Goal: Transaction & Acquisition: Book appointment/travel/reservation

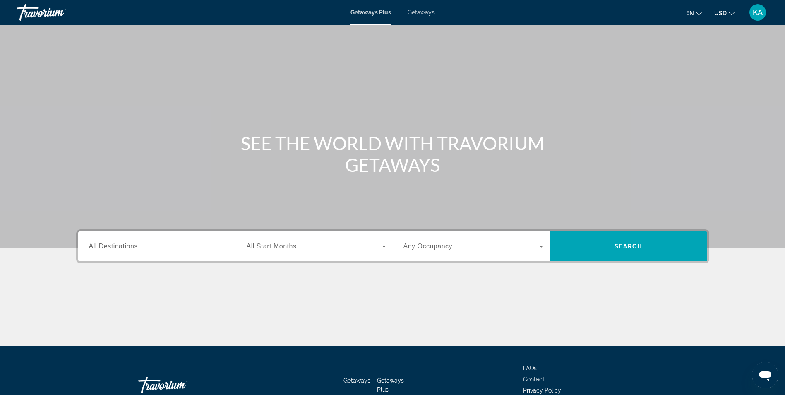
click at [122, 249] on span "All Destinations" at bounding box center [113, 245] width 49 height 7
click at [122, 249] on input "Destination All Destinations" at bounding box center [159, 247] width 140 height 10
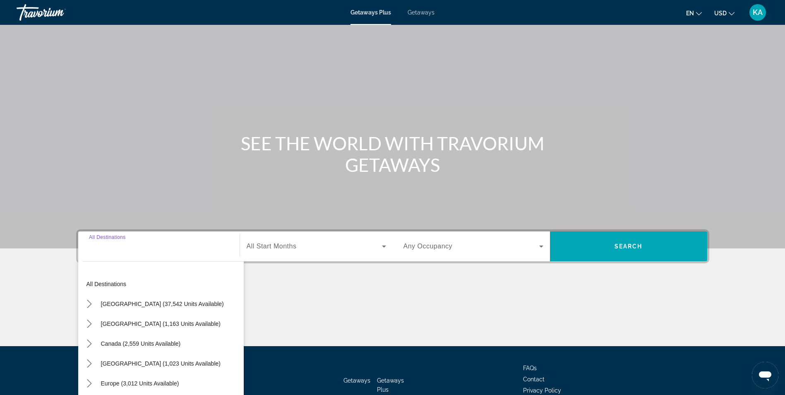
scroll to position [53, 0]
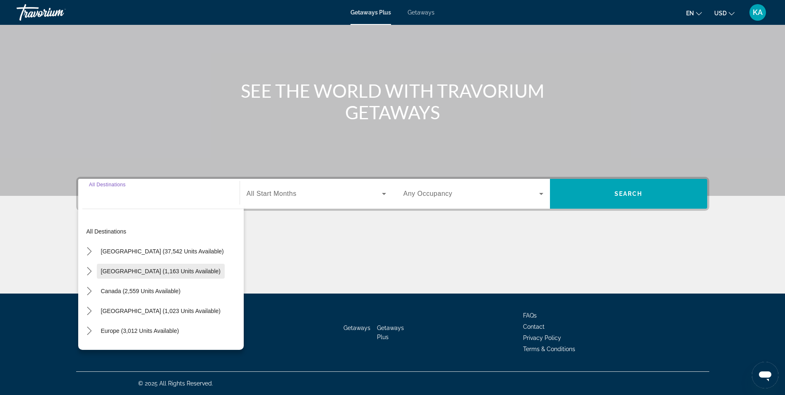
click at [179, 270] on span "Select destination: Mexico (1,163 units available)" at bounding box center [161, 271] width 128 height 20
type input "**********"
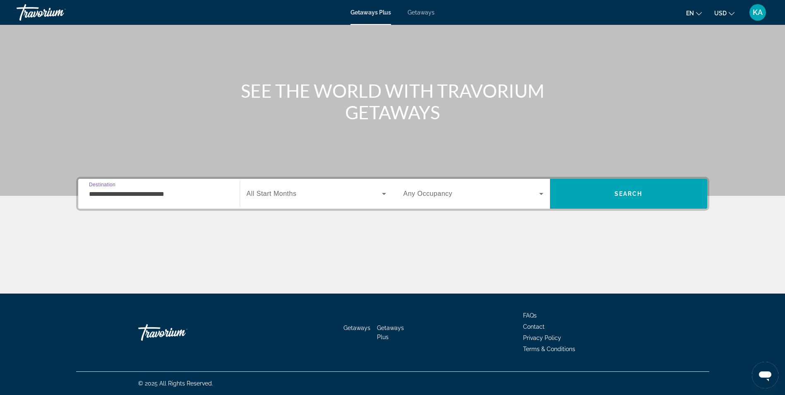
click at [384, 192] on icon "Search widget" at bounding box center [384, 194] width 10 height 10
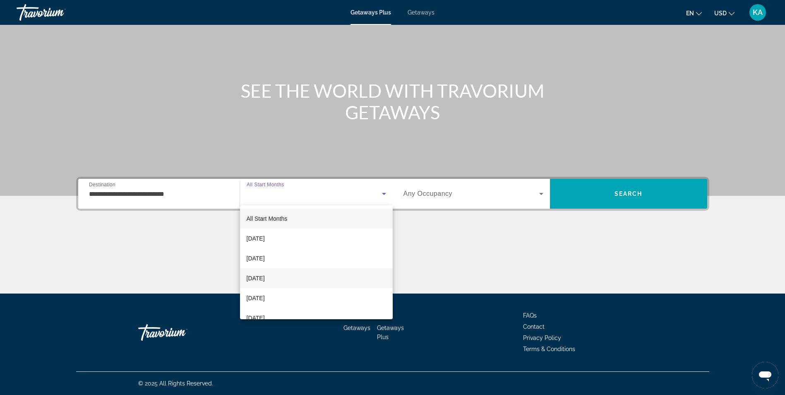
click at [324, 278] on mat-option "December 2025" at bounding box center [316, 278] width 153 height 20
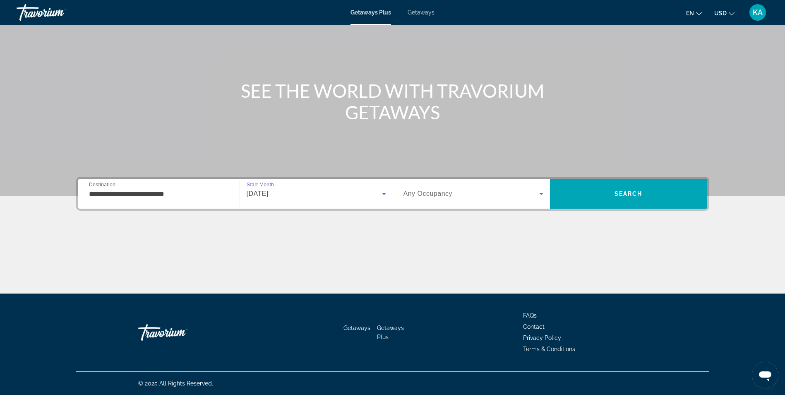
click at [539, 193] on icon "Search widget" at bounding box center [541, 194] width 4 height 2
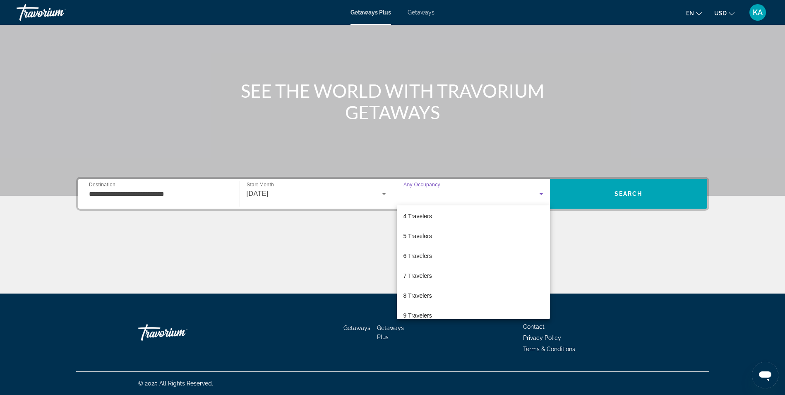
scroll to position [72, 0]
drag, startPoint x: 555, startPoint y: 276, endPoint x: 415, endPoint y: 265, distance: 139.9
click at [415, 265] on span "7 Travelers" at bounding box center [417, 266] width 29 height 10
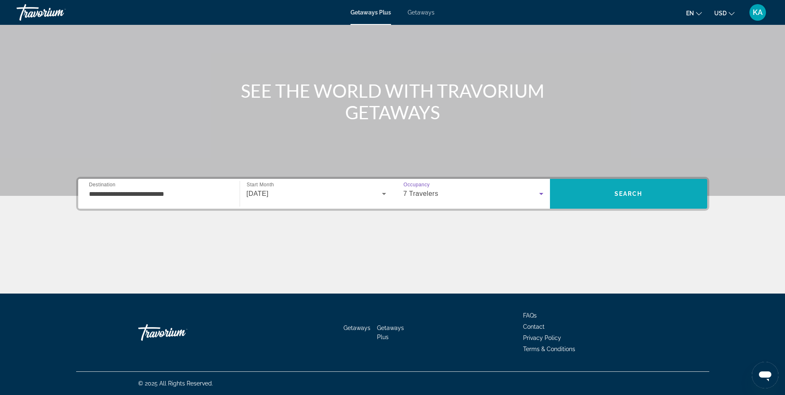
click at [623, 190] on span "Search" at bounding box center [628, 194] width 157 height 20
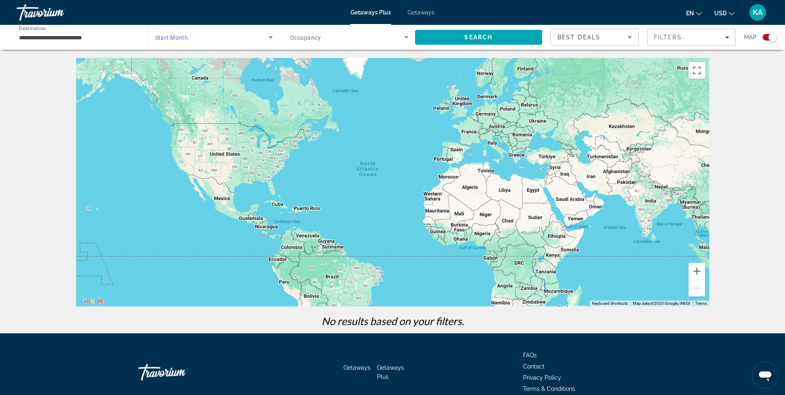
click at [269, 36] on icon "Search widget" at bounding box center [271, 37] width 10 height 10
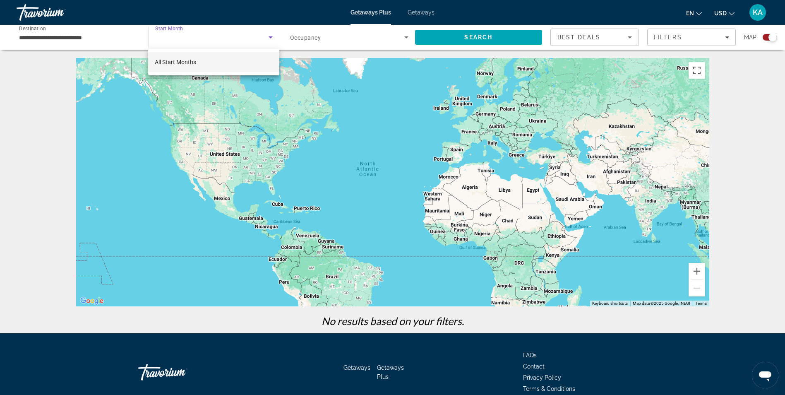
click at [727, 14] on div at bounding box center [392, 197] width 785 height 395
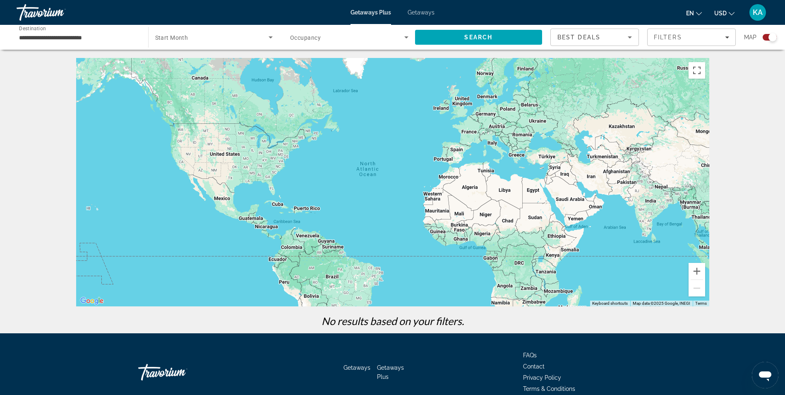
click at [731, 13] on icon "Change currency" at bounding box center [732, 14] width 6 height 6
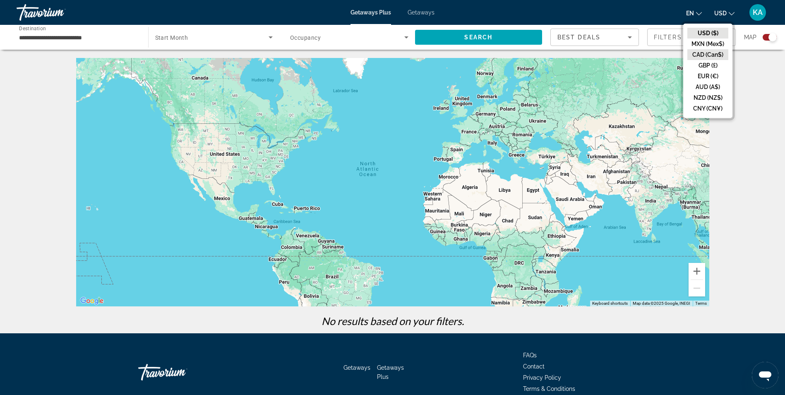
click at [710, 54] on button "CAD (Can$)" at bounding box center [707, 54] width 41 height 11
click at [0, 0] on div at bounding box center [0, 0] width 0 height 0
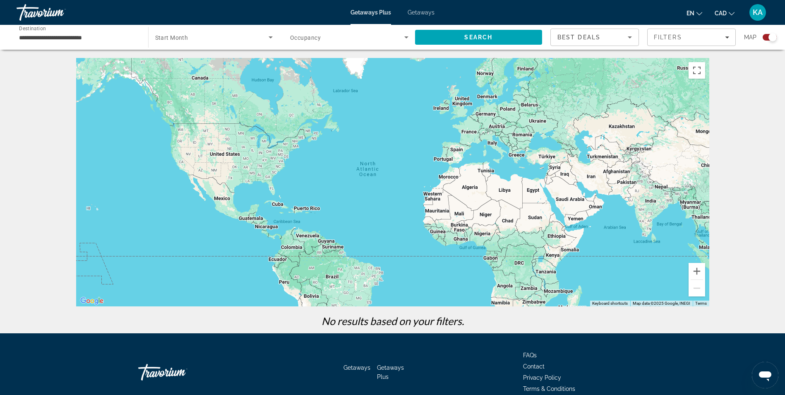
click at [405, 38] on icon "Search widget" at bounding box center [406, 37] width 10 height 10
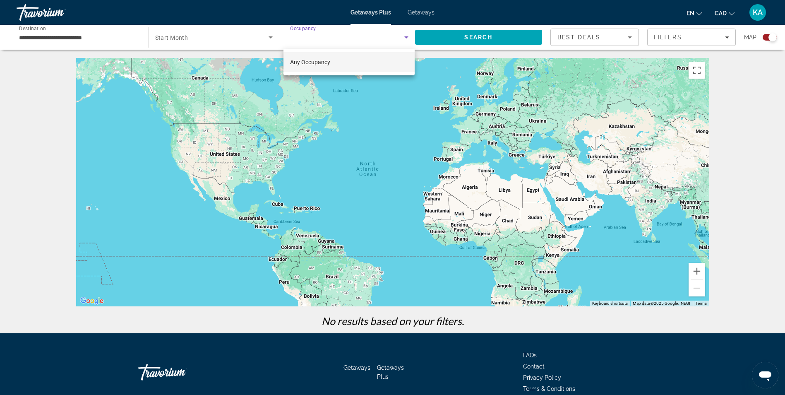
click at [370, 58] on mat-option "Any Occupancy" at bounding box center [348, 62] width 131 height 20
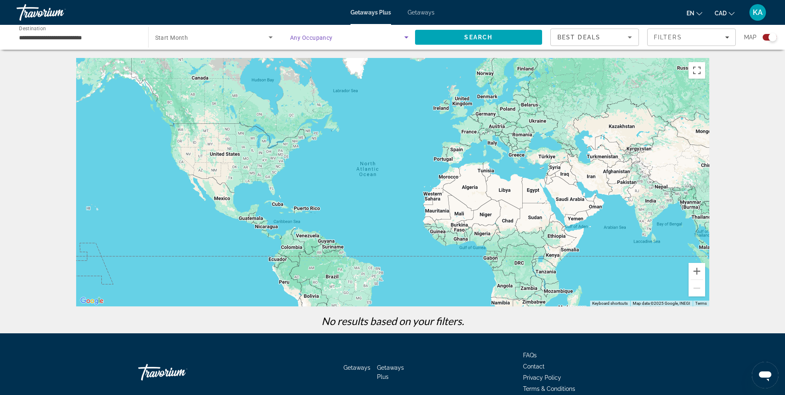
click at [421, 10] on span "Getaways" at bounding box center [421, 12] width 27 height 7
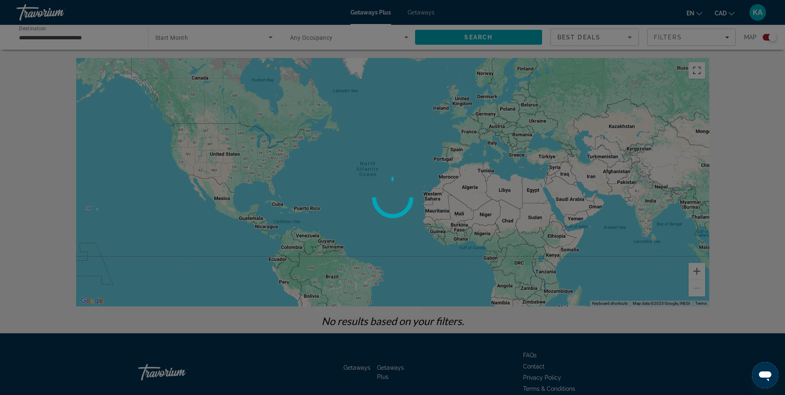
click at [421, 10] on div at bounding box center [392, 197] width 785 height 395
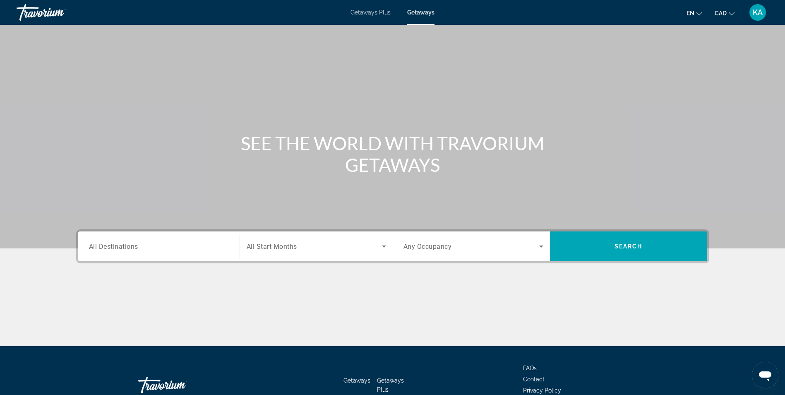
click at [116, 246] on span "All Destinations" at bounding box center [113, 246] width 49 height 8
click at [116, 246] on input "Destination All Destinations" at bounding box center [159, 247] width 140 height 10
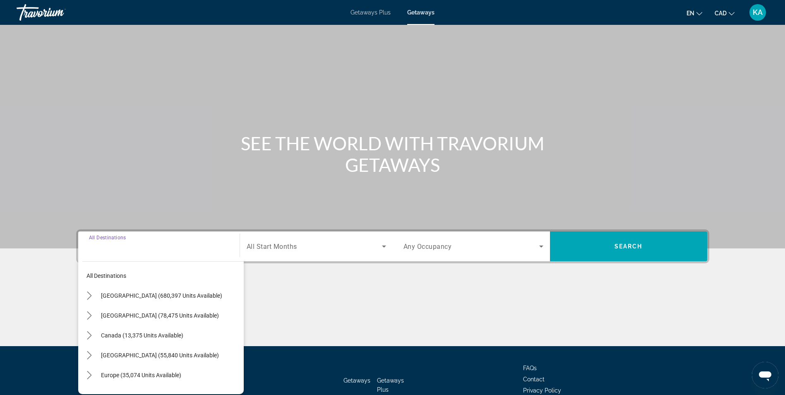
scroll to position [53, 0]
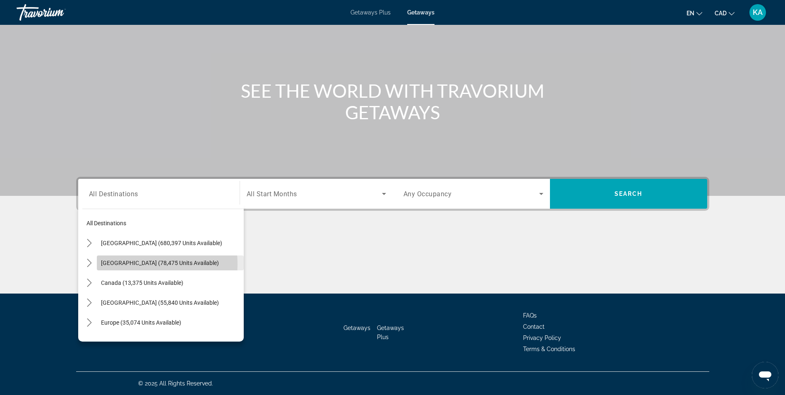
click at [121, 264] on span "Mexico (78,475 units available)" at bounding box center [160, 262] width 118 height 7
type input "**********"
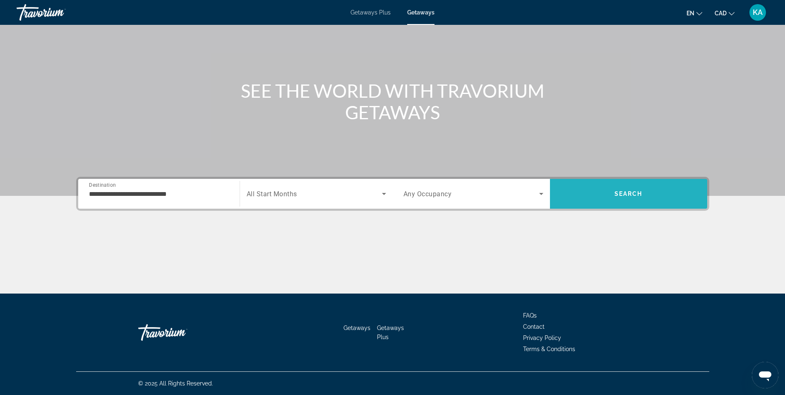
click at [647, 197] on span "Search" at bounding box center [628, 194] width 157 height 20
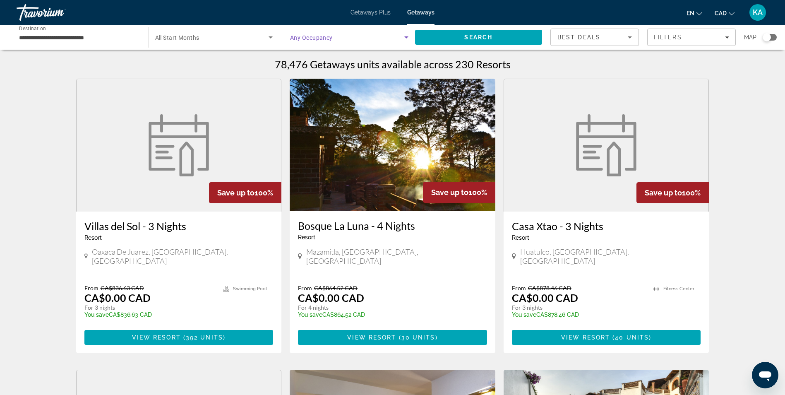
click at [407, 38] on icon "Search widget" at bounding box center [406, 37] width 10 height 10
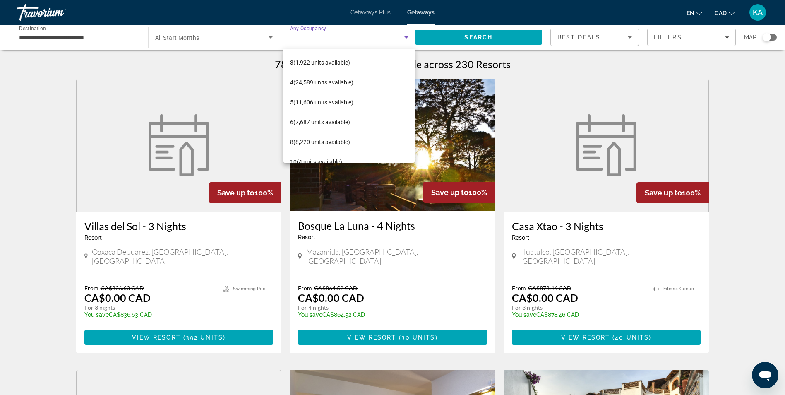
scroll to position [35, 0]
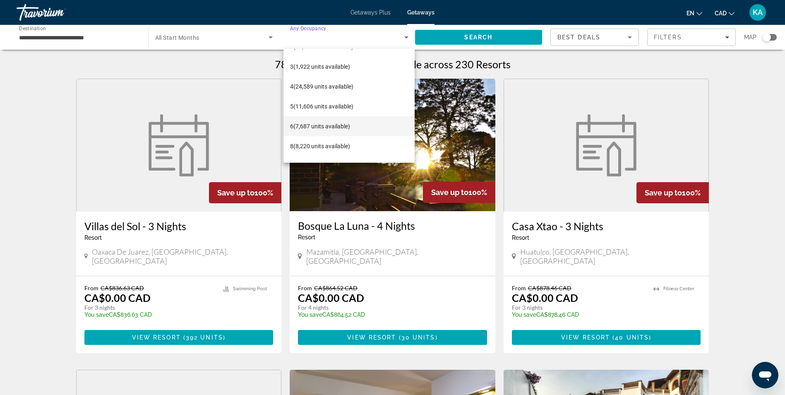
click at [322, 120] on mat-option "6 (7,687 units available)" at bounding box center [348, 126] width 131 height 20
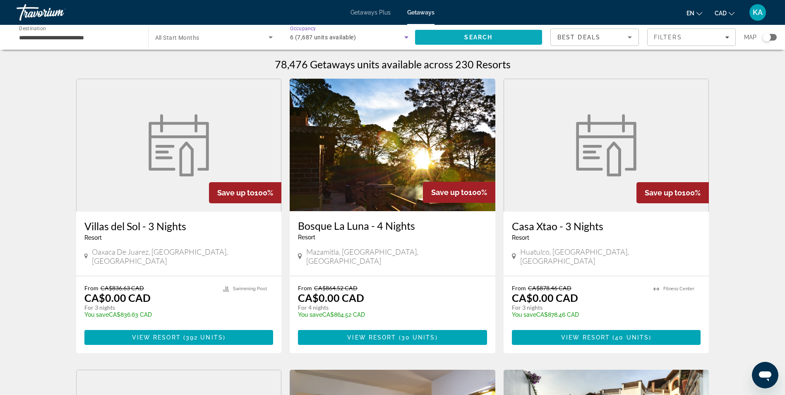
click at [489, 36] on span "Search" at bounding box center [478, 37] width 28 height 7
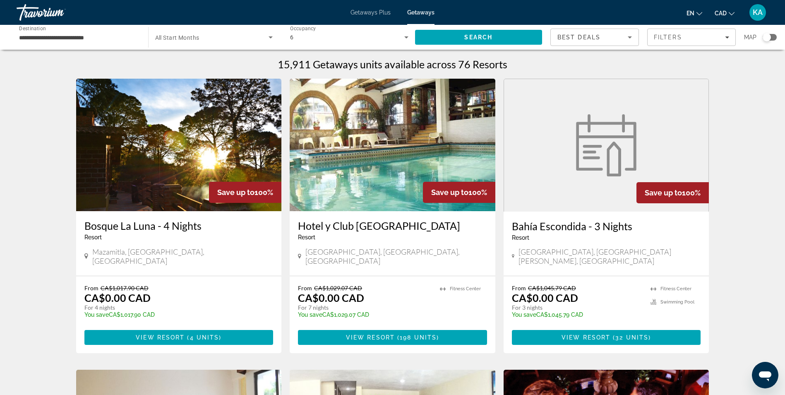
click at [772, 36] on div "Search widget" at bounding box center [770, 37] width 14 height 7
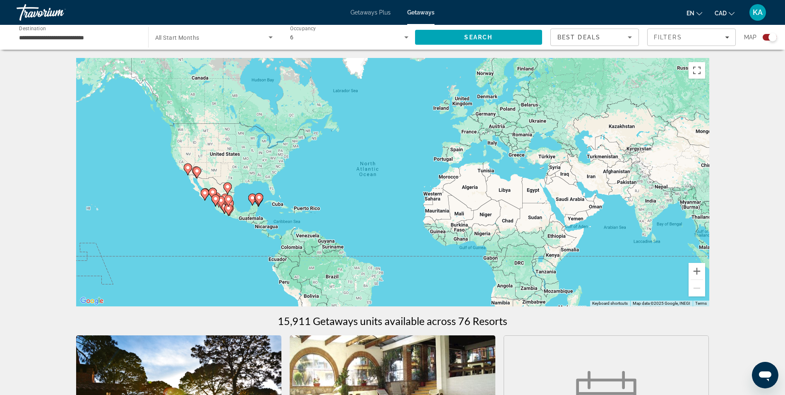
drag, startPoint x: 772, startPoint y: 36, endPoint x: 495, endPoint y: 231, distance: 339.1
click at [259, 197] on image "Main content" at bounding box center [259, 197] width 5 height 5
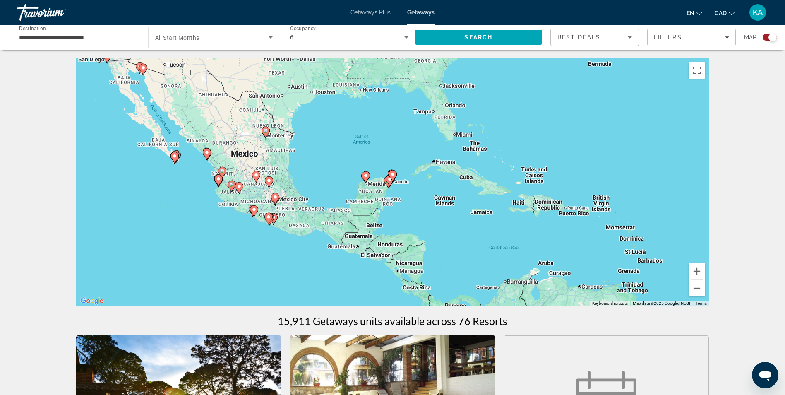
click at [393, 178] on icon "Main content" at bounding box center [392, 175] width 7 height 11
type input "**********"
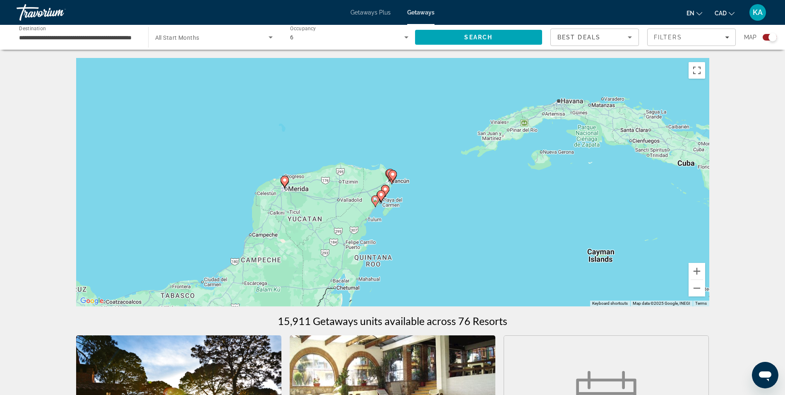
click at [391, 179] on icon "Main content" at bounding box center [393, 176] width 8 height 12
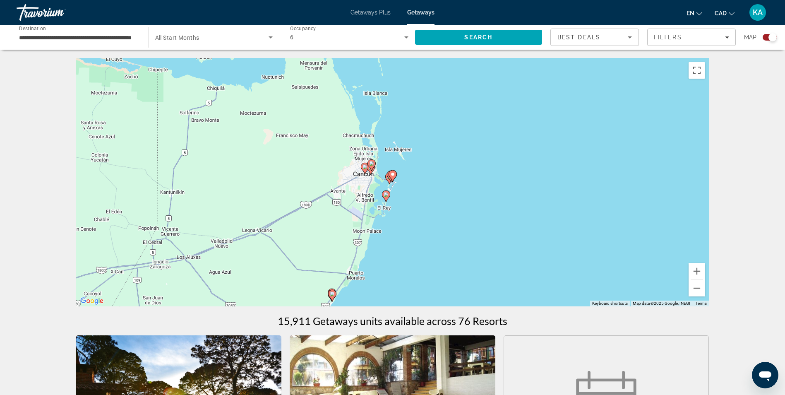
click at [373, 165] on image "Main content" at bounding box center [371, 163] width 5 height 5
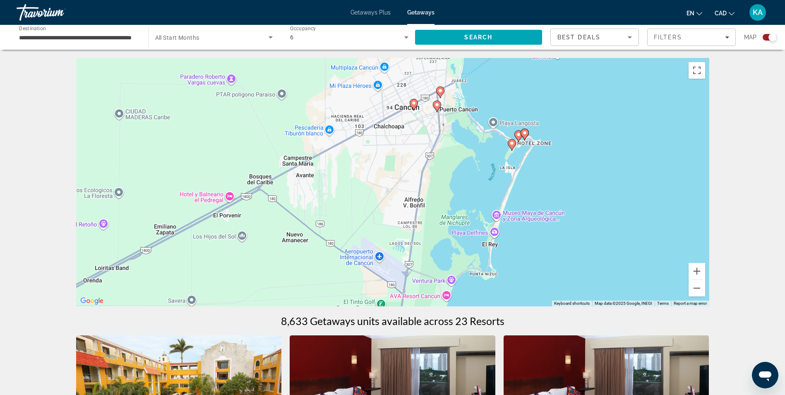
drag, startPoint x: 408, startPoint y: 224, endPoint x: 455, endPoint y: 26, distance: 203.0
click at [525, 132] on image "Main content" at bounding box center [524, 132] width 5 height 5
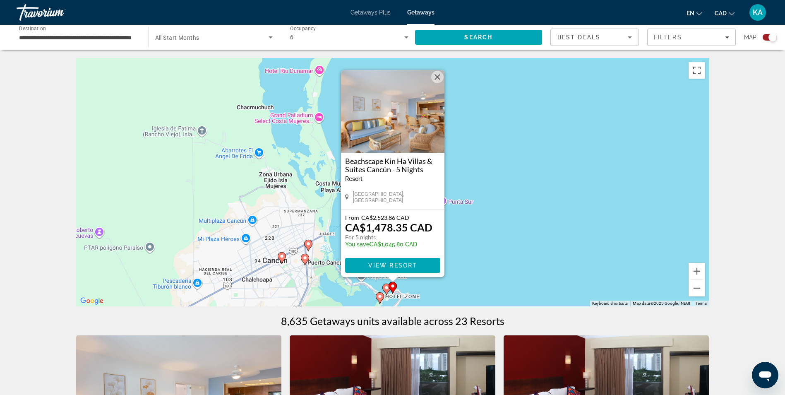
click at [437, 73] on button "Close" at bounding box center [437, 77] width 12 height 12
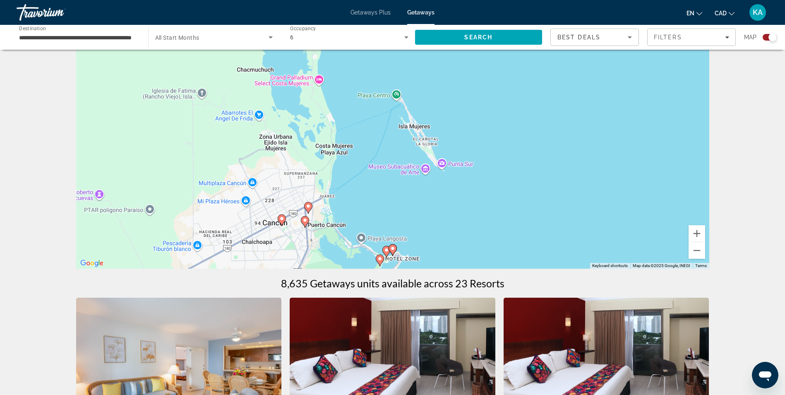
scroll to position [77, 0]
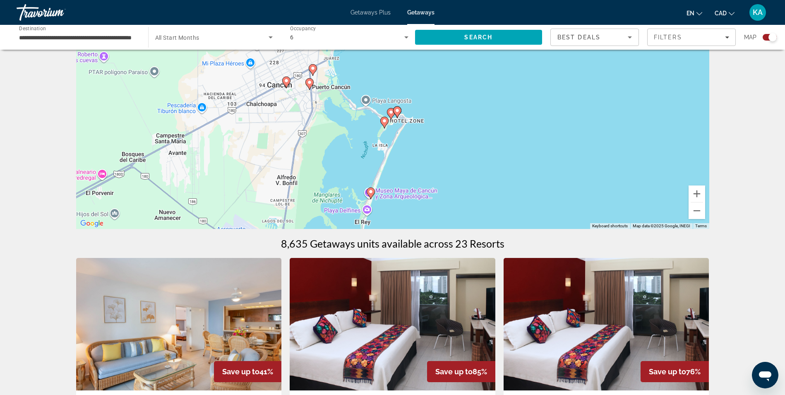
drag, startPoint x: 374, startPoint y: 168, endPoint x: 378, endPoint y: 66, distance: 102.3
click at [378, 66] on div "To activate drag with keyboard, press Alt + Enter. Once in keyboard drag state,…" at bounding box center [392, 105] width 633 height 248
click at [390, 111] on image "Main content" at bounding box center [391, 110] width 5 height 5
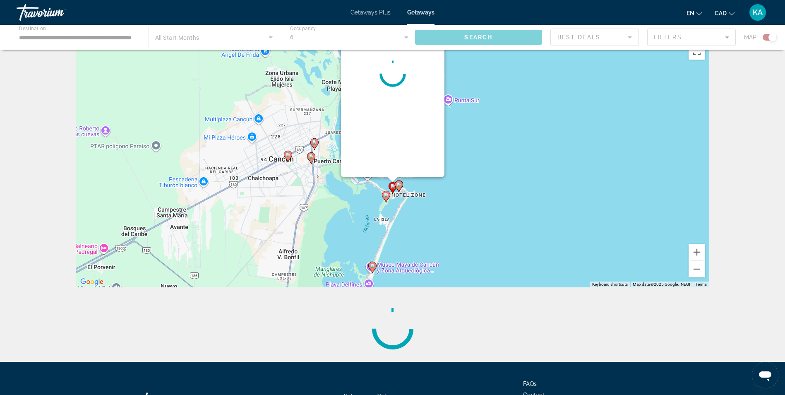
scroll to position [0, 0]
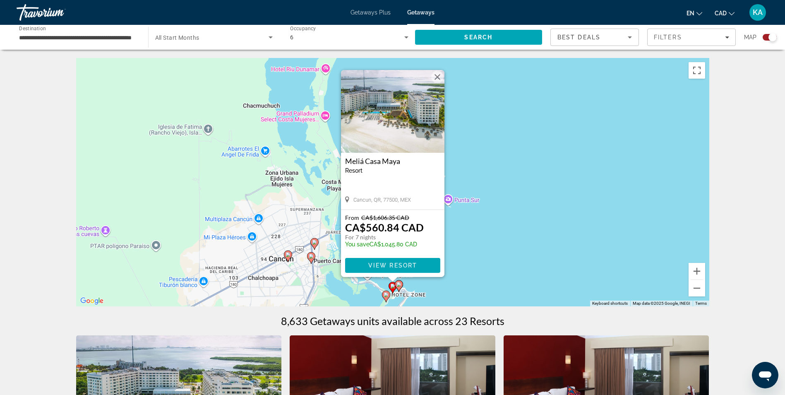
click at [437, 78] on button "Close" at bounding box center [437, 77] width 12 height 12
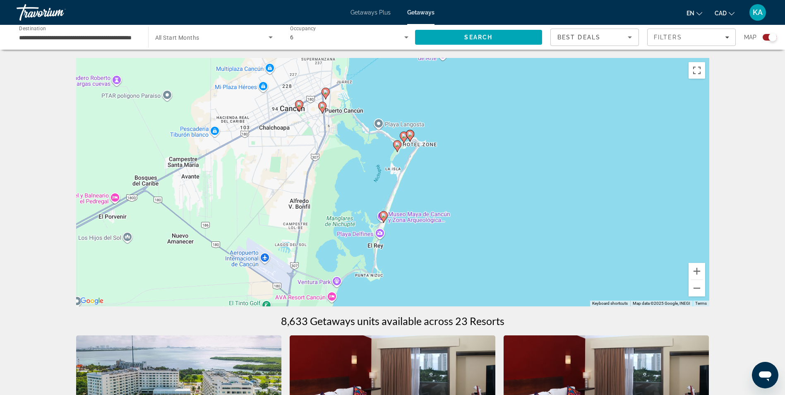
drag, startPoint x: 441, startPoint y: 251, endPoint x: 452, endPoint y: 96, distance: 155.6
click at [452, 96] on div "To activate drag with keyboard, press Alt + Enter. Once in keyboard drag state,…" at bounding box center [392, 182] width 633 height 248
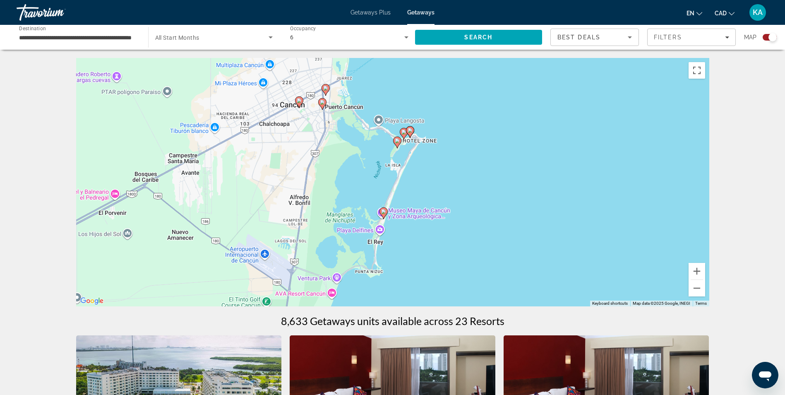
click at [384, 209] on image "Main content" at bounding box center [383, 211] width 5 height 5
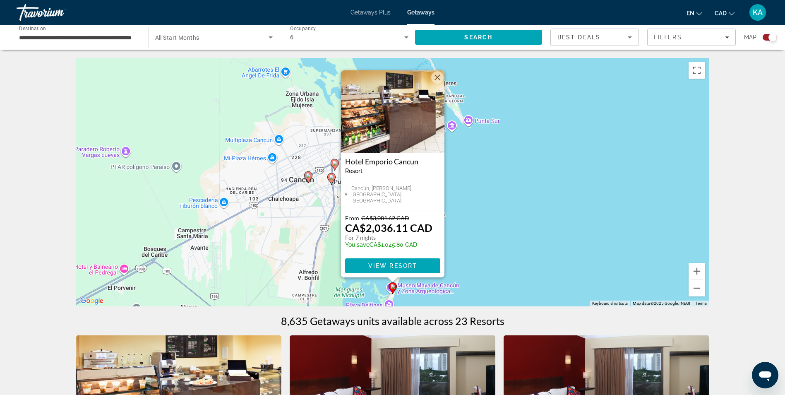
click at [437, 77] on button "Close" at bounding box center [437, 77] width 12 height 12
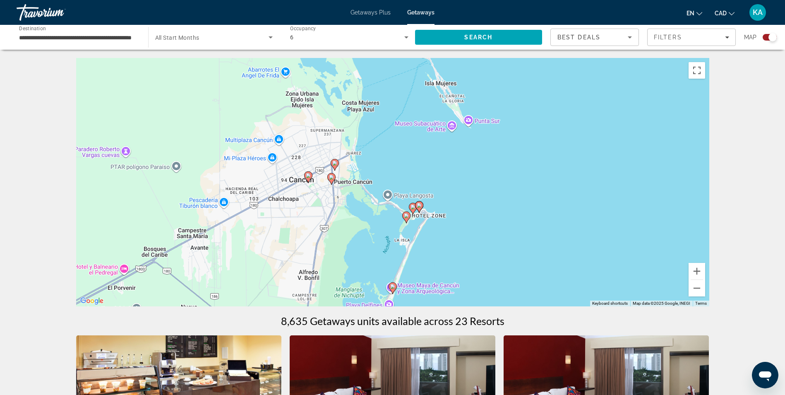
click at [418, 206] on image "Main content" at bounding box center [419, 205] width 5 height 5
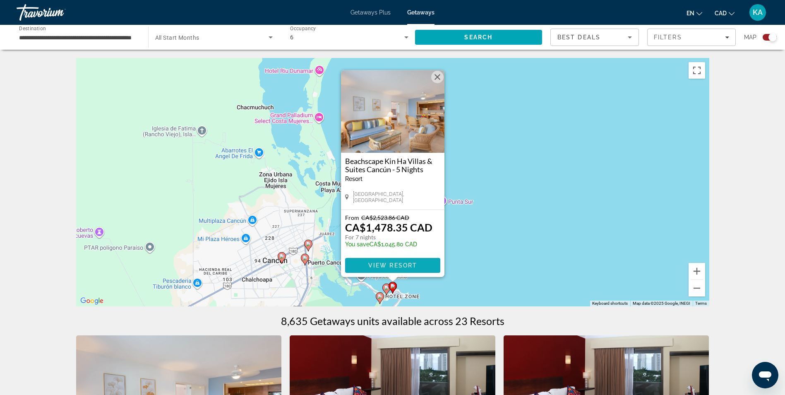
click at [394, 263] on span "View Resort" at bounding box center [392, 265] width 49 height 7
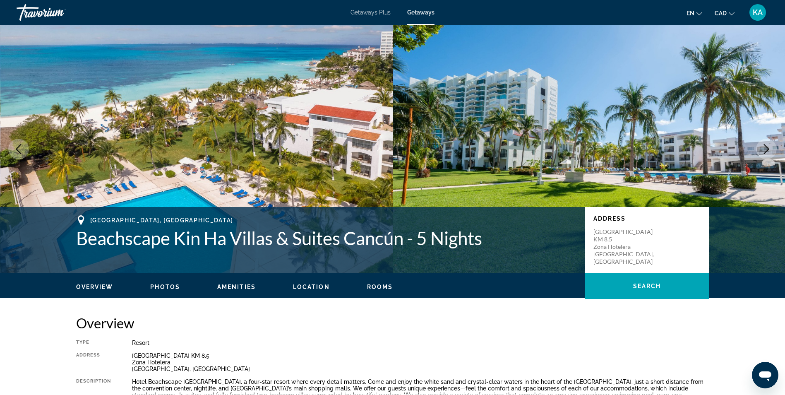
click at [764, 148] on icon "Next image" at bounding box center [766, 149] width 10 height 10
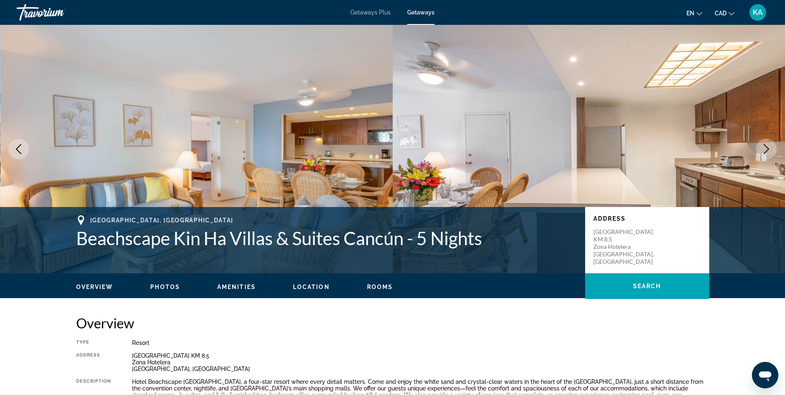
click at [764, 148] on icon "Next image" at bounding box center [766, 149] width 10 height 10
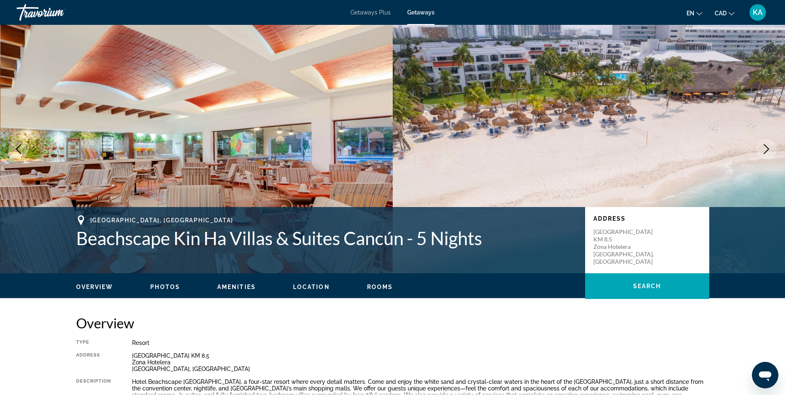
click at [764, 148] on icon "Next image" at bounding box center [766, 149] width 10 height 10
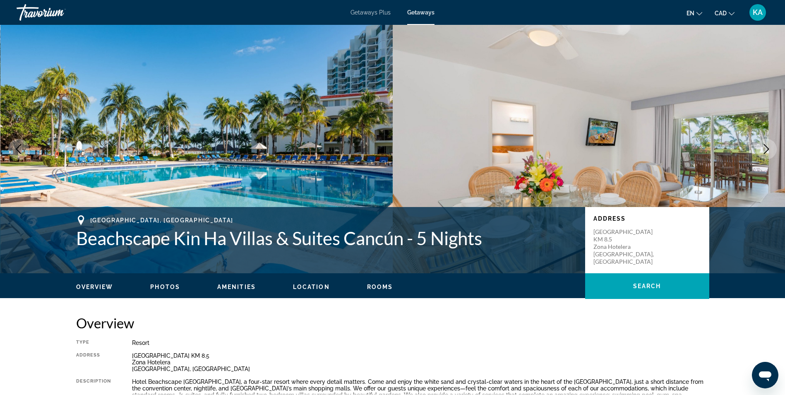
click at [764, 148] on icon "Next image" at bounding box center [766, 149] width 10 height 10
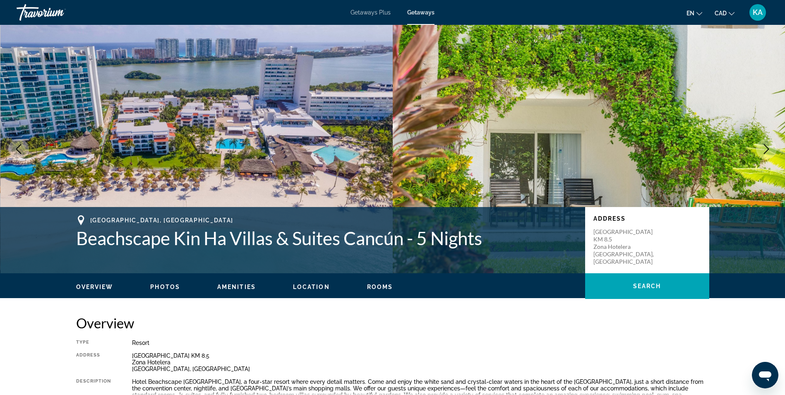
click at [767, 150] on icon "Next image" at bounding box center [766, 149] width 10 height 10
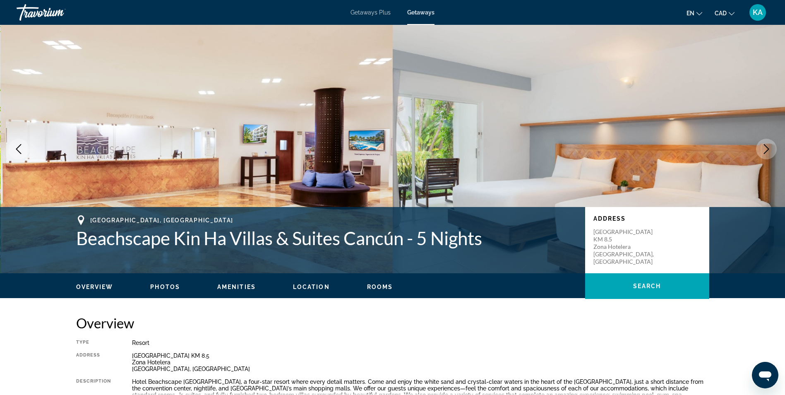
click at [767, 150] on icon "Next image" at bounding box center [766, 149] width 10 height 10
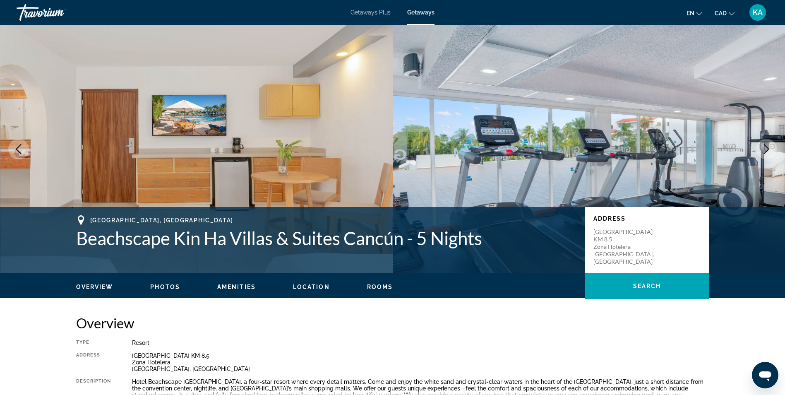
click at [767, 150] on icon "Next image" at bounding box center [766, 149] width 10 height 10
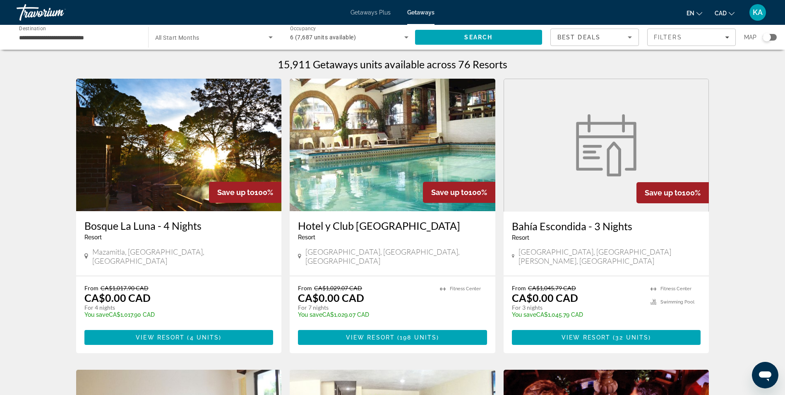
click at [773, 37] on div "Search widget" at bounding box center [770, 37] width 14 height 7
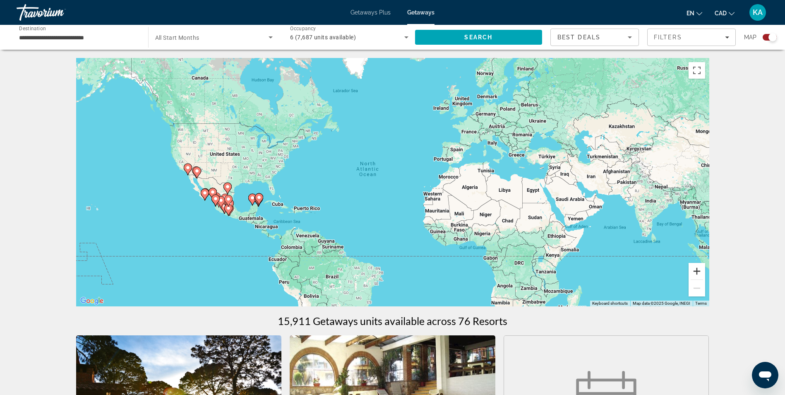
click at [696, 271] on button "Zoom in" at bounding box center [697, 271] width 17 height 17
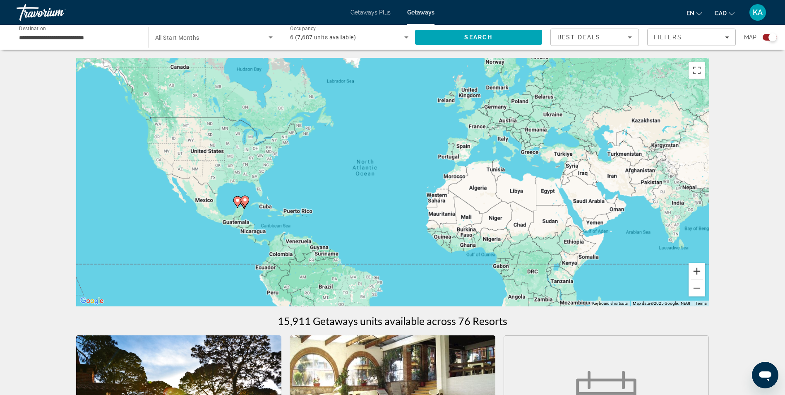
click at [696, 271] on button "Zoom in" at bounding box center [697, 271] width 17 height 17
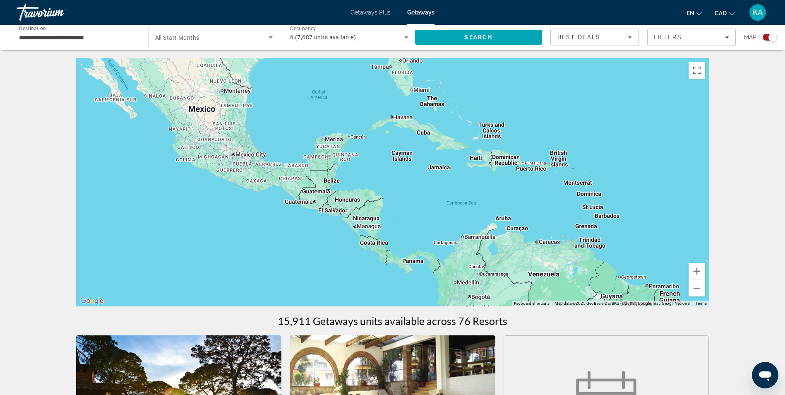
drag, startPoint x: 134, startPoint y: 199, endPoint x: 630, endPoint y: 60, distance: 514.9
click at [630, 60] on div "Main content" at bounding box center [392, 182] width 633 height 248
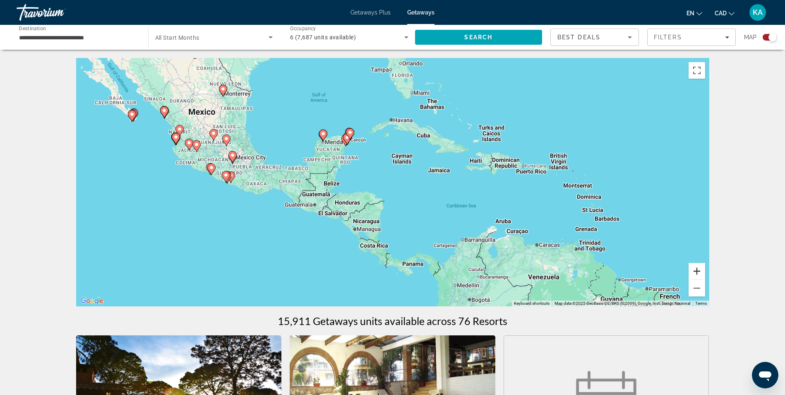
click at [695, 270] on button "Zoom in" at bounding box center [697, 271] width 17 height 17
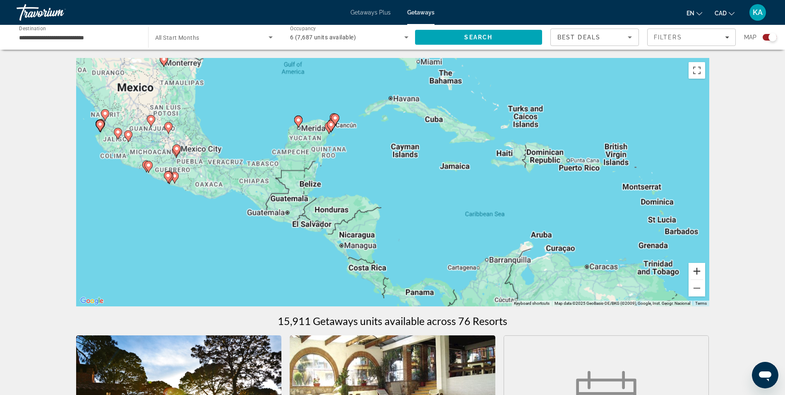
click at [695, 270] on button "Zoom in" at bounding box center [697, 271] width 17 height 17
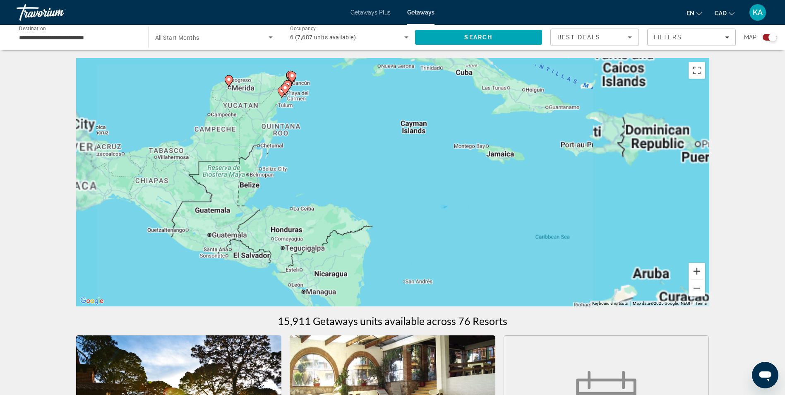
click at [695, 270] on button "Zoom in" at bounding box center [697, 271] width 17 height 17
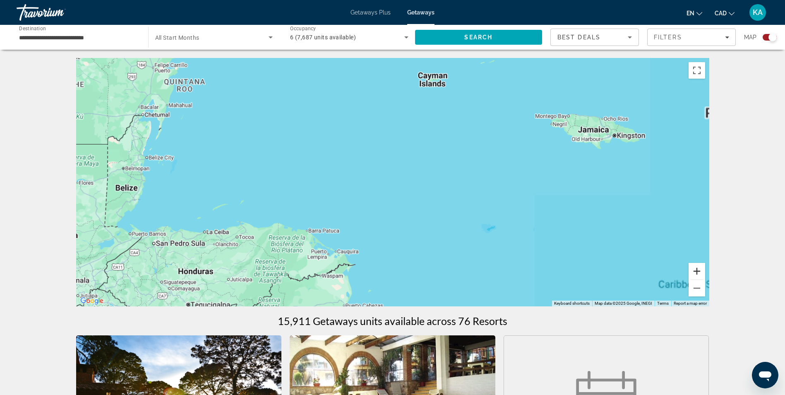
click at [695, 270] on button "Zoom in" at bounding box center [697, 271] width 17 height 17
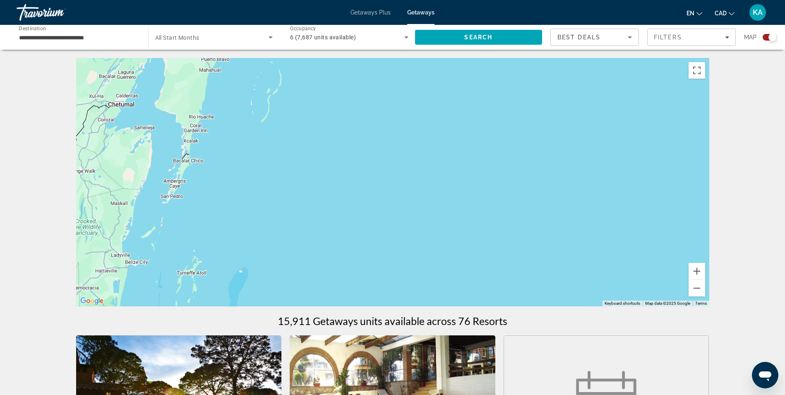
drag, startPoint x: 144, startPoint y: 143, endPoint x: 792, endPoint y: 321, distance: 672.4
click at [785, 321] on html "**********" at bounding box center [392, 197] width 785 height 395
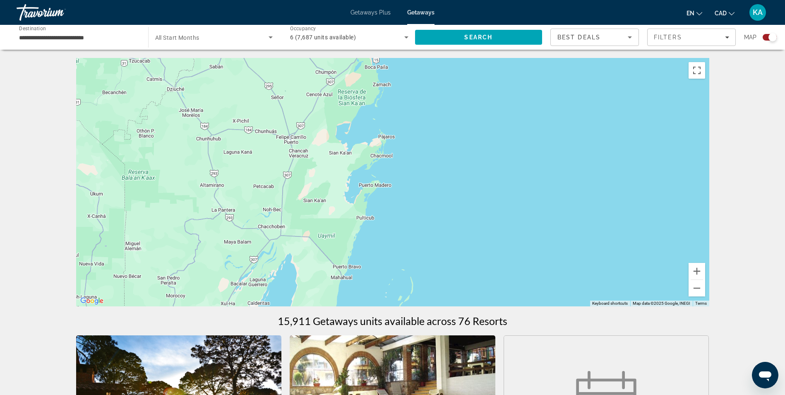
drag, startPoint x: 278, startPoint y: 129, endPoint x: 410, endPoint y: 328, distance: 238.8
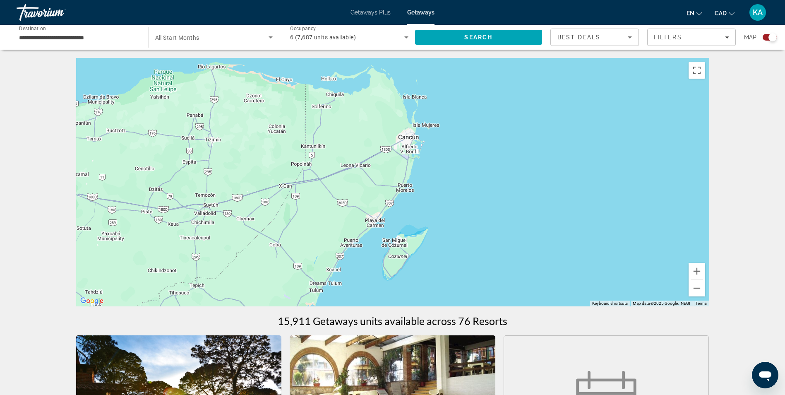
drag, startPoint x: 447, startPoint y: 128, endPoint x: 380, endPoint y: 380, distance: 260.9
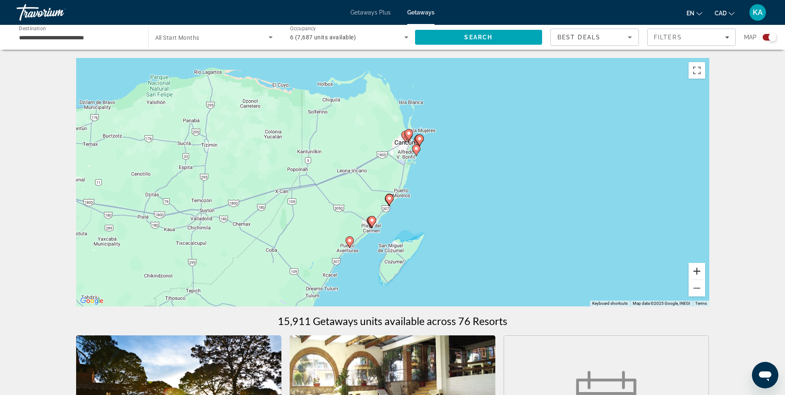
click at [696, 272] on button "Zoom in" at bounding box center [697, 271] width 17 height 17
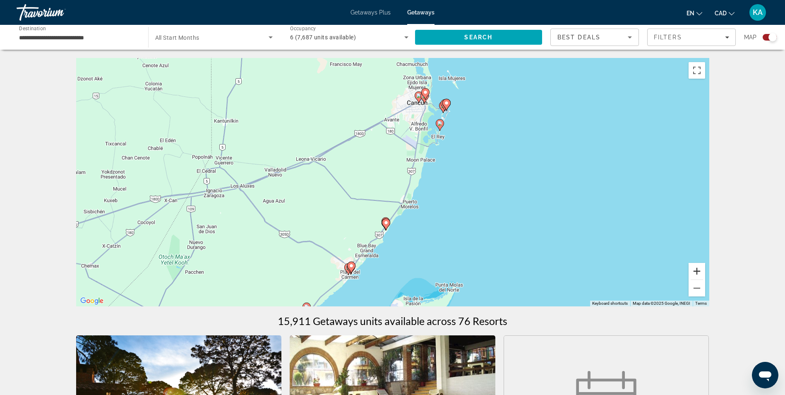
click at [701, 266] on button "Zoom in" at bounding box center [697, 271] width 17 height 17
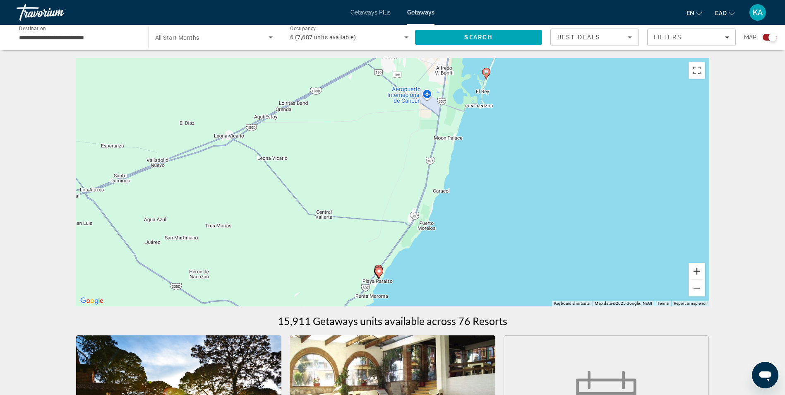
click at [697, 272] on button "Zoom in" at bounding box center [697, 271] width 17 height 17
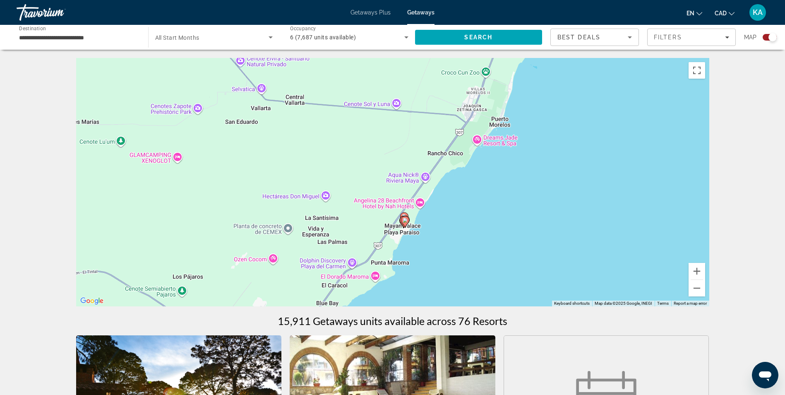
drag, startPoint x: 419, startPoint y: 175, endPoint x: 458, endPoint y: 26, distance: 154.6
click at [698, 269] on button "Zoom in" at bounding box center [697, 271] width 17 height 17
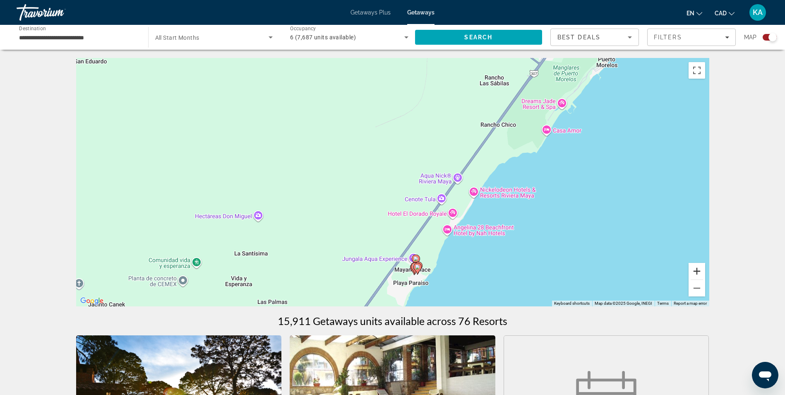
click at [697, 274] on button "Zoom in" at bounding box center [697, 271] width 17 height 17
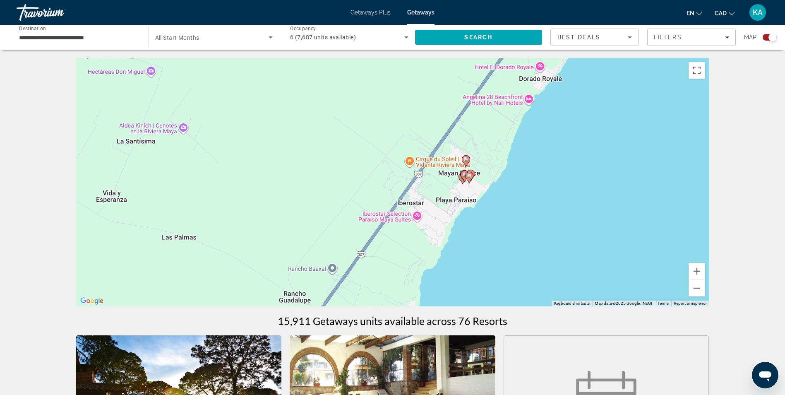
drag, startPoint x: 460, startPoint y: 277, endPoint x: 487, endPoint y: 91, distance: 187.8
click at [487, 91] on div "To activate drag with keyboard, press Alt + Enter. Once in keyboard drag state,…" at bounding box center [392, 182] width 633 height 248
click at [696, 269] on button "Zoom in" at bounding box center [697, 271] width 17 height 17
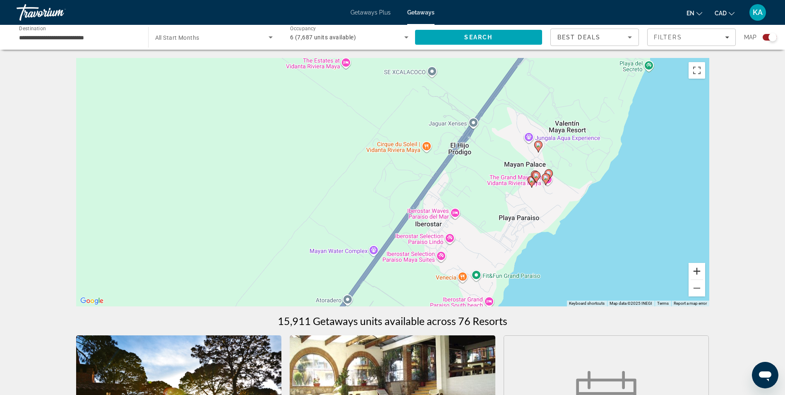
click at [696, 269] on button "Zoom in" at bounding box center [697, 271] width 17 height 17
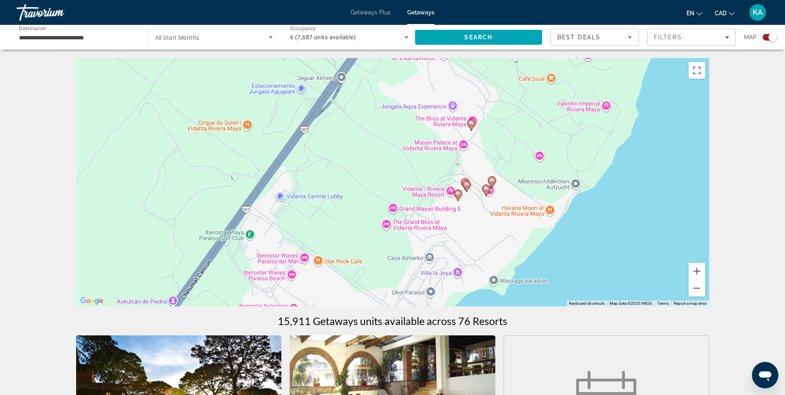
drag, startPoint x: 625, startPoint y: 207, endPoint x: 410, endPoint y: 216, distance: 215.3
click at [410, 216] on div "To activate drag with keyboard, press Alt + Enter. Once in keyboard drag state,…" at bounding box center [392, 182] width 633 height 248
click at [492, 182] on image "Main content" at bounding box center [490, 180] width 5 height 5
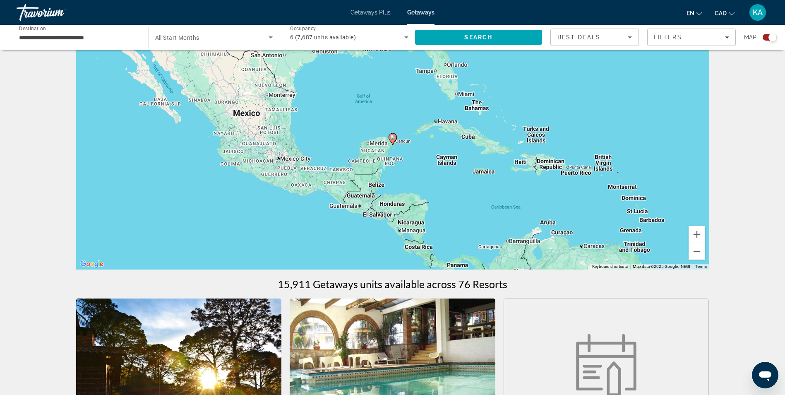
scroll to position [35, 0]
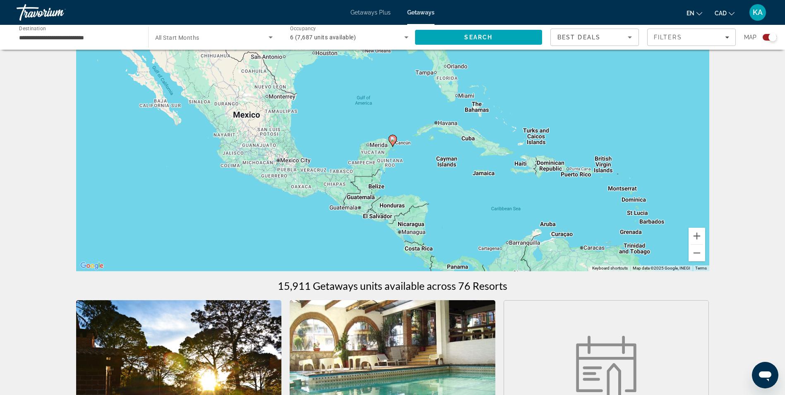
click at [394, 142] on icon "Main content" at bounding box center [392, 140] width 7 height 11
type input "**********"
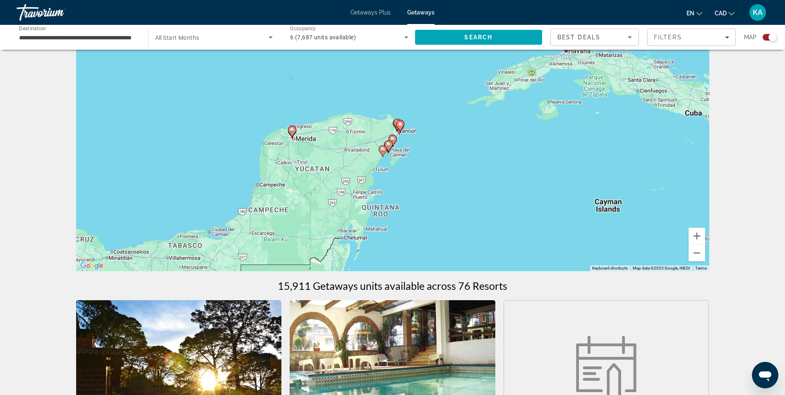
click at [382, 152] on icon "Main content" at bounding box center [382, 151] width 7 height 11
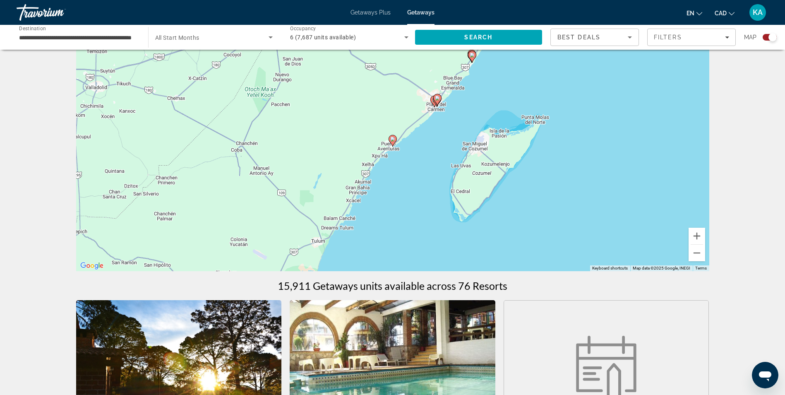
click at [438, 100] on image "Main content" at bounding box center [437, 98] width 5 height 5
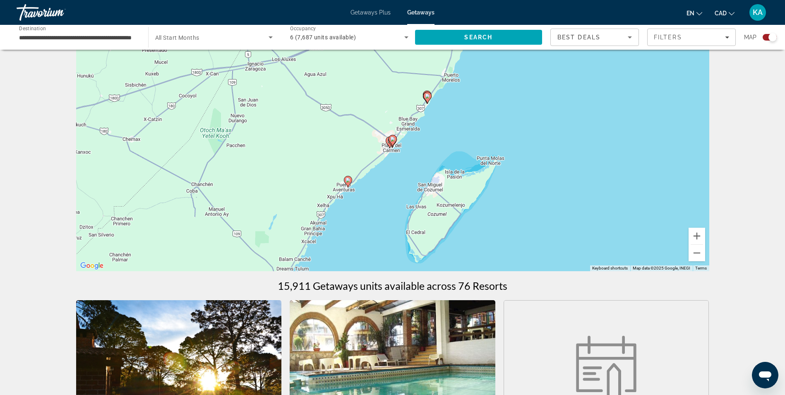
click at [428, 96] on image "Main content" at bounding box center [427, 96] width 5 height 5
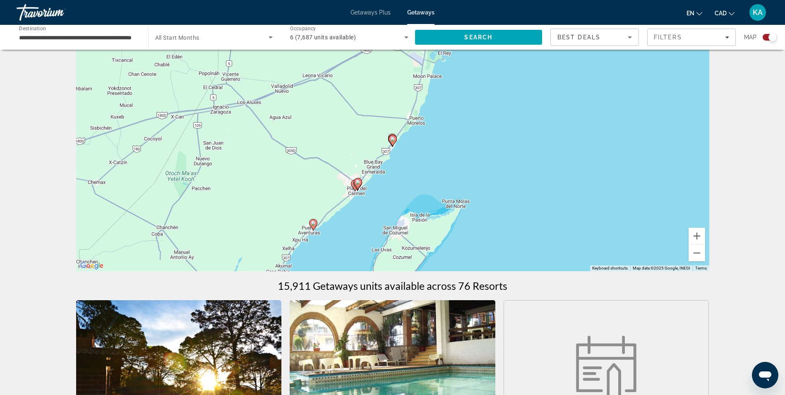
click at [394, 138] on image "Main content" at bounding box center [392, 139] width 5 height 5
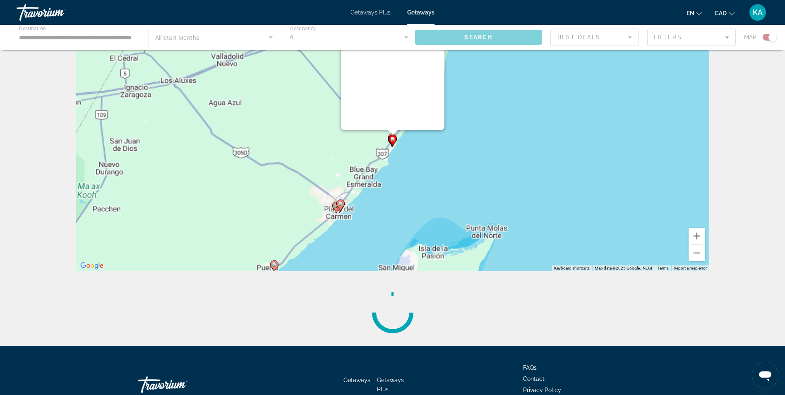
scroll to position [0, 0]
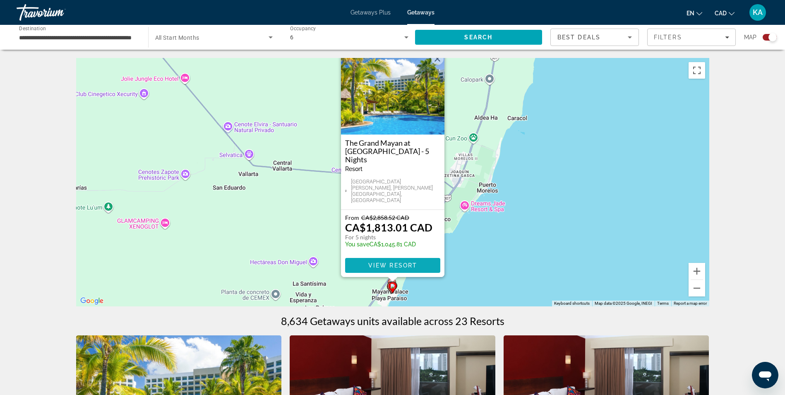
click at [384, 262] on span "Main content" at bounding box center [392, 265] width 95 height 20
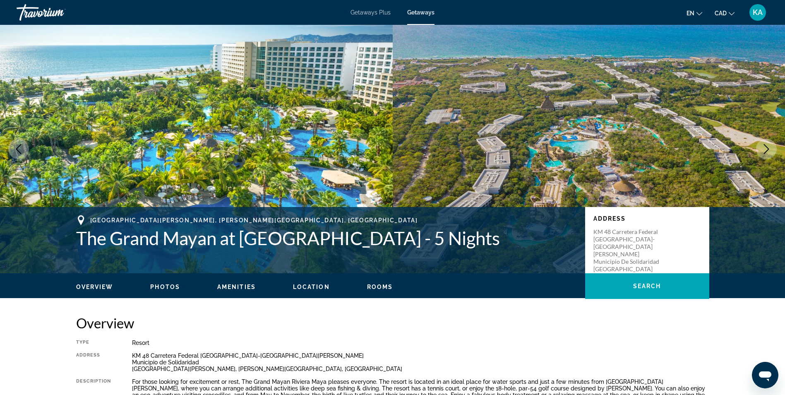
scroll to position [4, 0]
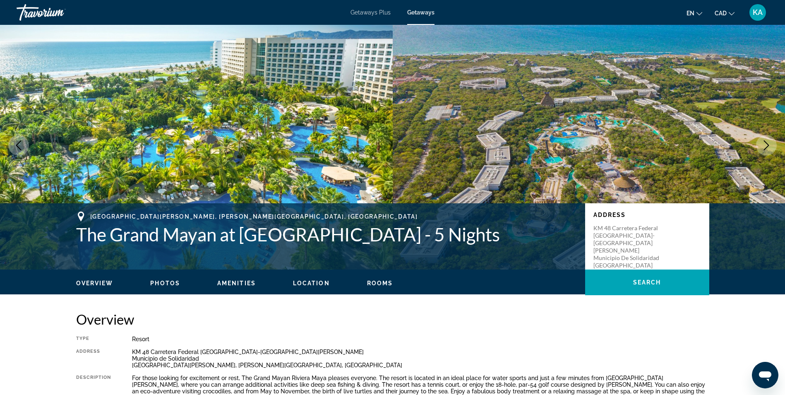
click at [767, 142] on icon "Next image" at bounding box center [766, 145] width 10 height 10
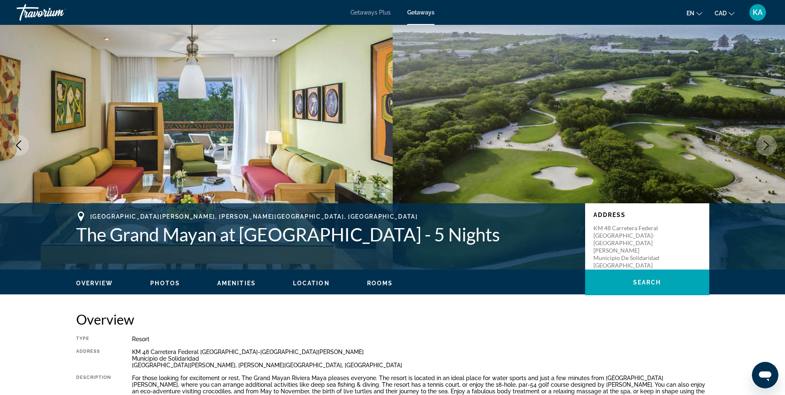
click at [16, 146] on icon "Previous image" at bounding box center [19, 145] width 10 height 10
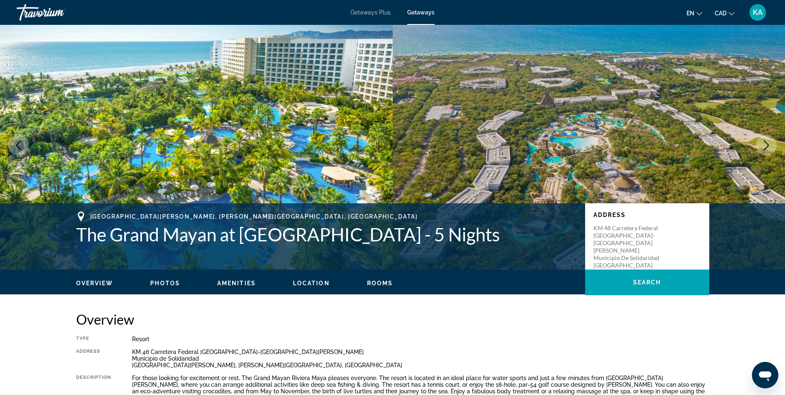
click at [767, 139] on button "Next image" at bounding box center [766, 145] width 21 height 21
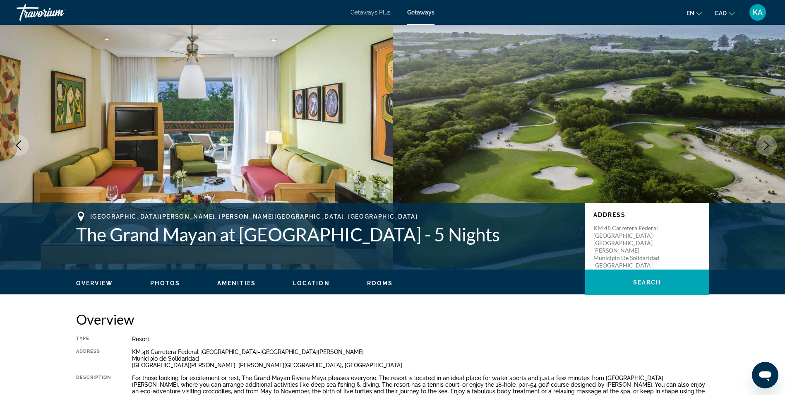
click at [766, 144] on icon "Next image" at bounding box center [766, 145] width 10 height 10
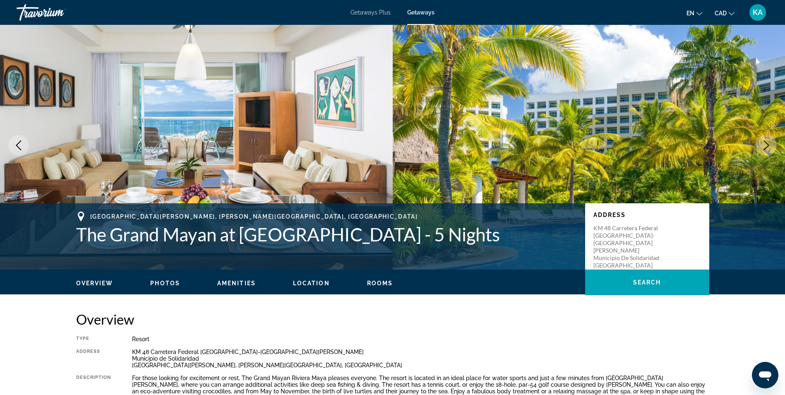
click at [14, 142] on icon "Previous image" at bounding box center [19, 145] width 10 height 10
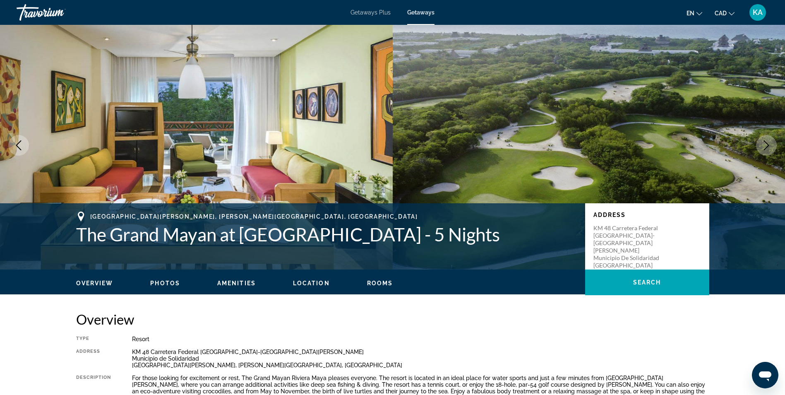
click at [14, 142] on icon "Previous image" at bounding box center [19, 145] width 10 height 10
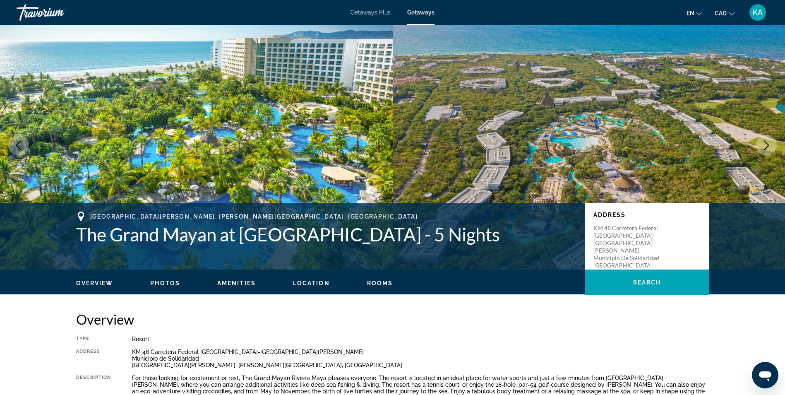
click at [767, 143] on icon "Next image" at bounding box center [766, 145] width 10 height 10
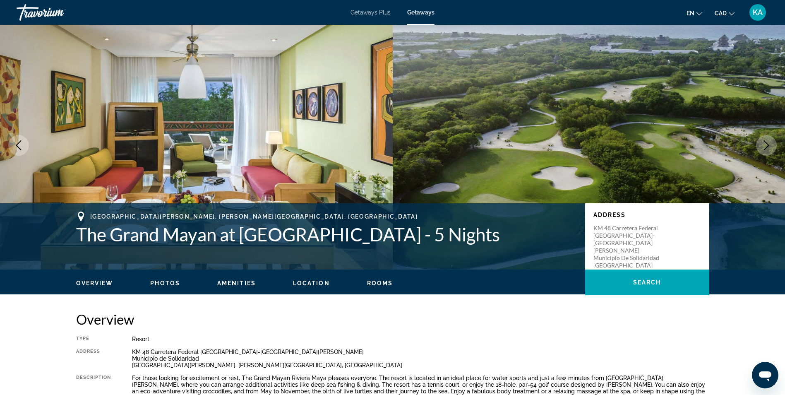
click at [767, 143] on icon "Next image" at bounding box center [766, 145] width 10 height 10
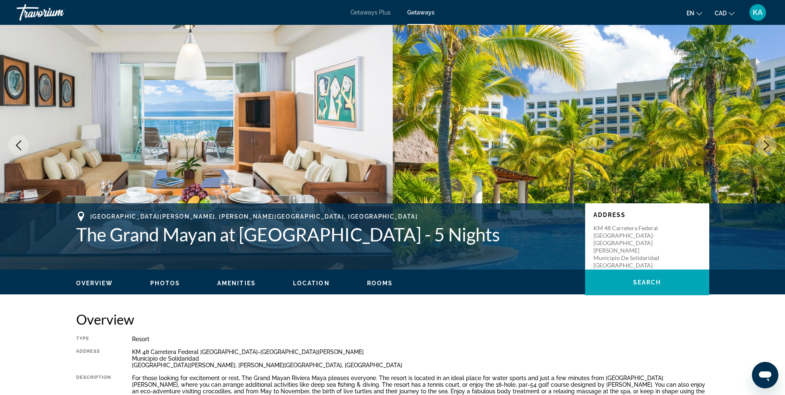
click at [767, 143] on icon "Next image" at bounding box center [766, 145] width 10 height 10
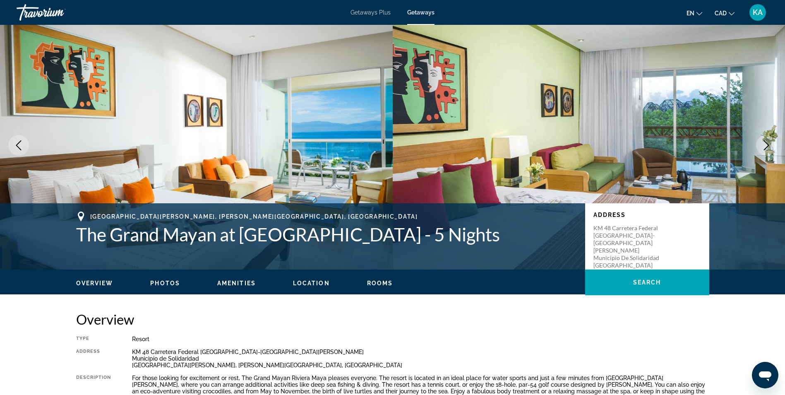
click at [767, 143] on icon "Next image" at bounding box center [766, 145] width 10 height 10
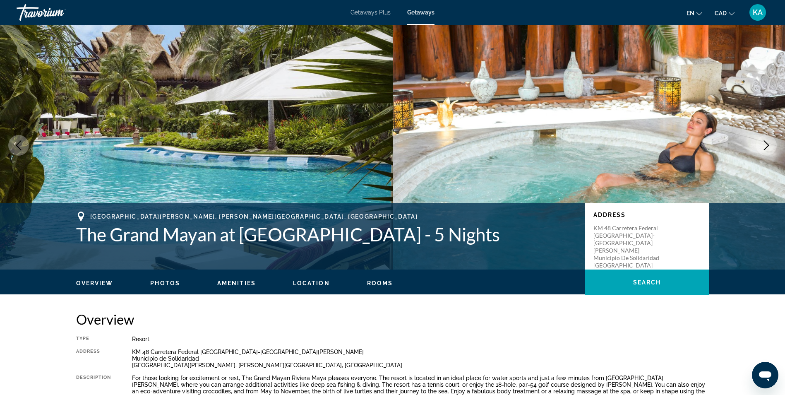
click at [767, 143] on icon "Next image" at bounding box center [766, 145] width 10 height 10
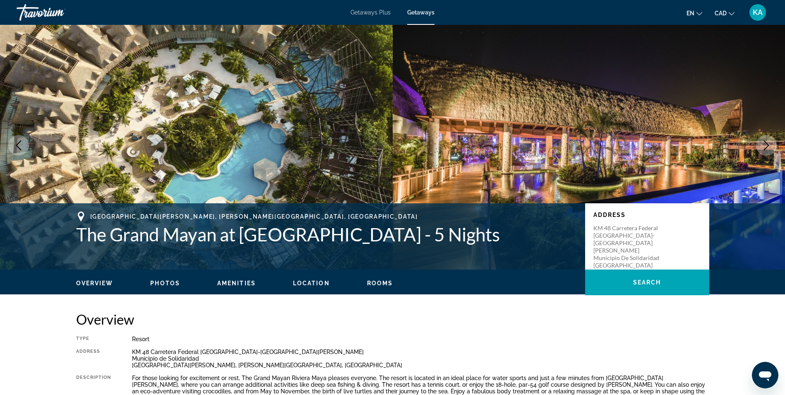
click at [767, 143] on icon "Next image" at bounding box center [766, 145] width 10 height 10
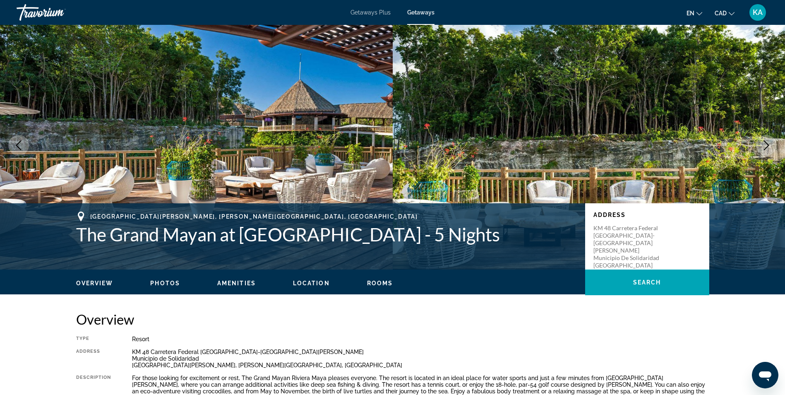
click at [767, 143] on icon "Next image" at bounding box center [766, 145] width 10 height 10
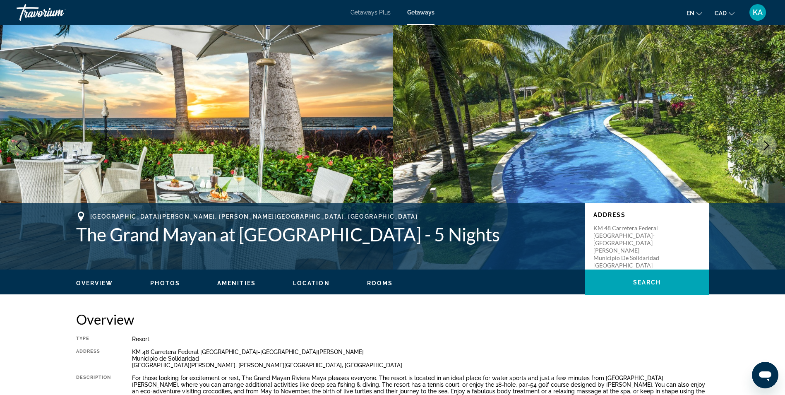
click at [767, 143] on icon "Next image" at bounding box center [766, 145] width 10 height 10
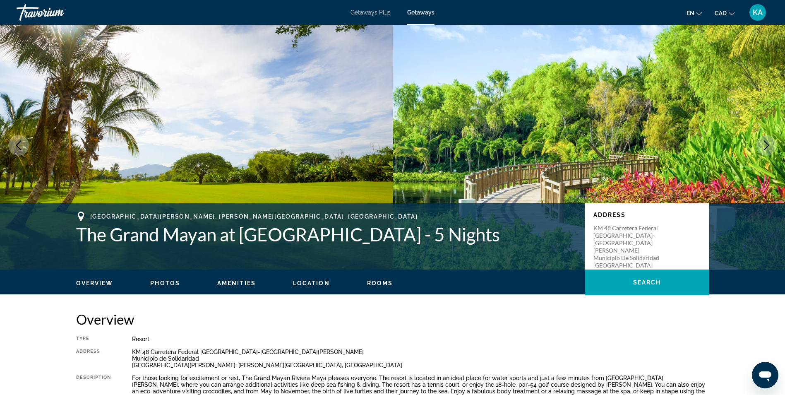
click at [767, 143] on icon "Next image" at bounding box center [766, 145] width 10 height 10
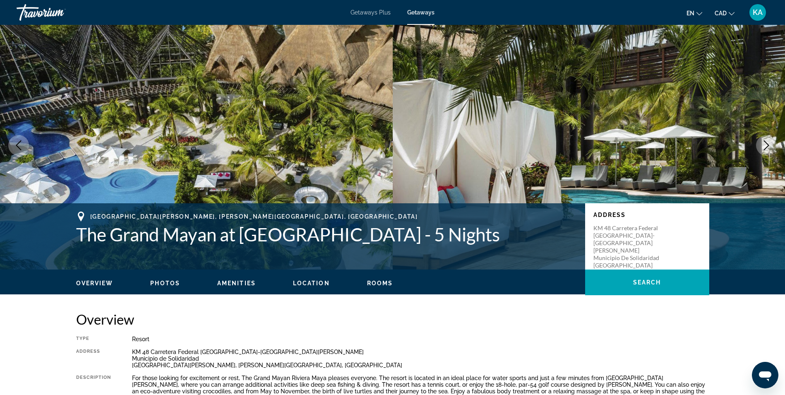
click at [767, 143] on icon "Next image" at bounding box center [766, 145] width 10 height 10
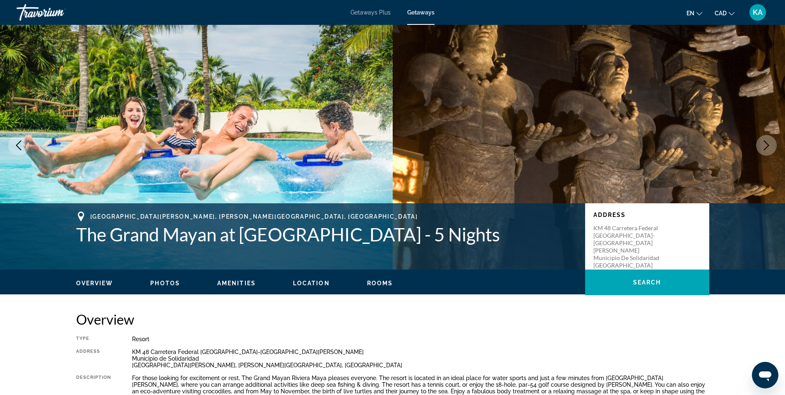
click at [767, 143] on icon "Next image" at bounding box center [766, 145] width 10 height 10
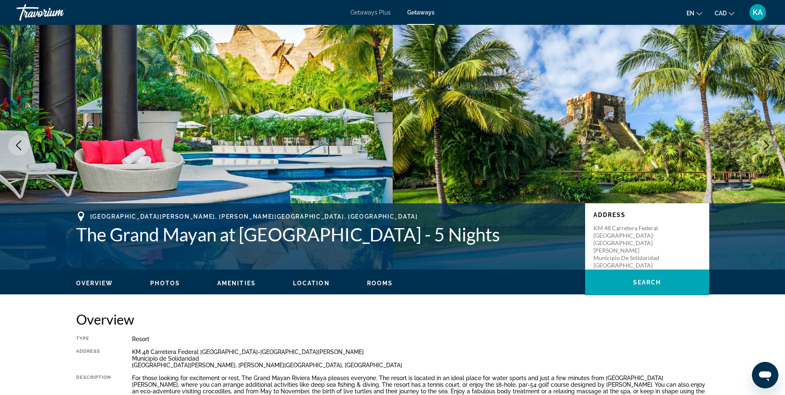
click at [767, 143] on icon "Next image" at bounding box center [766, 145] width 10 height 10
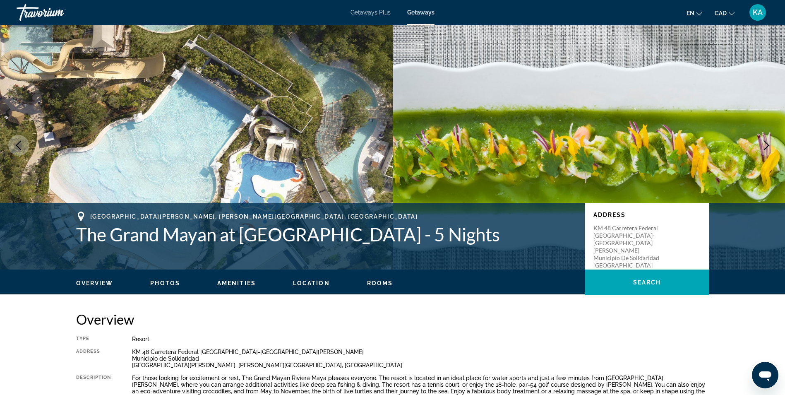
click at [767, 143] on icon "Next image" at bounding box center [766, 145] width 10 height 10
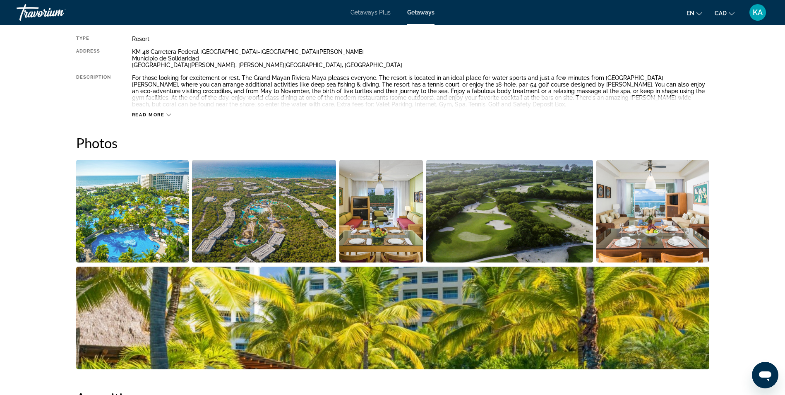
scroll to position [0, 0]
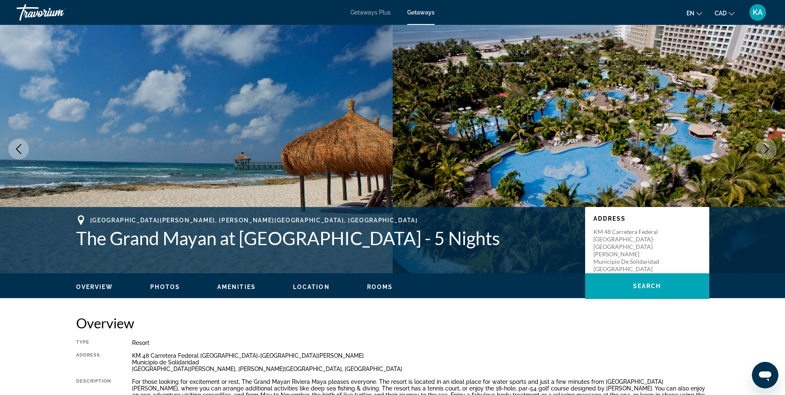
click at [46, 12] on div "Travorium" at bounding box center [58, 13] width 83 height 22
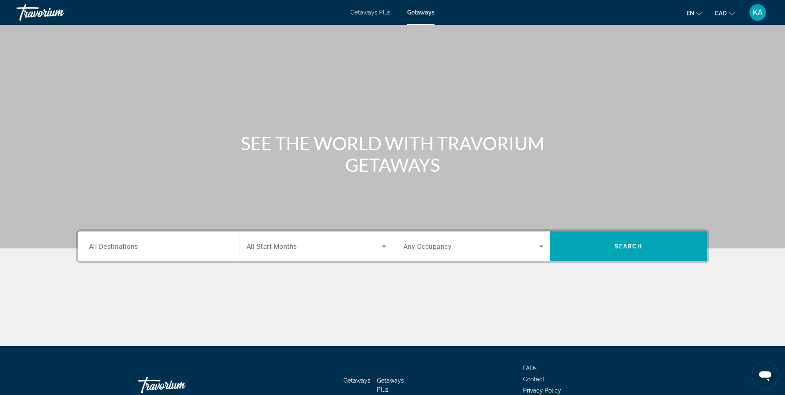
click at [136, 247] on span "All Destinations" at bounding box center [113, 246] width 49 height 8
click at [136, 247] on input "Destination All Destinations" at bounding box center [159, 247] width 140 height 10
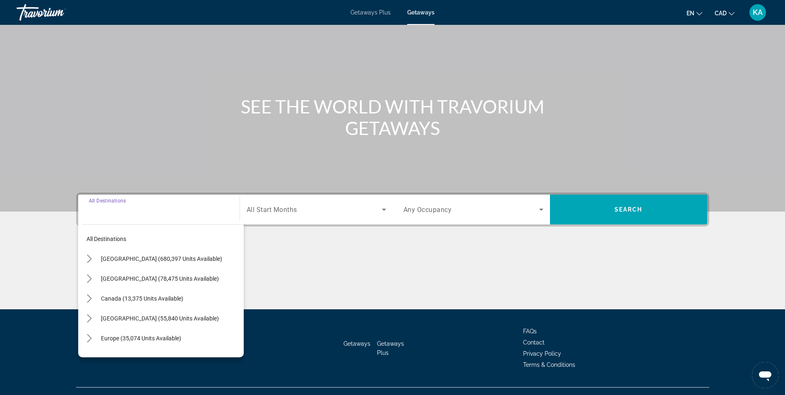
scroll to position [53, 0]
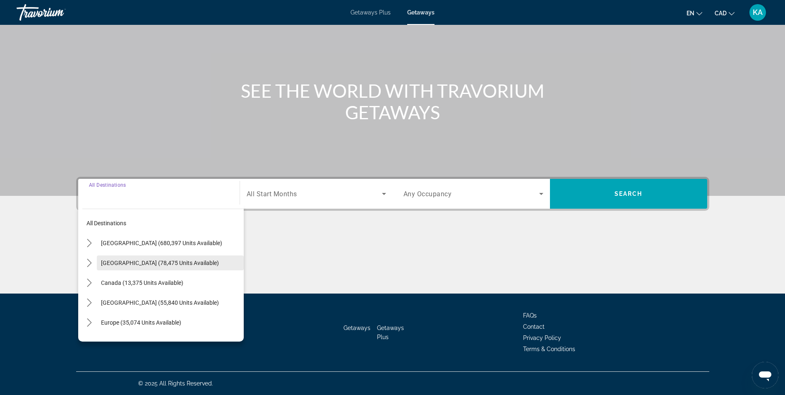
click at [135, 257] on span "Select destination: Mexico (78,475 units available)" at bounding box center [170, 263] width 147 height 20
type input "**********"
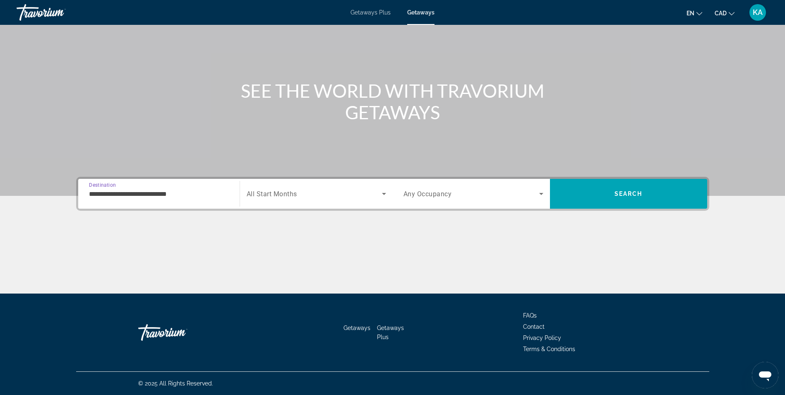
click at [384, 191] on icon "Search widget" at bounding box center [384, 194] width 10 height 10
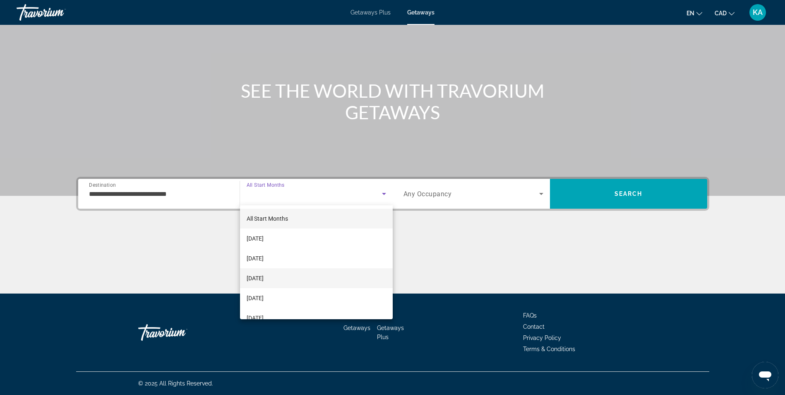
click at [338, 272] on mat-option "December 2025" at bounding box center [316, 278] width 153 height 20
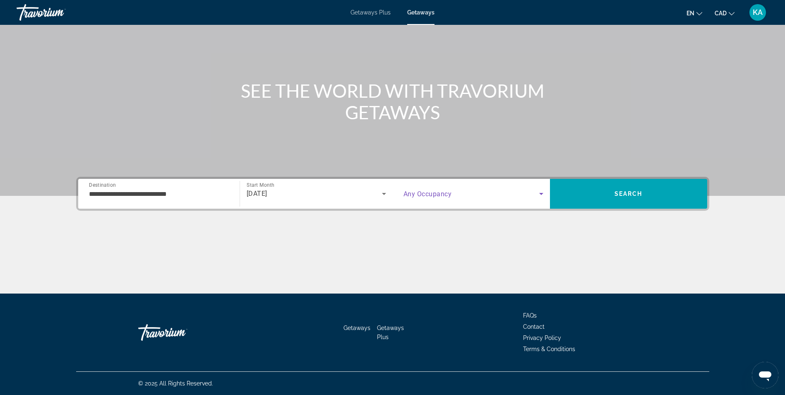
drag, startPoint x: 538, startPoint y: 192, endPoint x: 494, endPoint y: 204, distance: 46.3
click at [494, 204] on div "Search widget" at bounding box center [473, 193] width 140 height 23
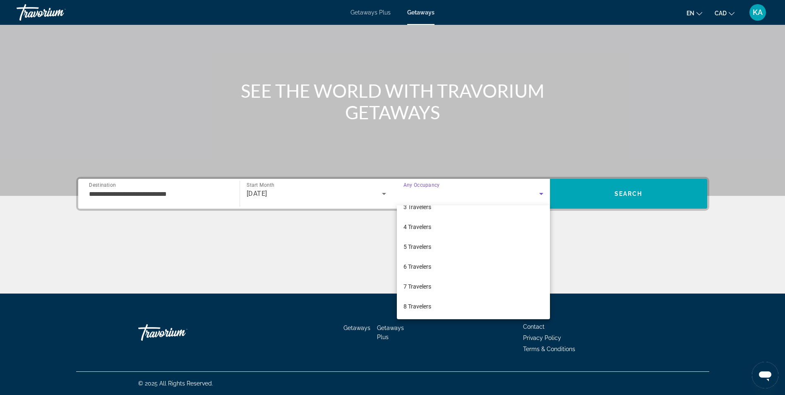
scroll to position [91, 0]
click at [480, 225] on mat-option "6 Travelers" at bounding box center [473, 226] width 153 height 20
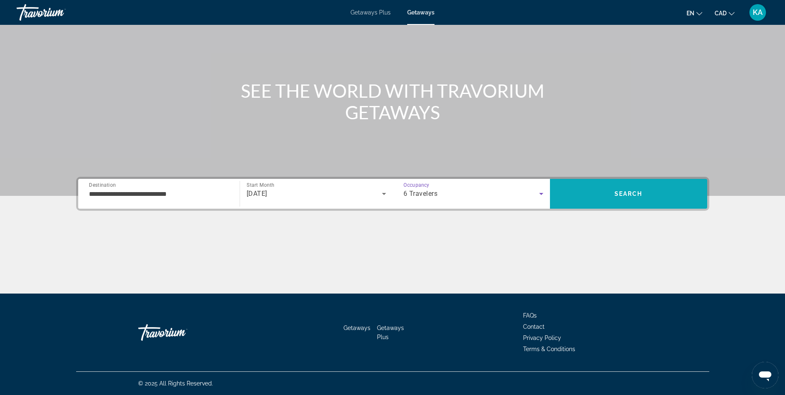
click at [627, 191] on span "Search" at bounding box center [628, 193] width 28 height 7
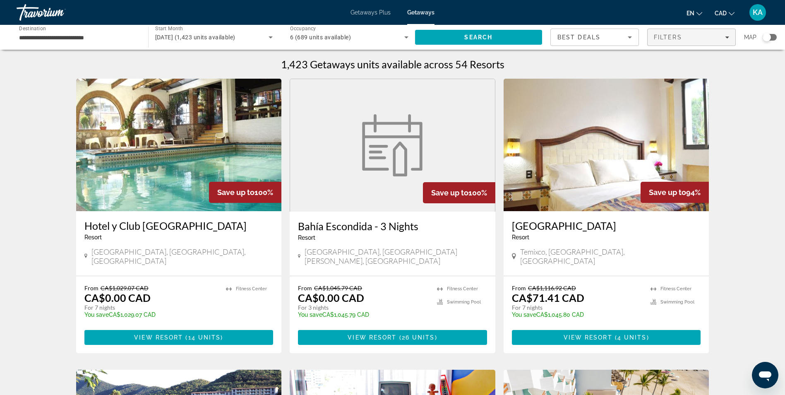
click at [726, 36] on icon "Filters" at bounding box center [727, 37] width 4 height 4
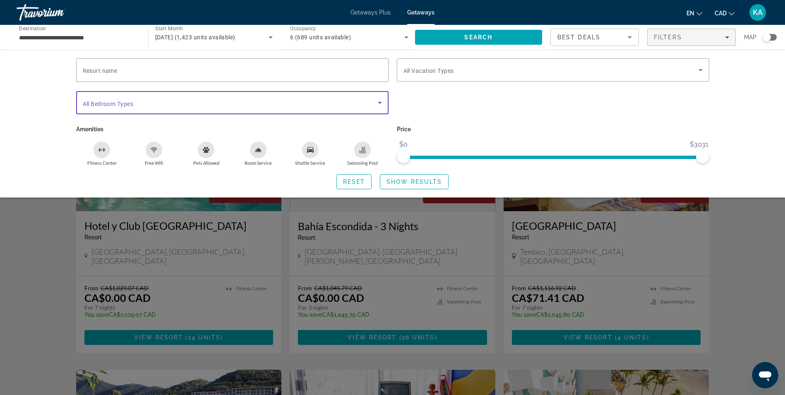
click at [380, 99] on icon "Search widget" at bounding box center [380, 103] width 10 height 10
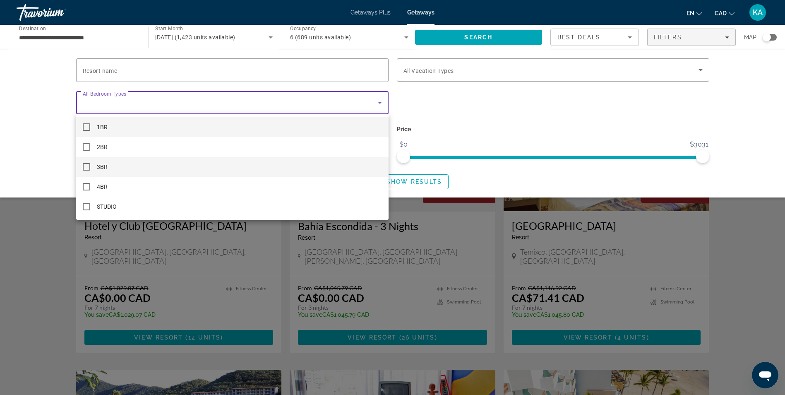
click at [258, 173] on mat-option "3BR" at bounding box center [232, 167] width 312 height 20
click at [480, 172] on div at bounding box center [392, 197] width 785 height 395
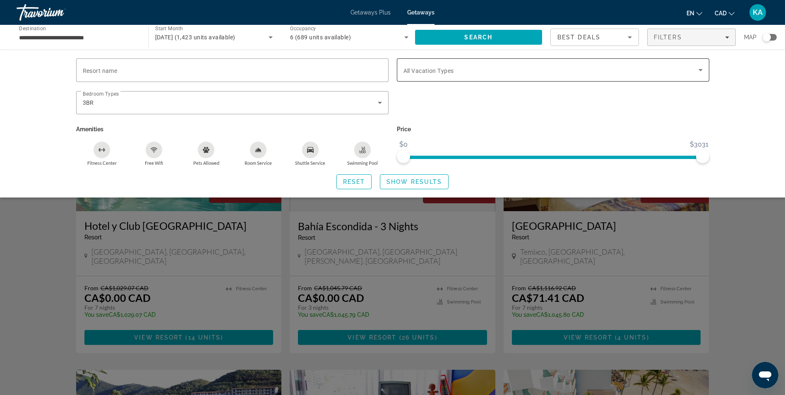
click at [488, 70] on span "Search widget" at bounding box center [550, 70] width 295 height 10
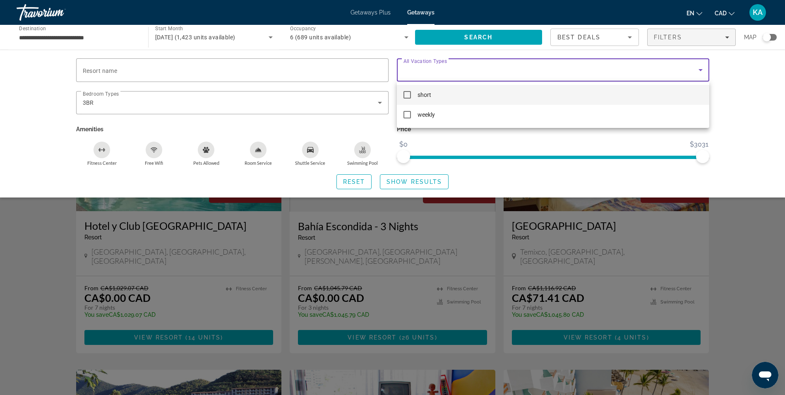
click at [410, 91] on mat-pseudo-checkbox at bounding box center [406, 94] width 7 height 7
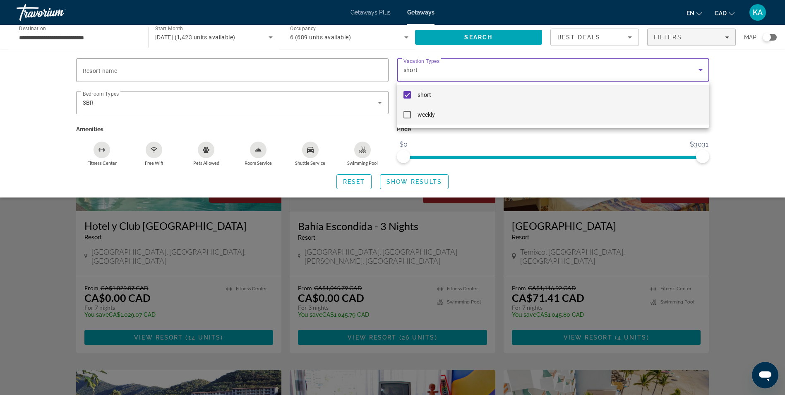
click at [406, 111] on mat-pseudo-checkbox at bounding box center [406, 114] width 7 height 7
click at [528, 175] on div at bounding box center [392, 197] width 785 height 395
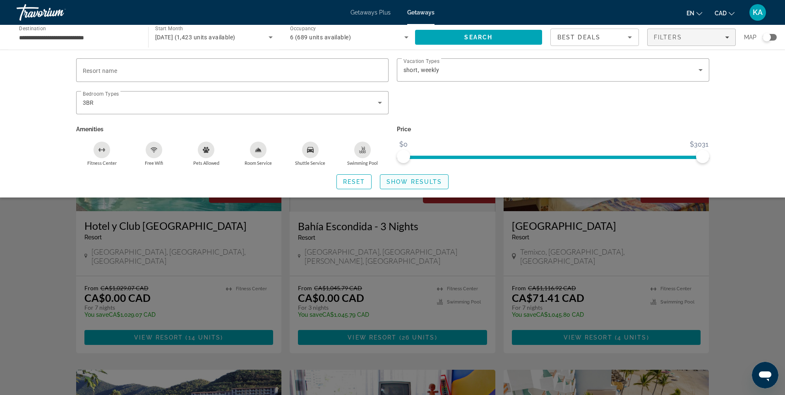
click at [409, 181] on span "Show Results" at bounding box center [413, 181] width 55 height 7
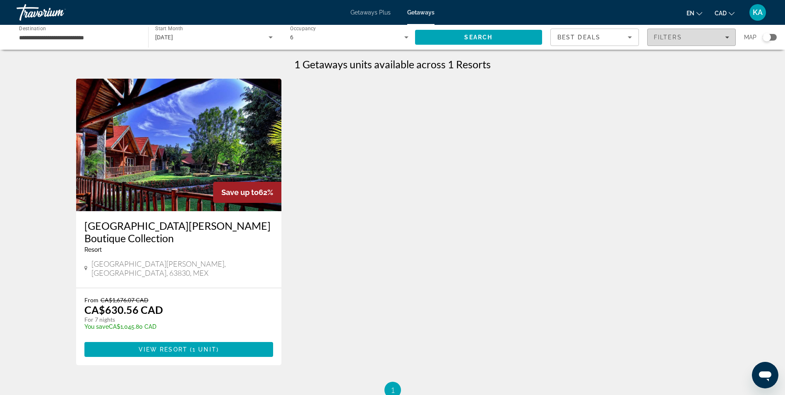
click at [718, 36] on div "Filters" at bounding box center [691, 37] width 75 height 7
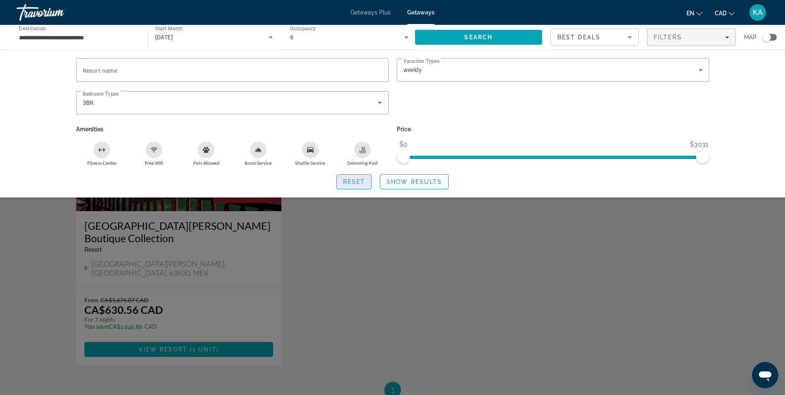
click at [350, 181] on span "Reset" at bounding box center [354, 181] width 22 height 7
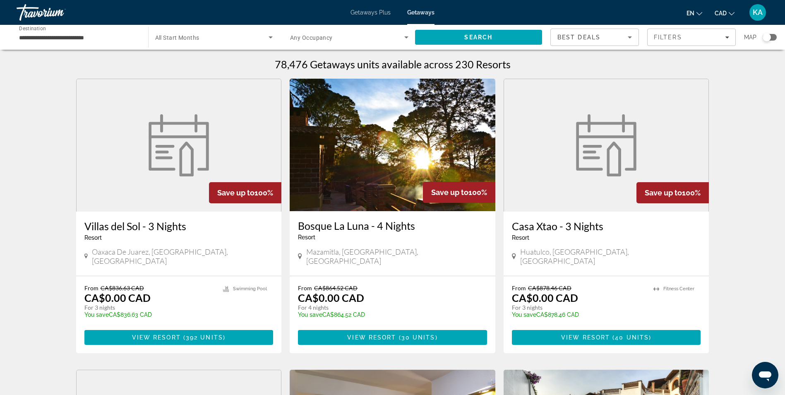
click at [773, 38] on div "Search widget" at bounding box center [770, 37] width 14 height 7
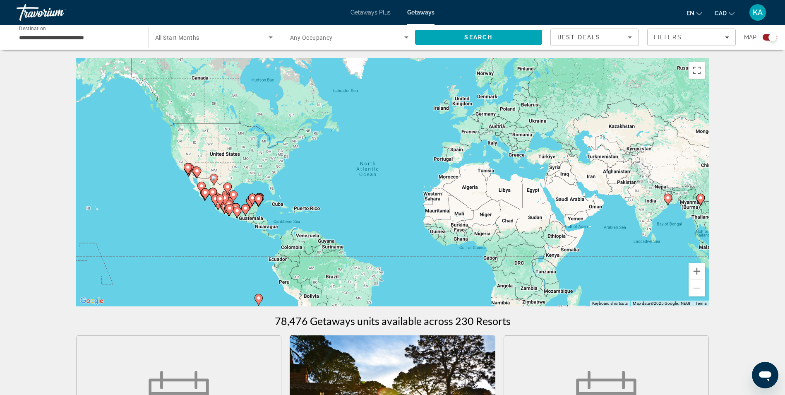
click at [259, 202] on icon "Main content" at bounding box center [257, 200] width 7 height 11
click at [257, 202] on gmp-advanced-marker "Main content" at bounding box center [252, 199] width 8 height 12
type input "**********"
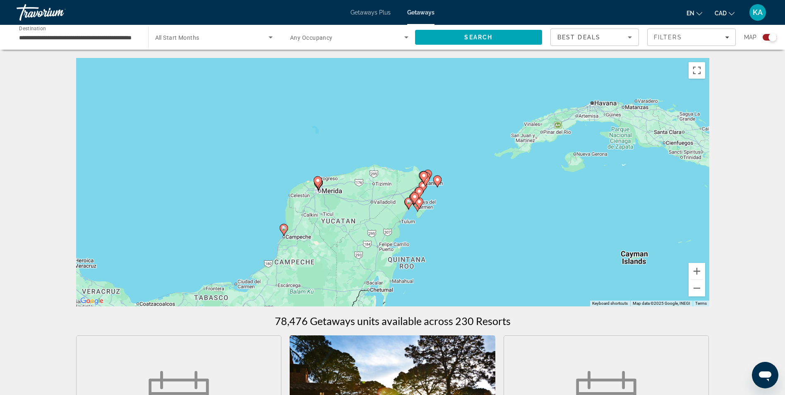
drag, startPoint x: 490, startPoint y: 216, endPoint x: 402, endPoint y: 223, distance: 87.6
click at [402, 223] on div "To activate drag with keyboard, press Alt + Enter. Once in keyboard drag state,…" at bounding box center [392, 182] width 633 height 248
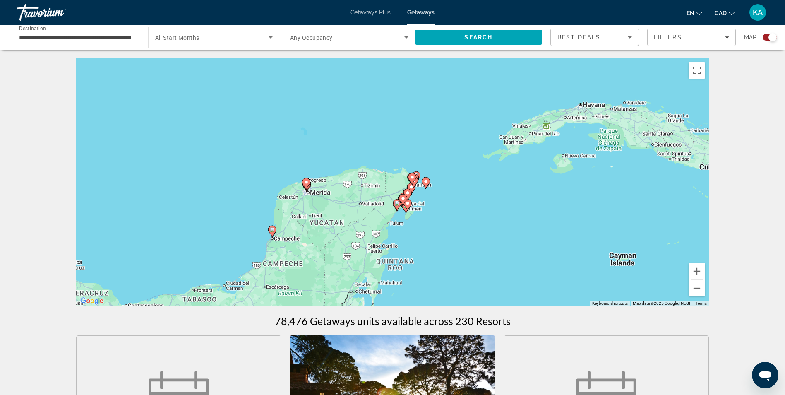
click at [397, 205] on image "Main content" at bounding box center [397, 203] width 5 height 5
click at [397, 205] on g "Main content" at bounding box center [397, 205] width 8 height 12
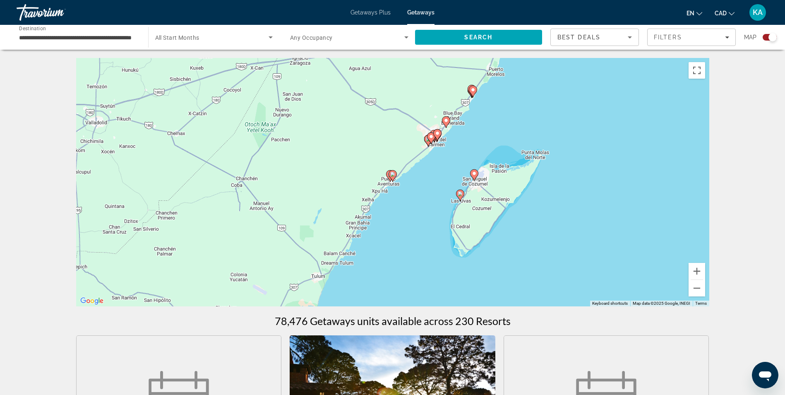
drag, startPoint x: 397, startPoint y: 205, endPoint x: 392, endPoint y: 174, distance: 31.4
click at [392, 174] on image "Main content" at bounding box center [392, 174] width 5 height 5
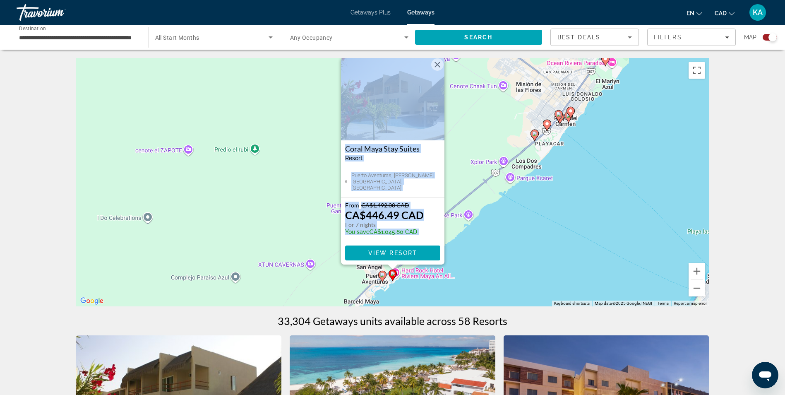
click at [393, 274] on image "Main content" at bounding box center [392, 273] width 5 height 5
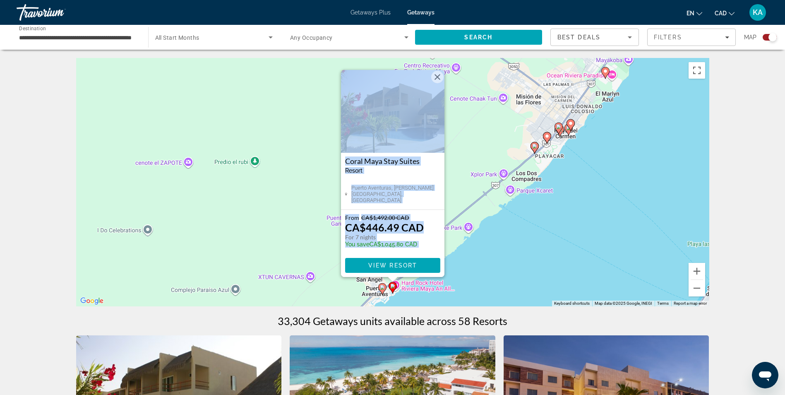
click at [381, 287] on image "Main content" at bounding box center [382, 287] width 5 height 5
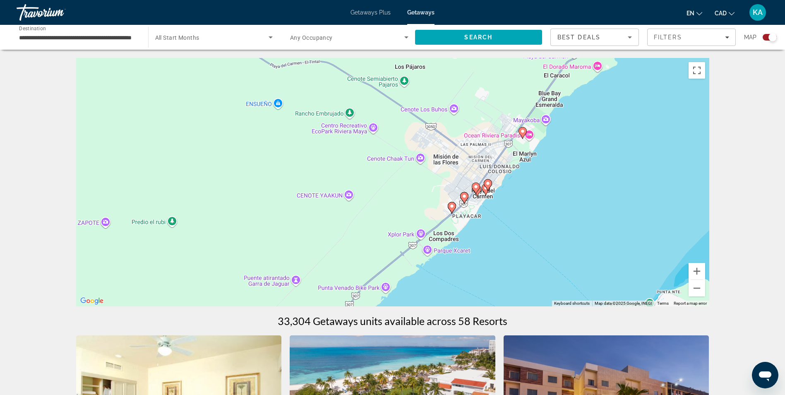
drag, startPoint x: 510, startPoint y: 157, endPoint x: 415, endPoint y: 220, distance: 113.9
click at [415, 220] on div "To navigate, press the arrow keys. To activate drag with keyboard, press Alt + …" at bounding box center [392, 182] width 633 height 248
click at [487, 184] on image "Main content" at bounding box center [487, 183] width 5 height 5
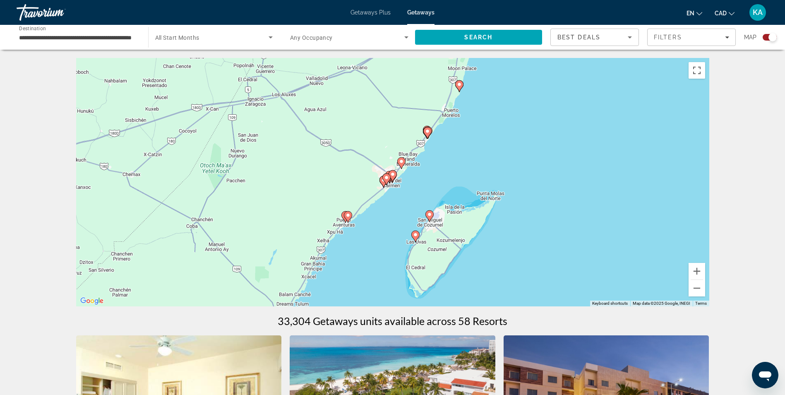
click at [392, 173] on image "Main content" at bounding box center [392, 174] width 5 height 5
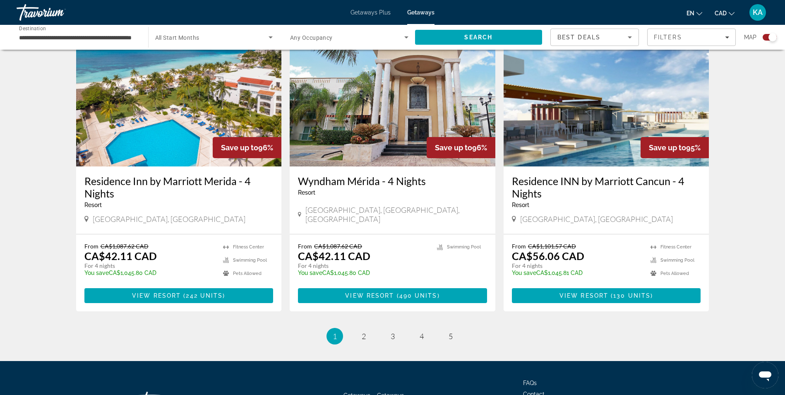
scroll to position [1250, 0]
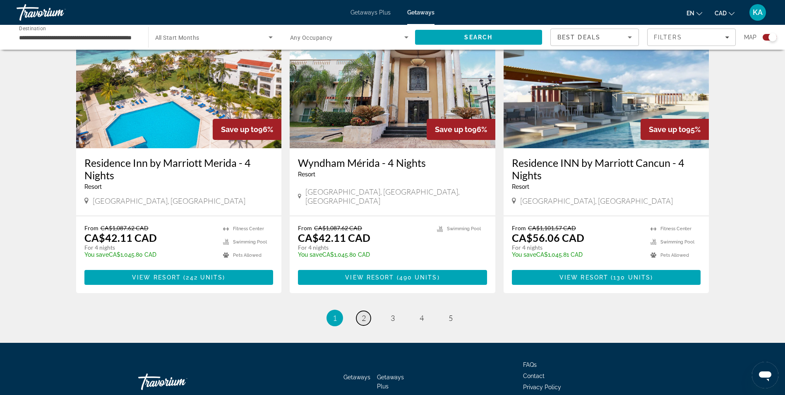
click at [365, 313] on span "2" at bounding box center [364, 317] width 4 height 9
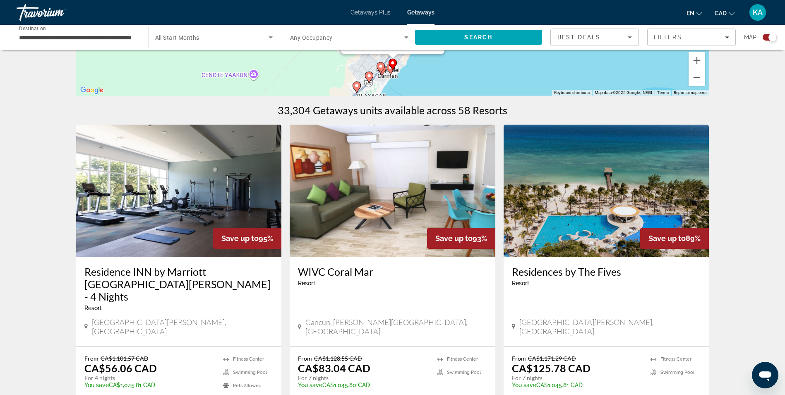
scroll to position [238, 0]
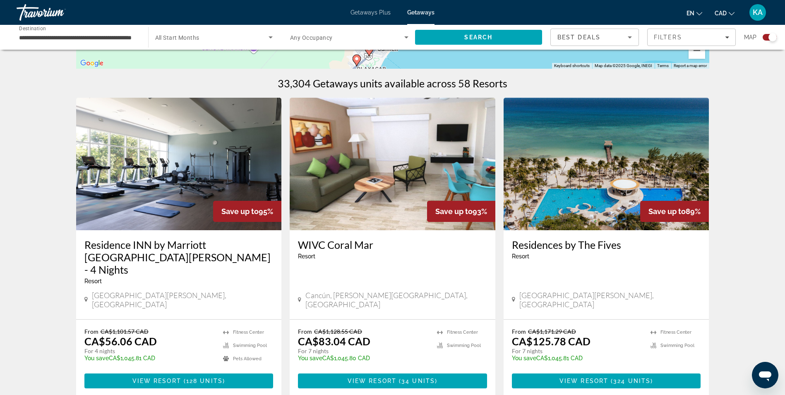
drag, startPoint x: 618, startPoint y: 356, endPoint x: 591, endPoint y: 274, distance: 86.4
click at [591, 274] on div "Residences by The Fives Resort - This is an adults only resort Playa del Carmen…" at bounding box center [607, 274] width 206 height 89
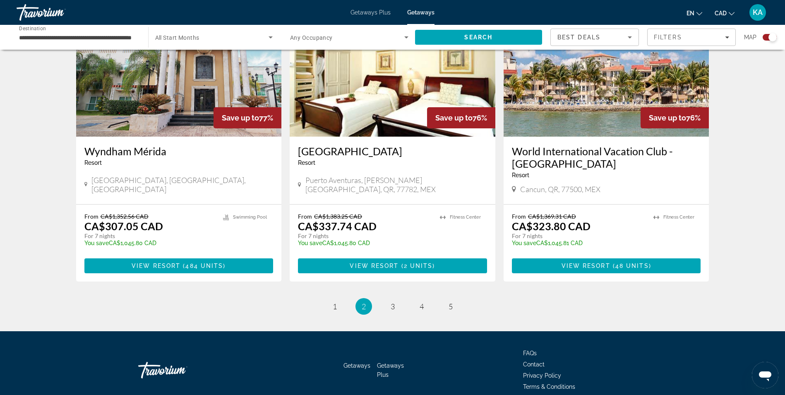
scroll to position [1238, 0]
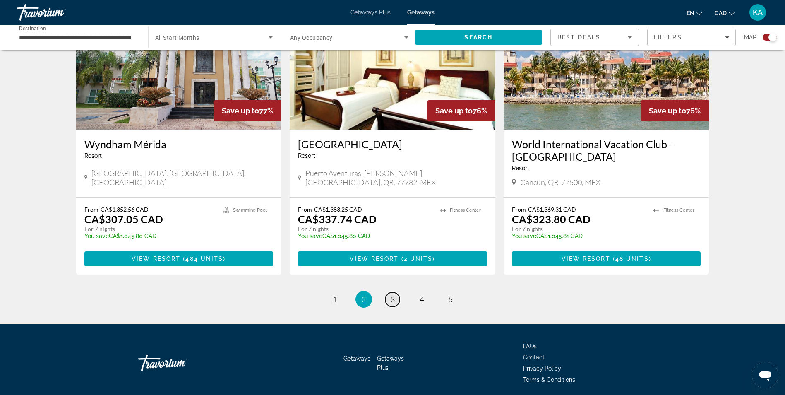
click at [392, 295] on span "3" at bounding box center [393, 299] width 4 height 9
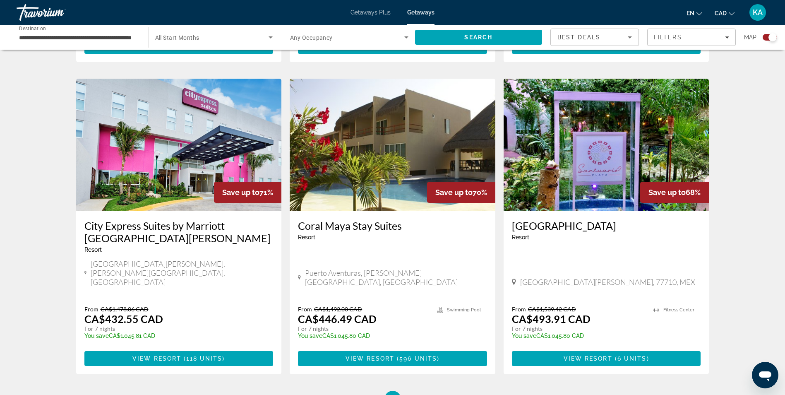
scroll to position [1238, 0]
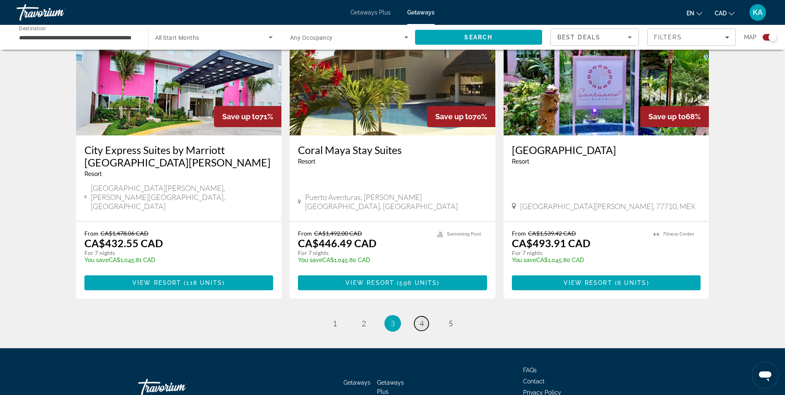
click at [420, 319] on span "4" at bounding box center [422, 323] width 4 height 9
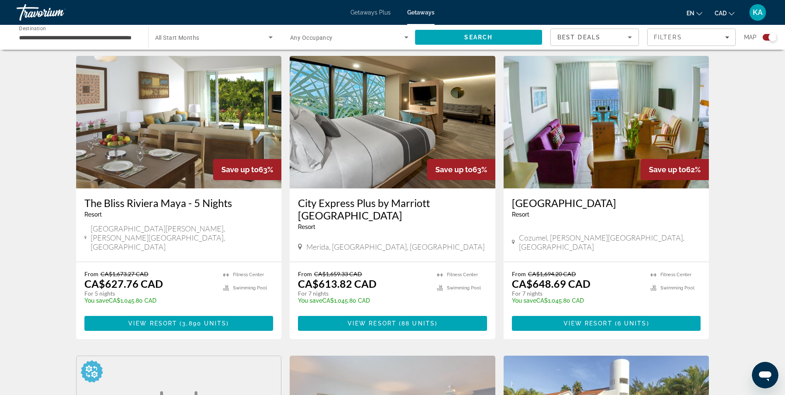
scroll to position [880, 0]
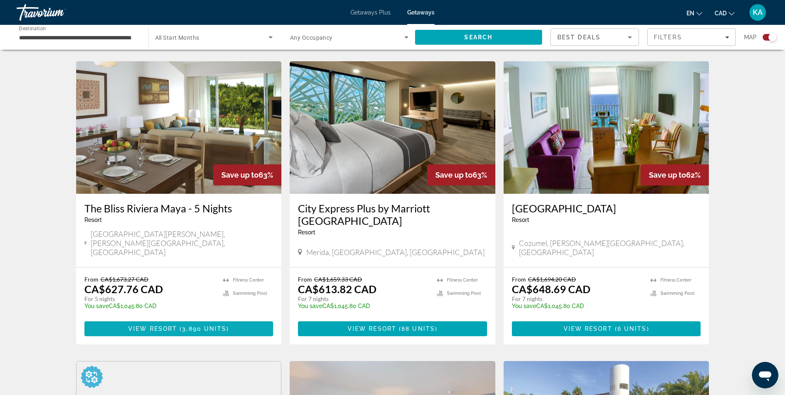
click at [192, 325] on span "3,890 units" at bounding box center [204, 328] width 44 height 7
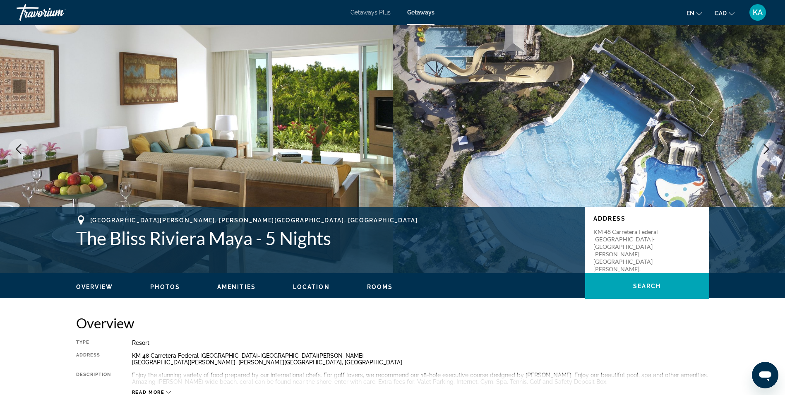
click at [765, 145] on icon "Next image" at bounding box center [766, 149] width 5 height 10
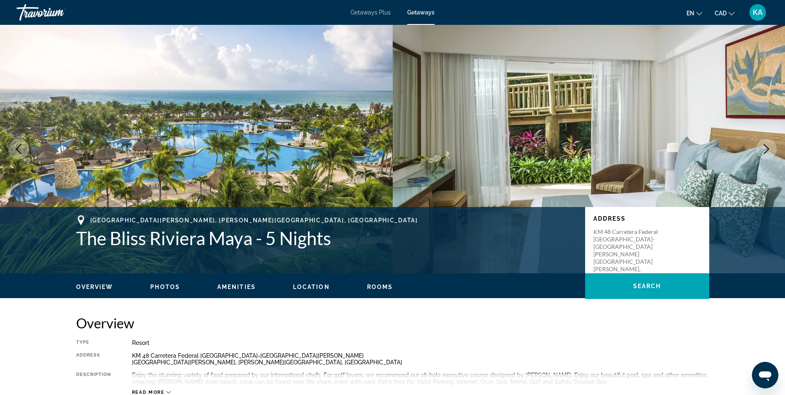
click at [765, 145] on icon "Next image" at bounding box center [766, 149] width 5 height 10
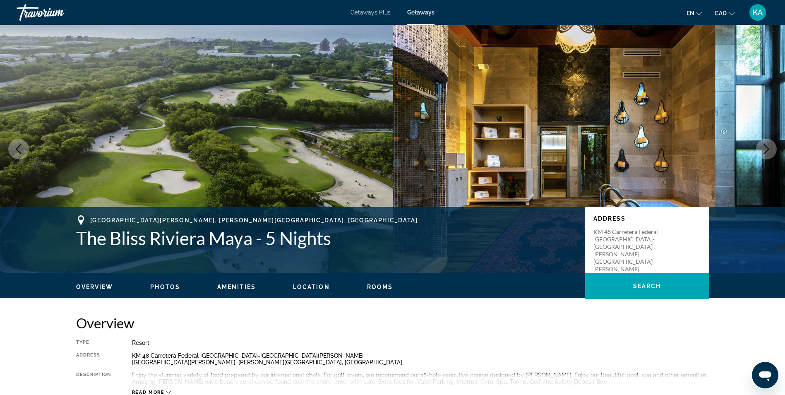
click at [765, 145] on icon "Next image" at bounding box center [766, 149] width 5 height 10
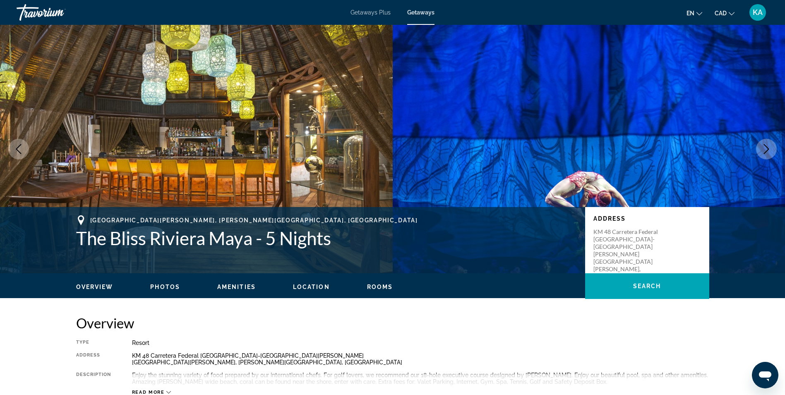
click at [765, 145] on icon "Next image" at bounding box center [766, 149] width 5 height 10
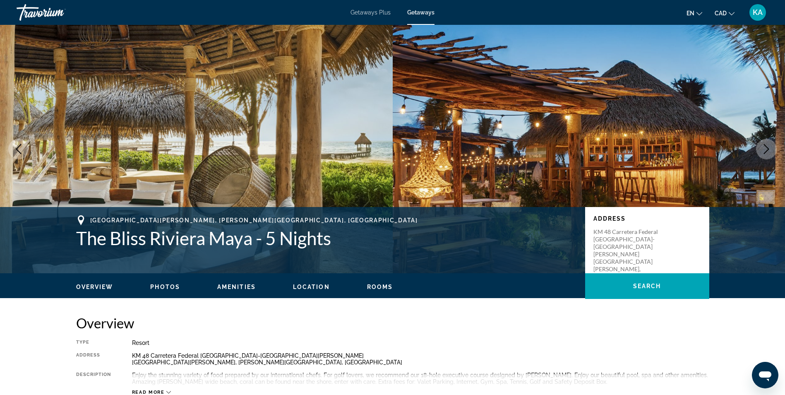
click at [765, 145] on icon "Next image" at bounding box center [766, 149] width 5 height 10
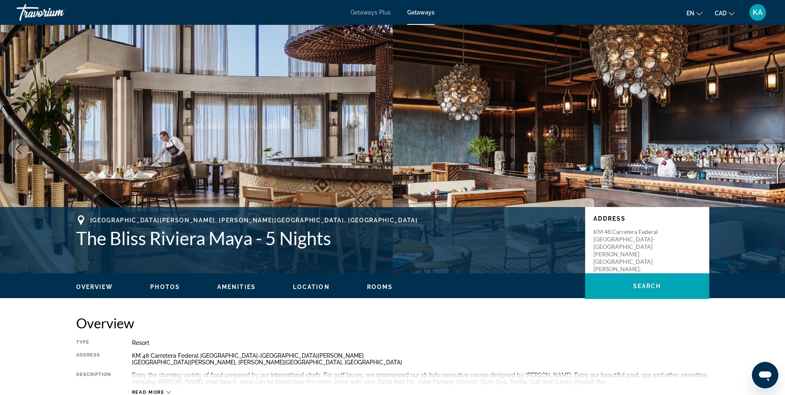
click at [765, 145] on icon "Next image" at bounding box center [766, 149] width 5 height 10
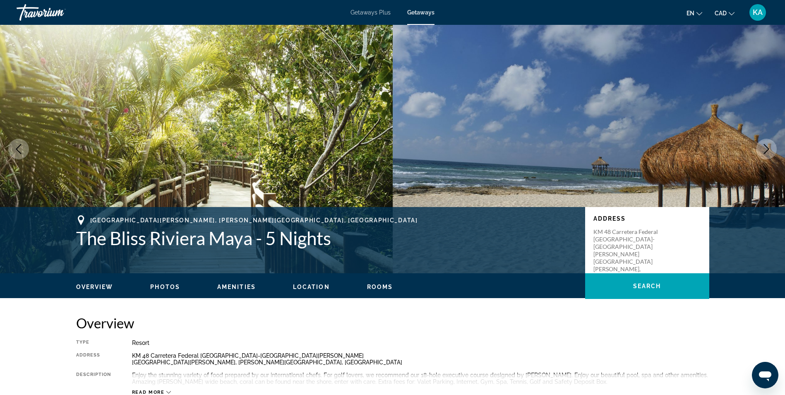
click at [765, 145] on icon "Next image" at bounding box center [766, 149] width 5 height 10
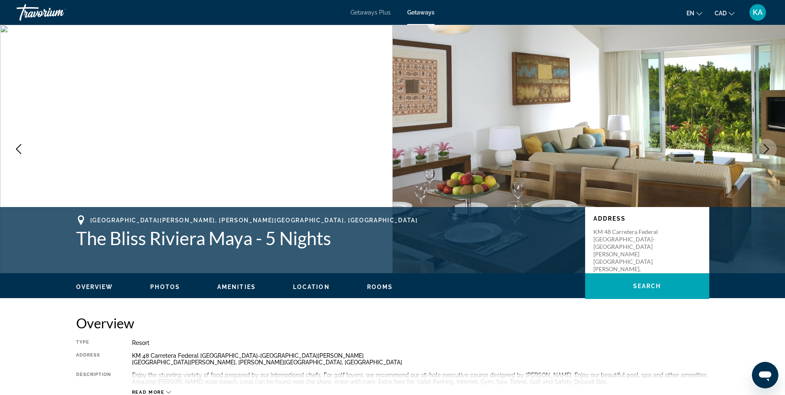
click at [765, 145] on icon "Next image" at bounding box center [766, 149] width 5 height 10
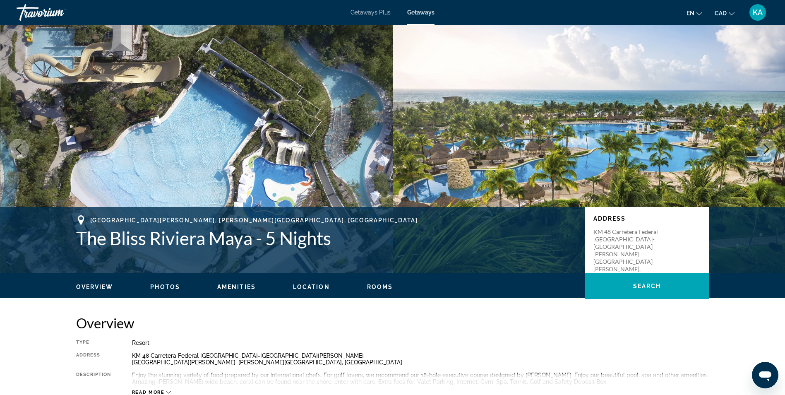
click at [765, 145] on icon "Next image" at bounding box center [766, 149] width 5 height 10
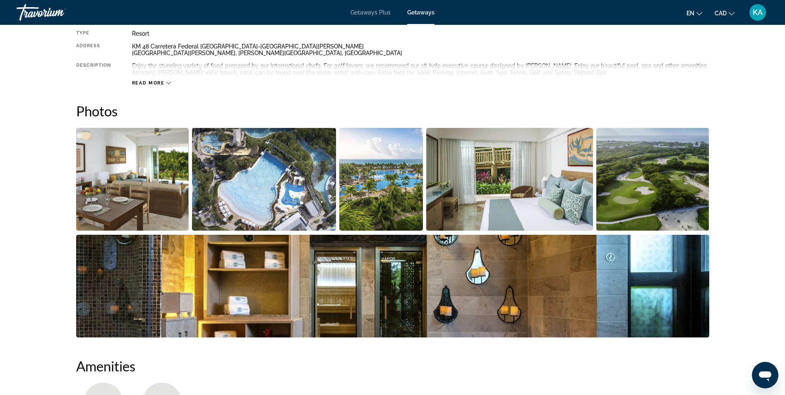
scroll to position [52, 0]
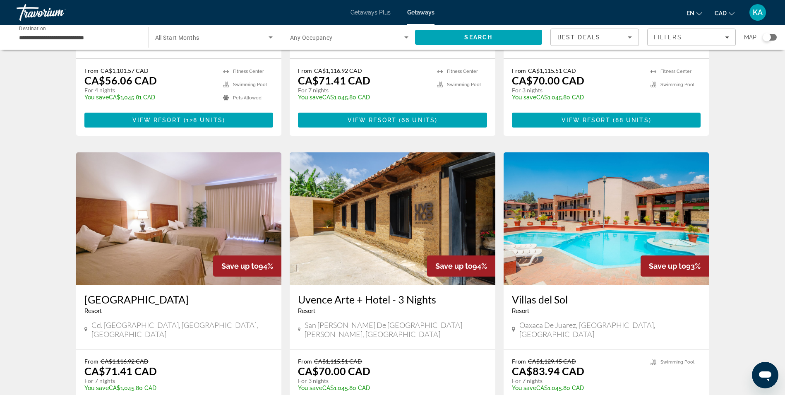
scroll to position [981, 0]
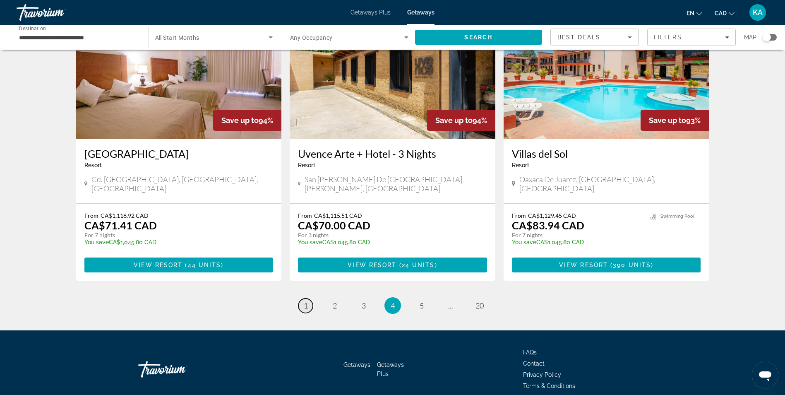
click at [305, 301] on span "1" at bounding box center [306, 305] width 4 height 9
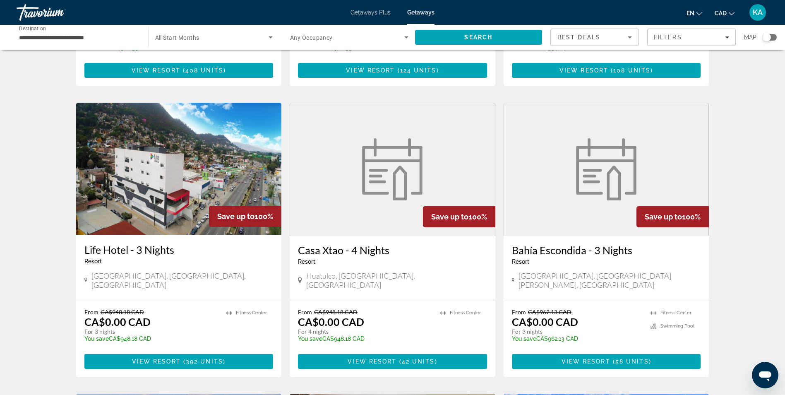
scroll to position [970, 0]
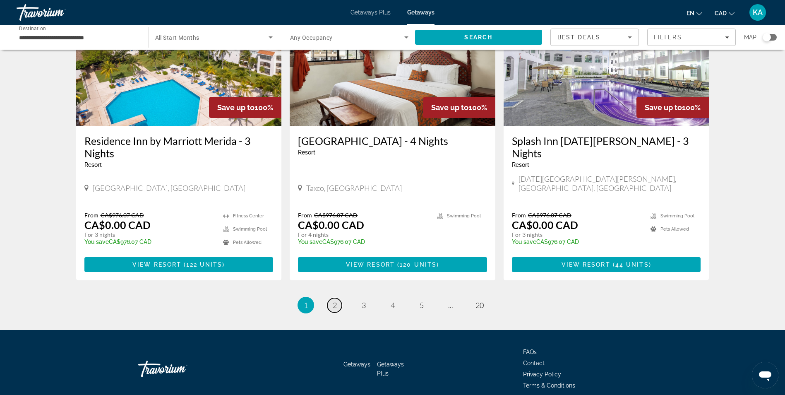
click at [333, 300] on span "2" at bounding box center [335, 304] width 4 height 9
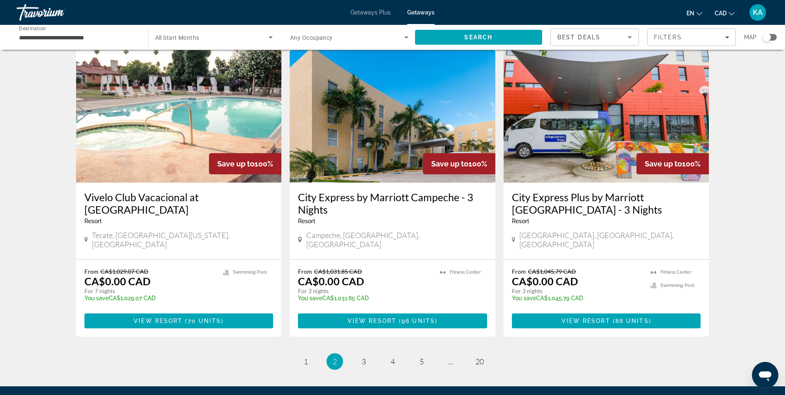
scroll to position [960, 0]
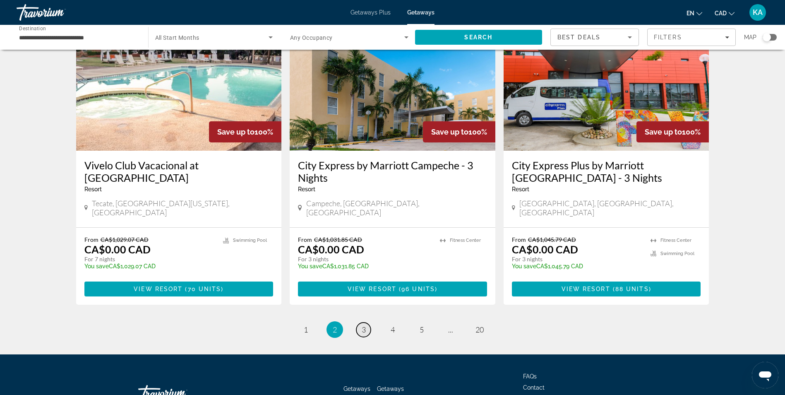
click at [364, 325] on span "3" at bounding box center [364, 329] width 4 height 9
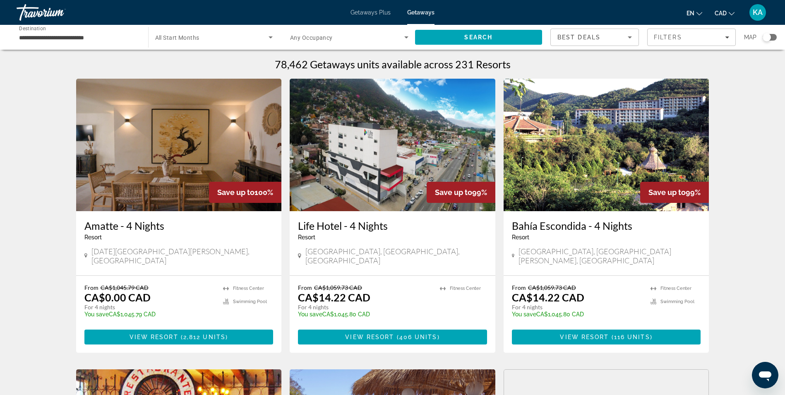
click at [405, 36] on icon "Search widget" at bounding box center [406, 37] width 10 height 10
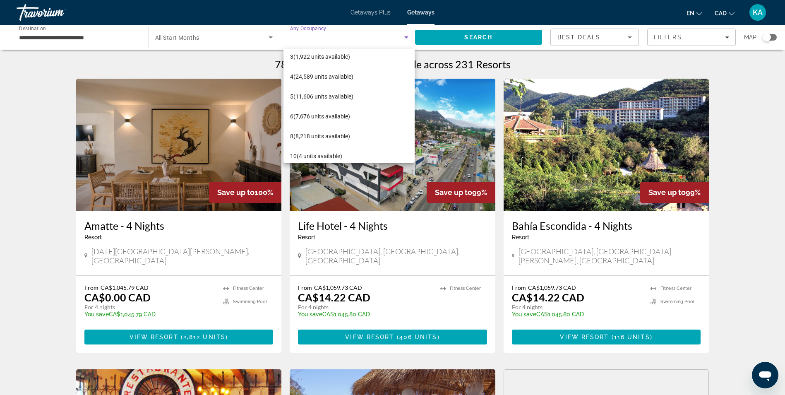
scroll to position [48, 0]
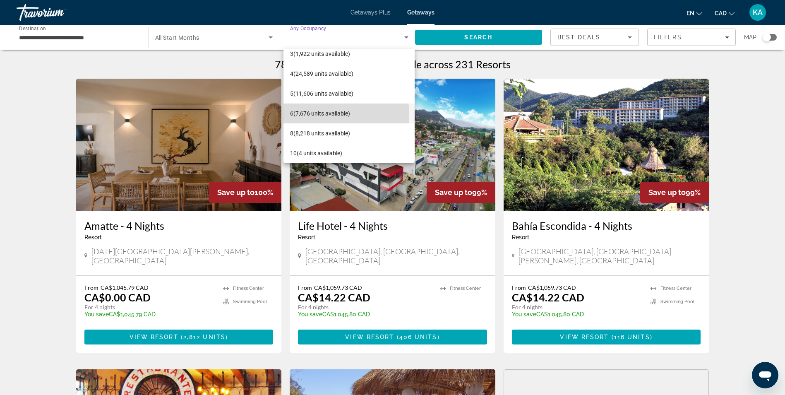
click at [312, 115] on span "6 (7,676 units available)" at bounding box center [320, 113] width 60 height 10
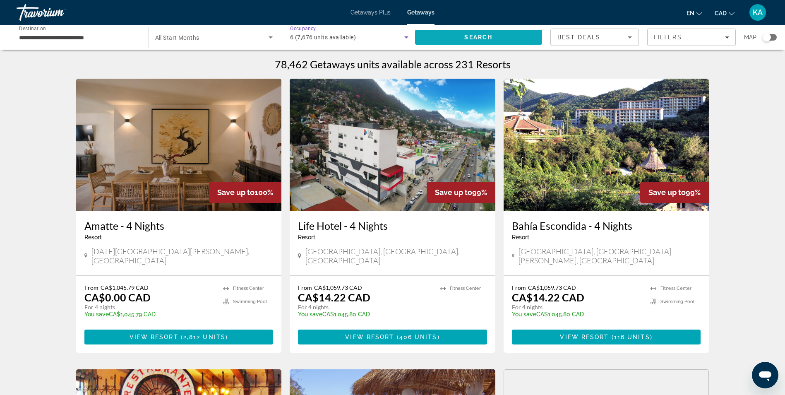
click at [491, 41] on span "Search" at bounding box center [478, 37] width 127 height 20
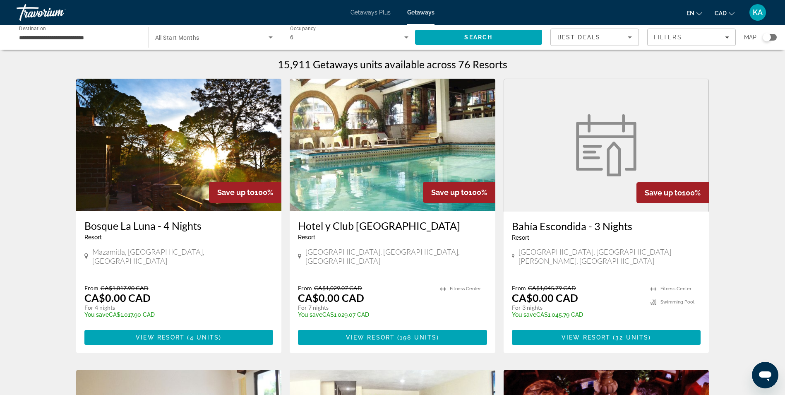
click at [775, 38] on div "Search widget" at bounding box center [770, 37] width 14 height 7
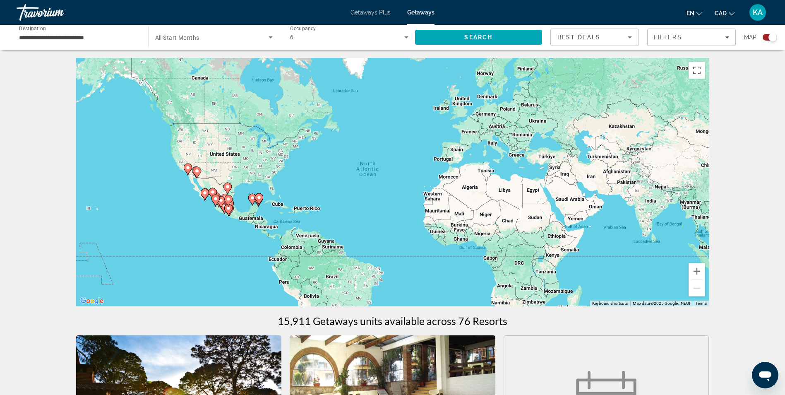
click at [260, 198] on image "Main content" at bounding box center [259, 197] width 5 height 5
click at [260, 198] on div "To activate drag with keyboard, press Alt + Enter. Once in keyboard drag state,…" at bounding box center [392, 182] width 633 height 248
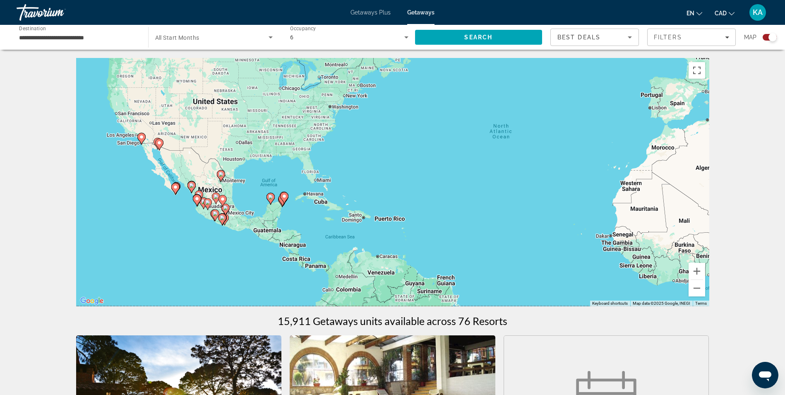
click at [283, 199] on icon "Main content" at bounding box center [283, 197] width 7 height 11
type input "**********"
click at [283, 199] on div "To activate drag with keyboard, press Alt + Enter. Once in keyboard drag state,…" at bounding box center [392, 182] width 633 height 248
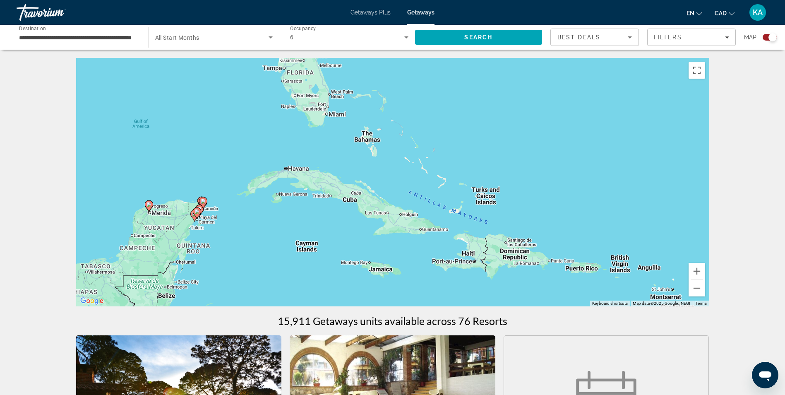
drag, startPoint x: 146, startPoint y: 254, endPoint x: 221, endPoint y: 219, distance: 83.1
click at [221, 219] on div "To activate drag with keyboard, press Alt + Enter. Once in keyboard drag state,…" at bounding box center [392, 182] width 633 height 248
click at [197, 214] on image "Main content" at bounding box center [197, 211] width 5 height 5
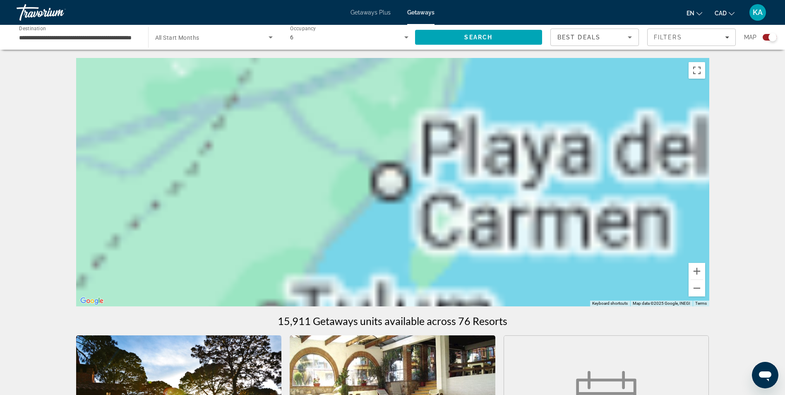
click at [197, 214] on div "Main content" at bounding box center [392, 182] width 633 height 248
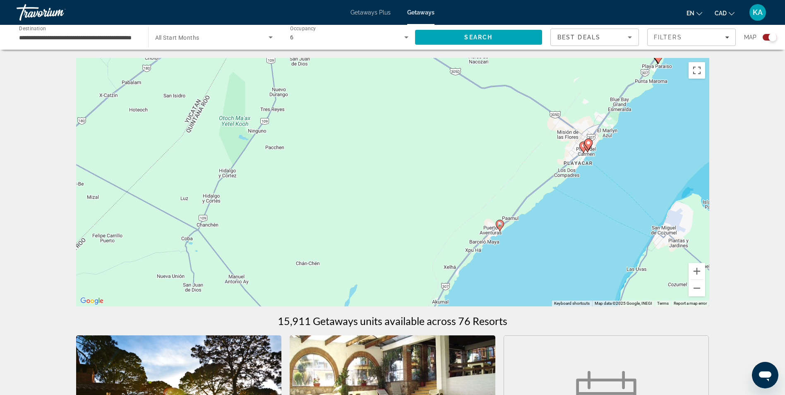
click at [588, 142] on image "Main content" at bounding box center [588, 142] width 5 height 5
click at [588, 142] on div "To navigate, press the arrow keys. To activate drag with keyboard, press Alt + …" at bounding box center [392, 182] width 633 height 248
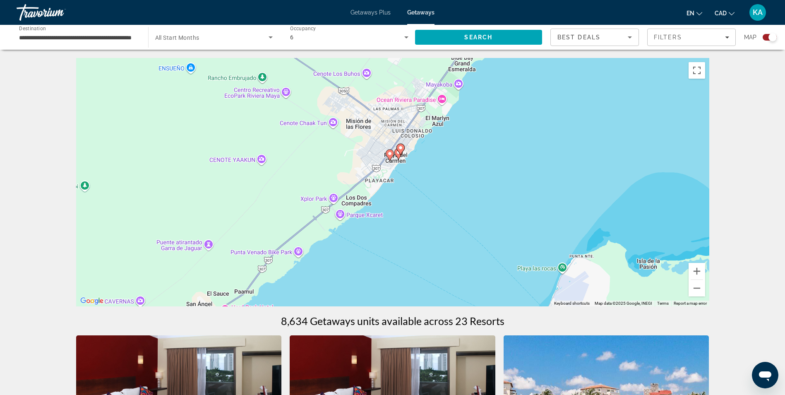
drag, startPoint x: 585, startPoint y: 250, endPoint x: 343, endPoint y: 104, distance: 282.5
click at [343, 104] on div "To activate drag with keyboard, press Alt + Enter. Once in keyboard drag state,…" at bounding box center [392, 182] width 633 height 248
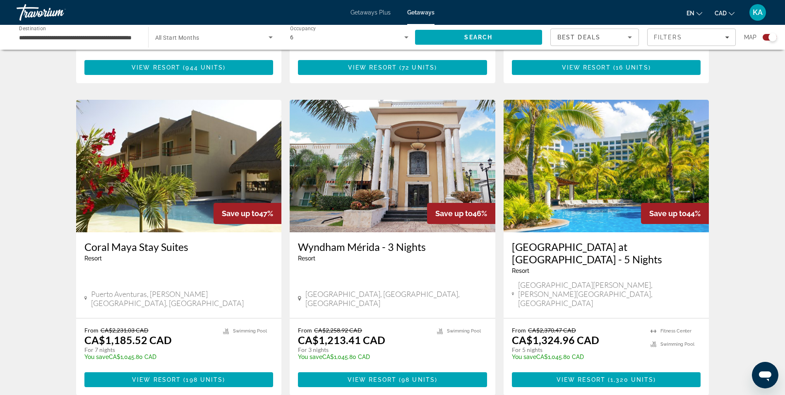
scroll to position [1126, 0]
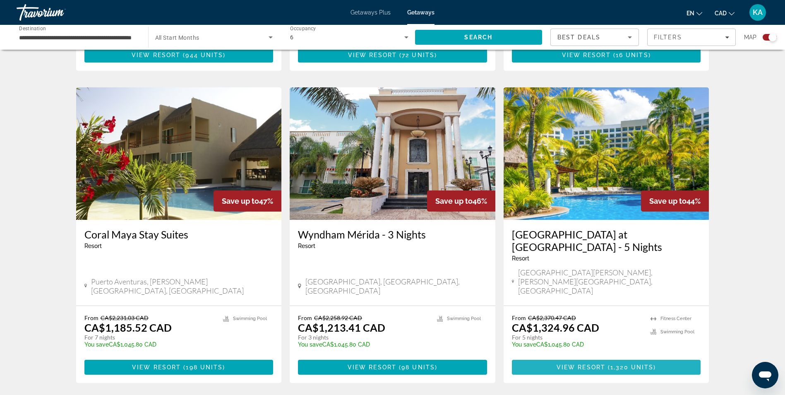
click at [619, 364] on span "1,320 units" at bounding box center [631, 367] width 43 height 7
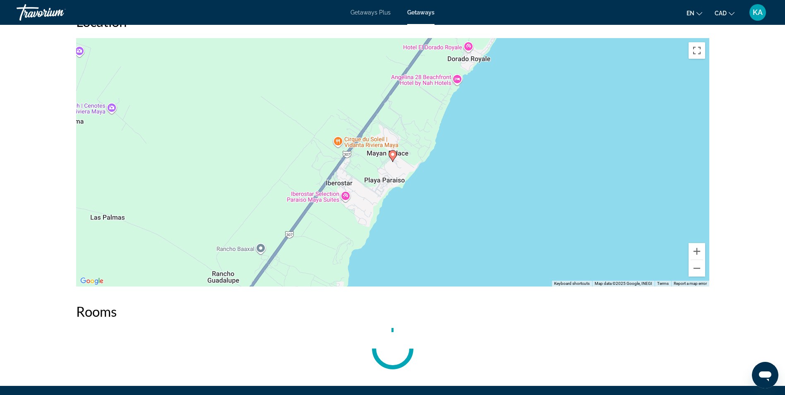
scroll to position [1308, 0]
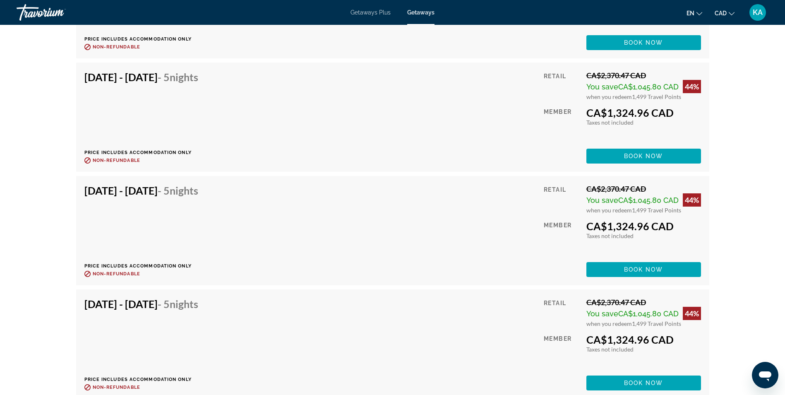
scroll to position [4926, 0]
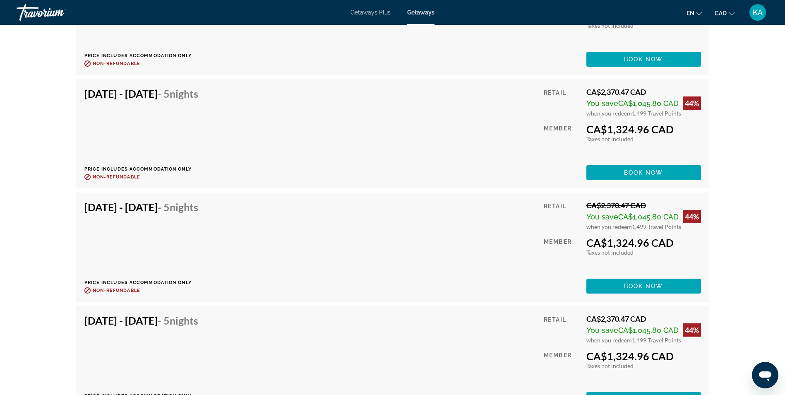
click at [646, 172] on span "Book now" at bounding box center [643, 172] width 39 height 7
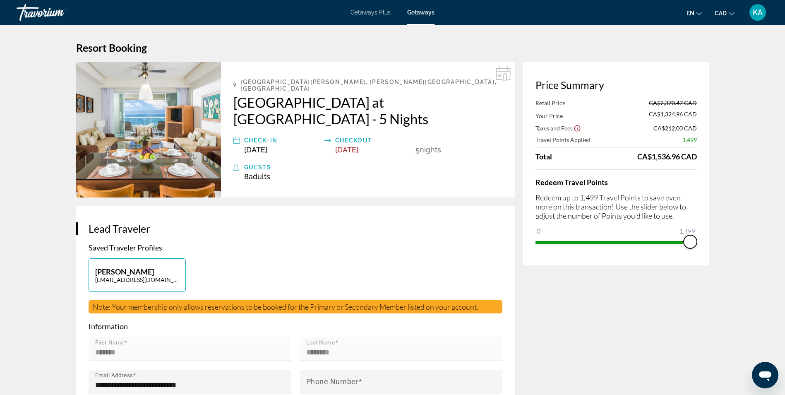
drag, startPoint x: 689, startPoint y: 242, endPoint x: 778, endPoint y: 257, distance: 91.0
click at [576, 128] on icon "Show Taxes and Fees disclaimer" at bounding box center [577, 128] width 7 height 7
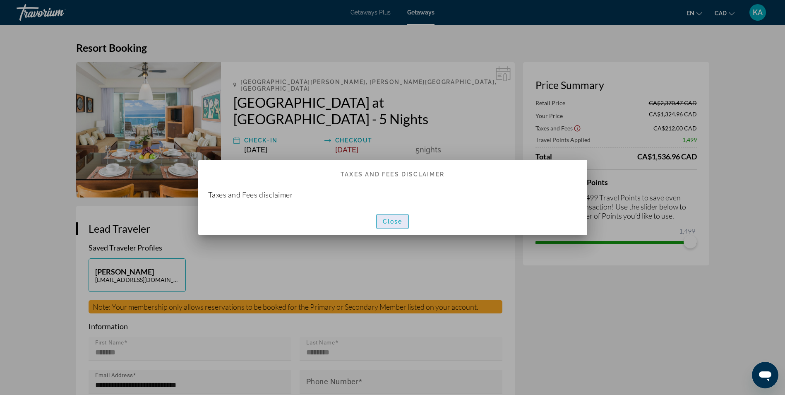
click at [396, 221] on span "Close" at bounding box center [393, 221] width 20 height 7
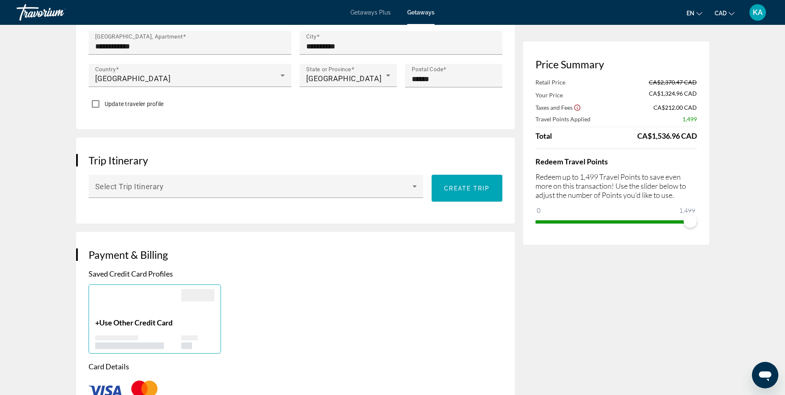
scroll to position [401, 0]
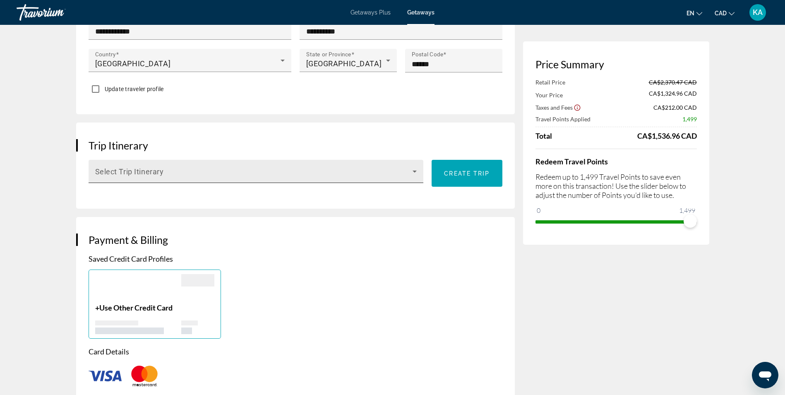
click at [415, 166] on icon "Main content" at bounding box center [415, 171] width 10 height 10
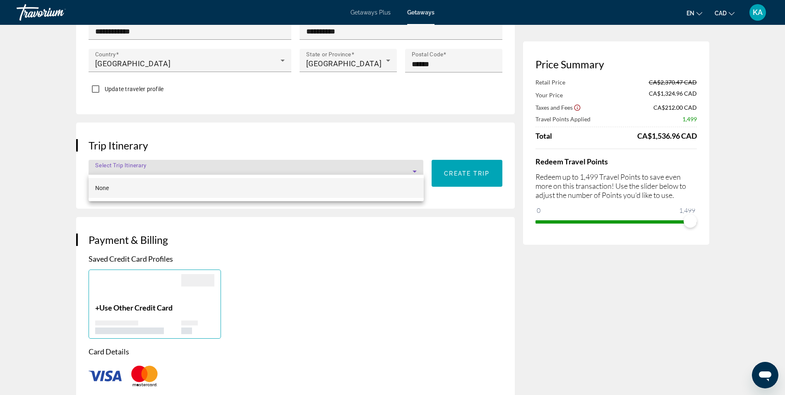
click at [415, 160] on div at bounding box center [392, 197] width 785 height 395
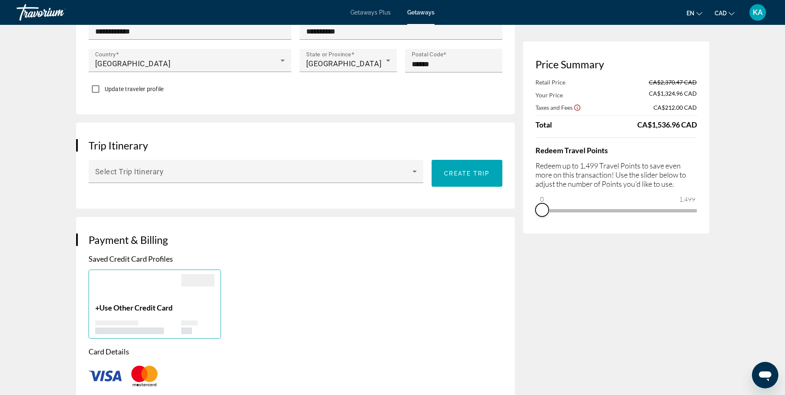
drag, startPoint x: 691, startPoint y: 223, endPoint x: 503, endPoint y: 246, distance: 189.3
drag, startPoint x: 539, startPoint y: 201, endPoint x: 739, endPoint y: 226, distance: 201.4
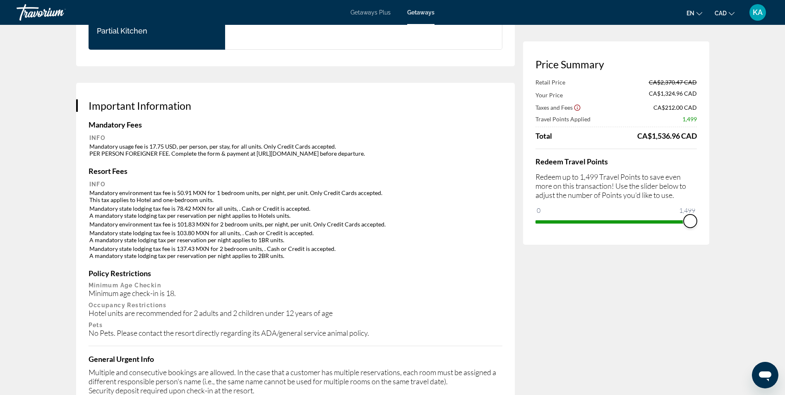
scroll to position [1211, 0]
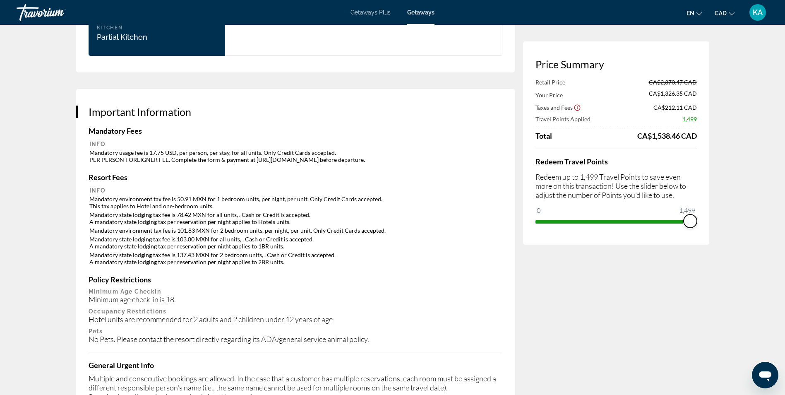
drag, startPoint x: 686, startPoint y: 221, endPoint x: 710, endPoint y: 221, distance: 24.0
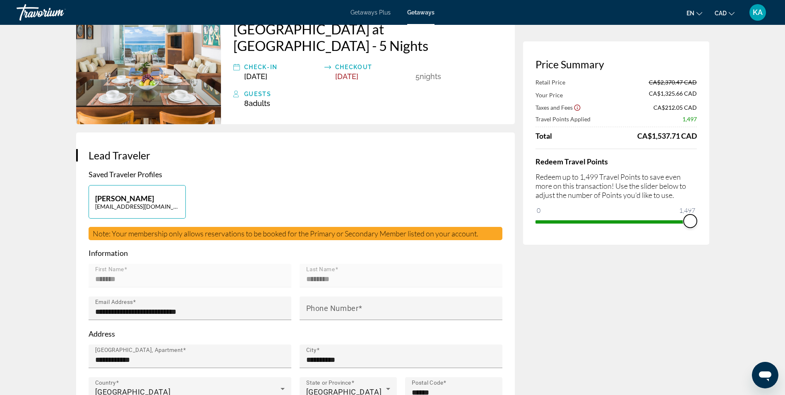
scroll to position [0, 0]
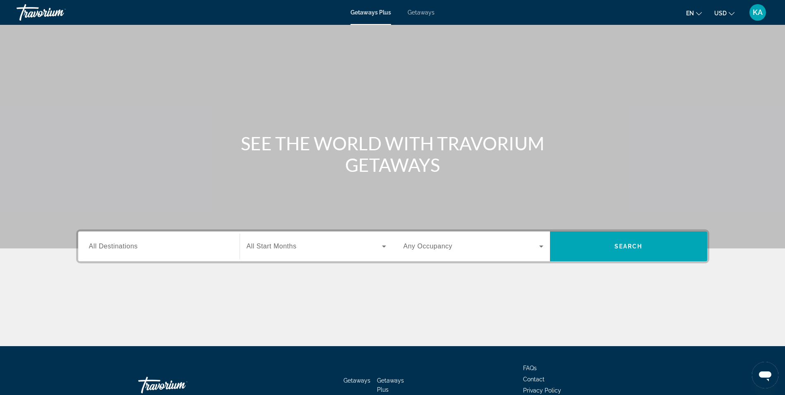
click at [540, 246] on icon "Search widget" at bounding box center [541, 246] width 4 height 2
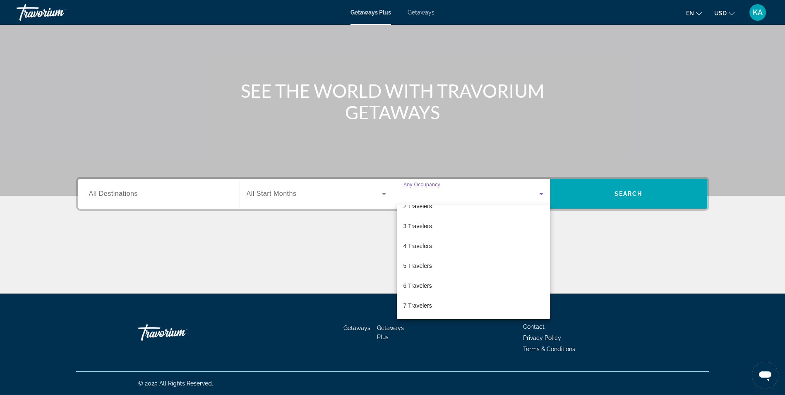
scroll to position [60, 0]
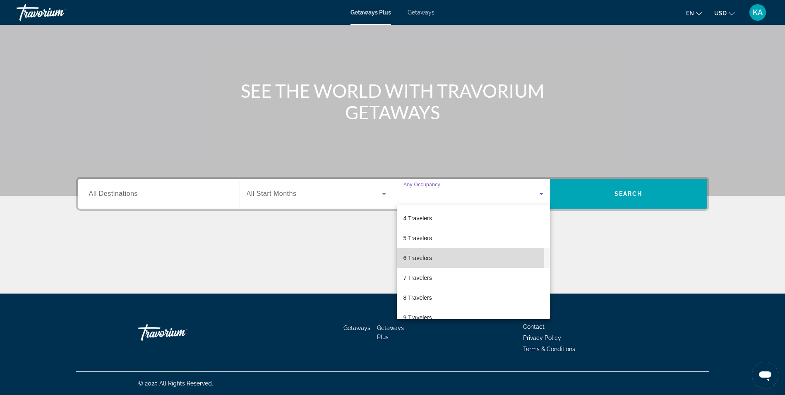
click at [416, 259] on span "6 Travelers" at bounding box center [417, 258] width 29 height 10
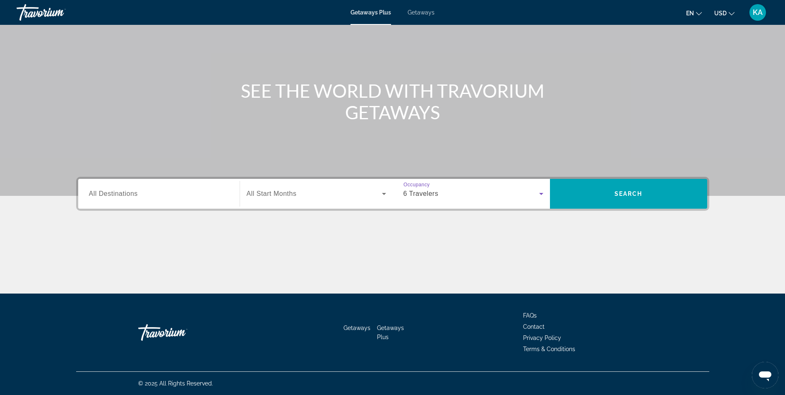
click at [383, 195] on icon "Search widget" at bounding box center [384, 194] width 10 height 10
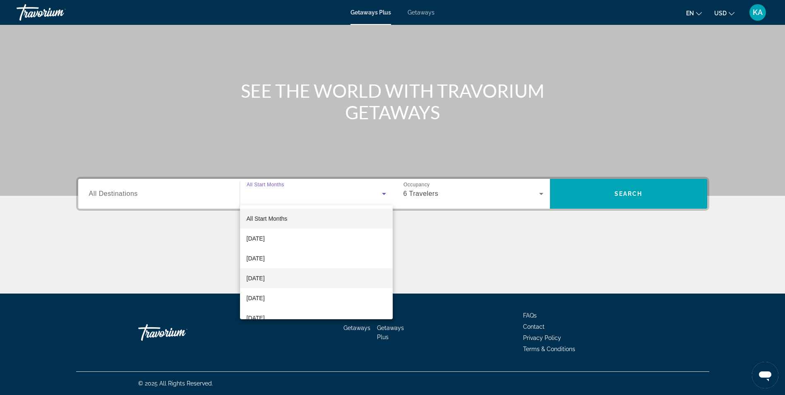
click at [338, 281] on mat-option "December 2025" at bounding box center [316, 278] width 153 height 20
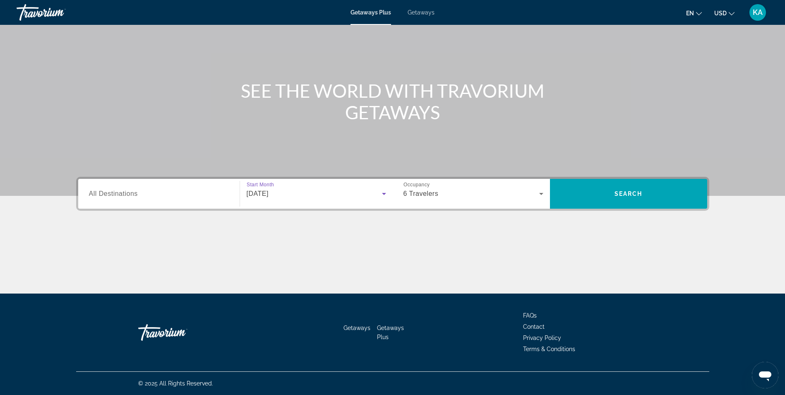
click at [187, 198] on input "Destination All Destinations" at bounding box center [159, 194] width 140 height 10
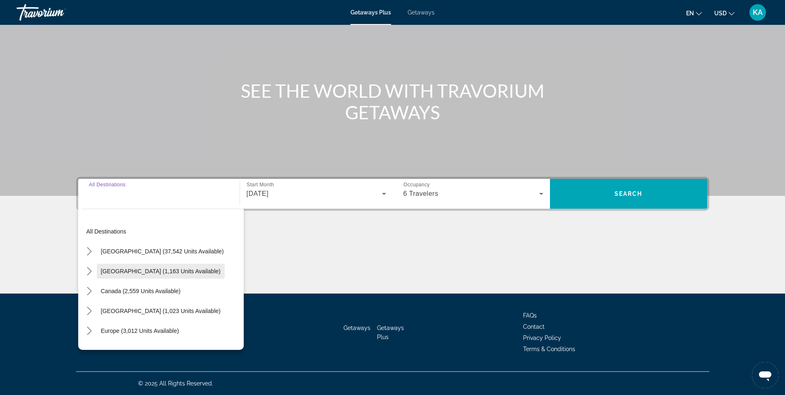
click at [158, 269] on span "Mexico (1,163 units available)" at bounding box center [161, 271] width 120 height 7
type input "**********"
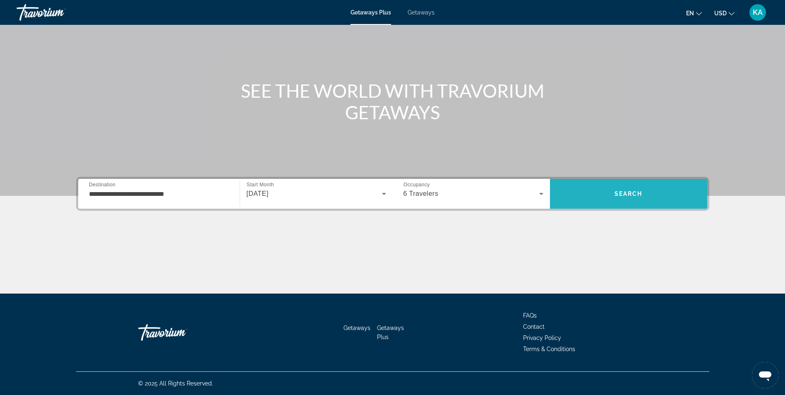
click at [635, 194] on span "Search" at bounding box center [628, 193] width 28 height 7
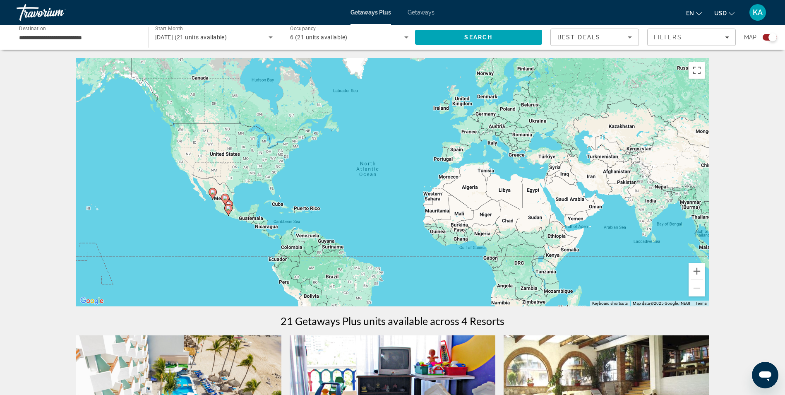
click at [730, 15] on button "USD USD ($) MXN (Mex$) CAD (Can$) GBP (£) EUR (€) AUD (A$) NZD (NZ$) CNY (CN¥)" at bounding box center [724, 13] width 20 height 12
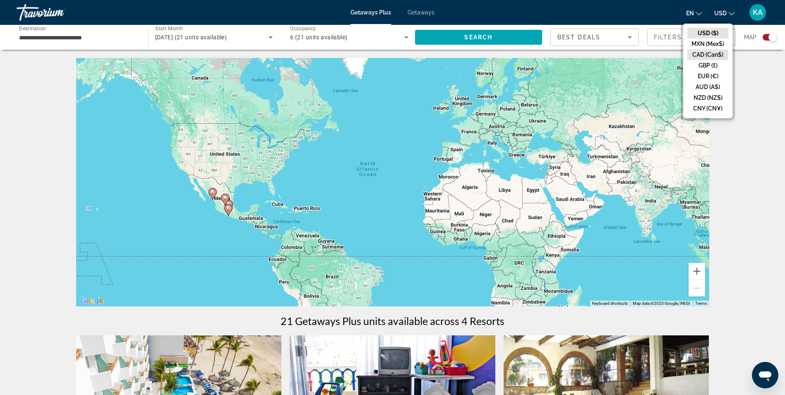
click at [714, 54] on button "CAD (Can$)" at bounding box center [707, 54] width 41 height 11
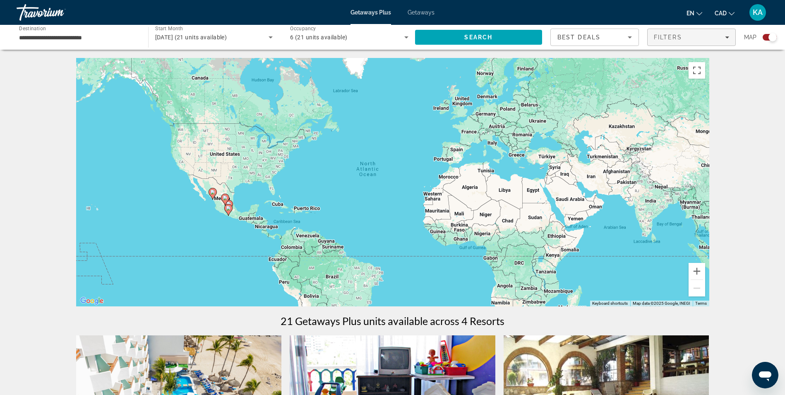
click at [716, 41] on span "Filters" at bounding box center [692, 37] width 88 height 20
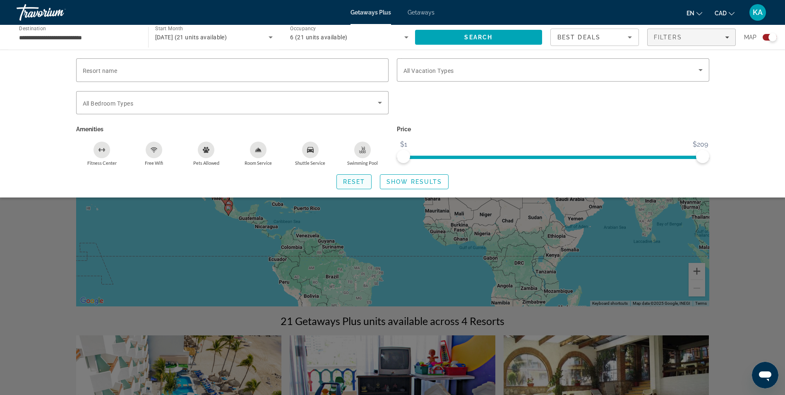
click at [349, 176] on span "Search widget" at bounding box center [354, 182] width 35 height 20
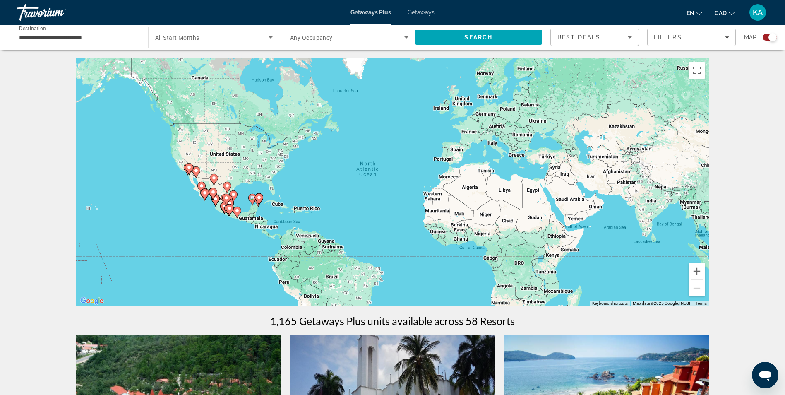
click at [404, 37] on icon "Search widget" at bounding box center [406, 37] width 10 height 10
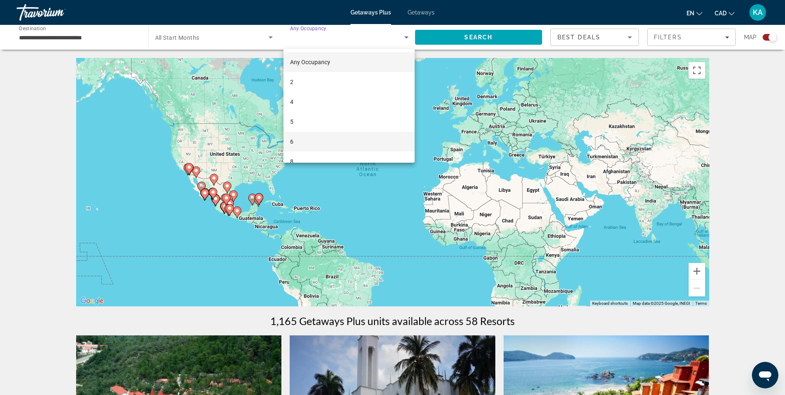
click at [346, 146] on mat-option "6" at bounding box center [348, 142] width 131 height 20
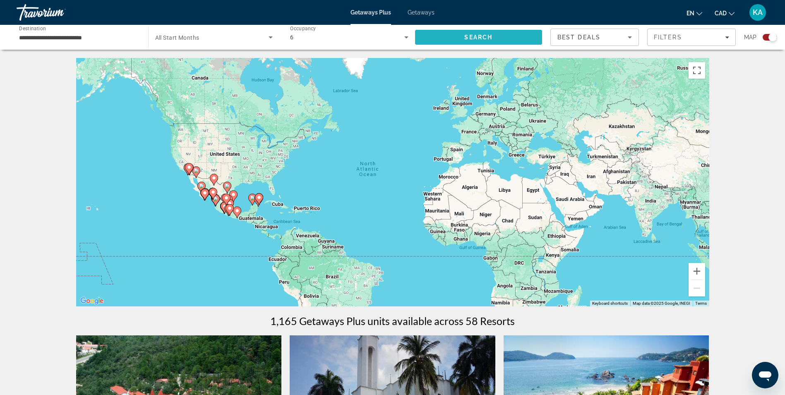
click at [456, 37] on span "Search" at bounding box center [478, 37] width 127 height 20
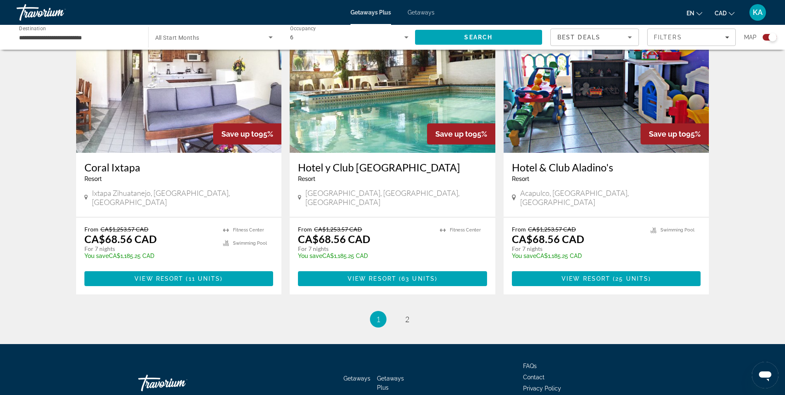
scroll to position [1238, 0]
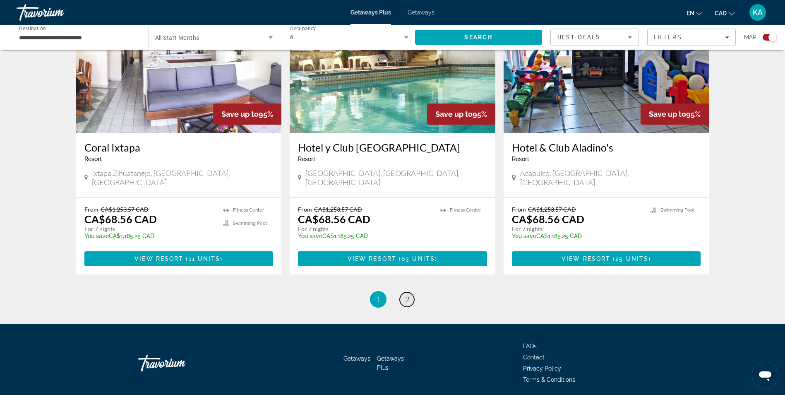
click at [408, 295] on span "2" at bounding box center [407, 299] width 4 height 9
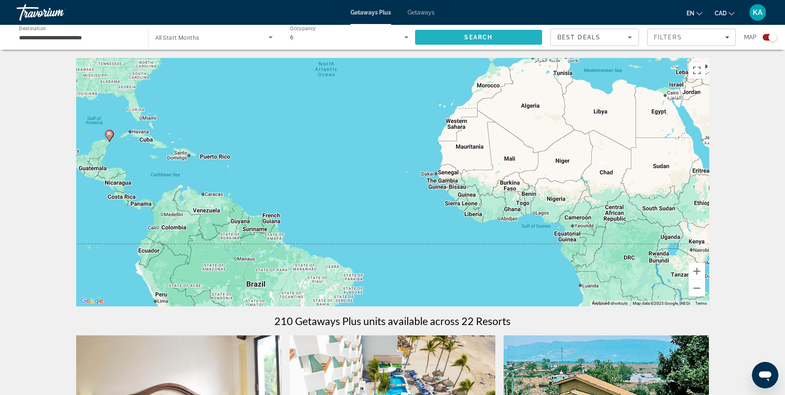
click at [479, 38] on span "Search" at bounding box center [478, 37] width 28 height 7
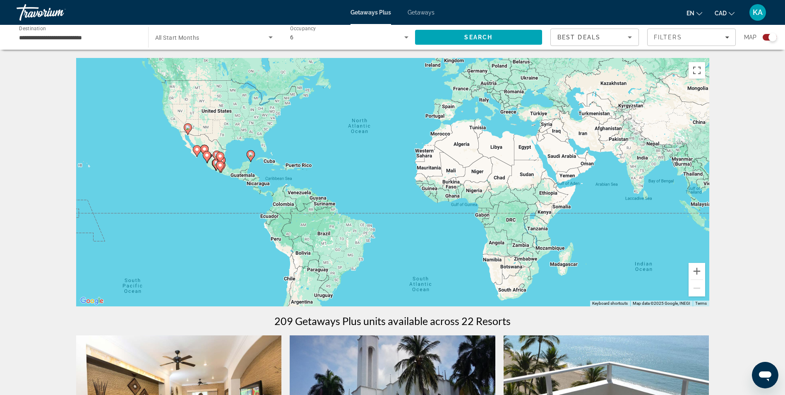
click at [251, 157] on icon "Main content" at bounding box center [250, 156] width 7 height 11
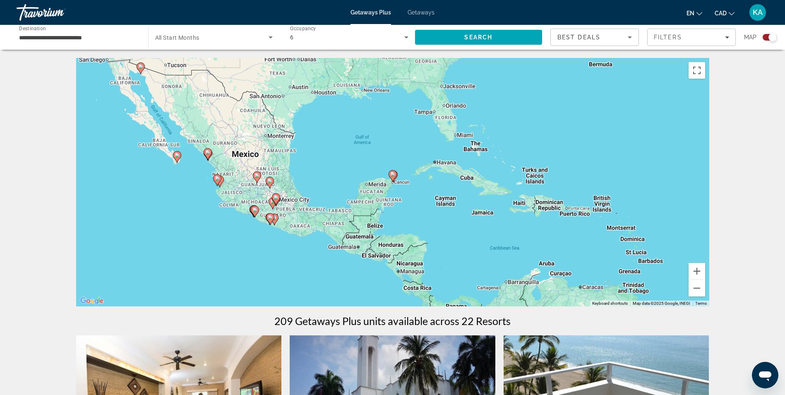
click at [393, 175] on image "Main content" at bounding box center [392, 174] width 5 height 5
type input "**********"
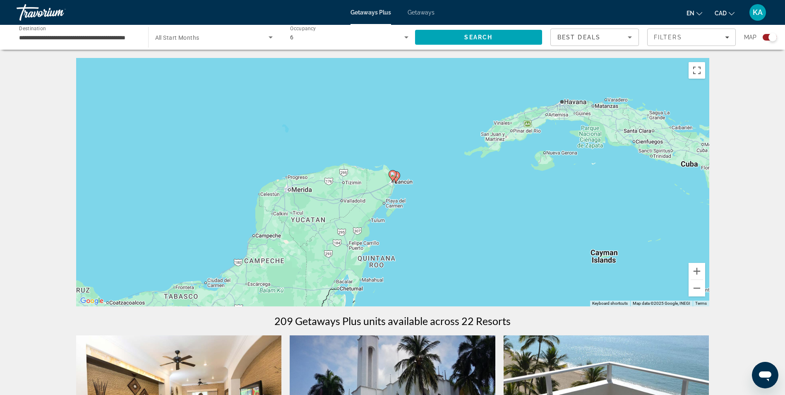
click at [393, 175] on image "Main content" at bounding box center [392, 174] width 5 height 5
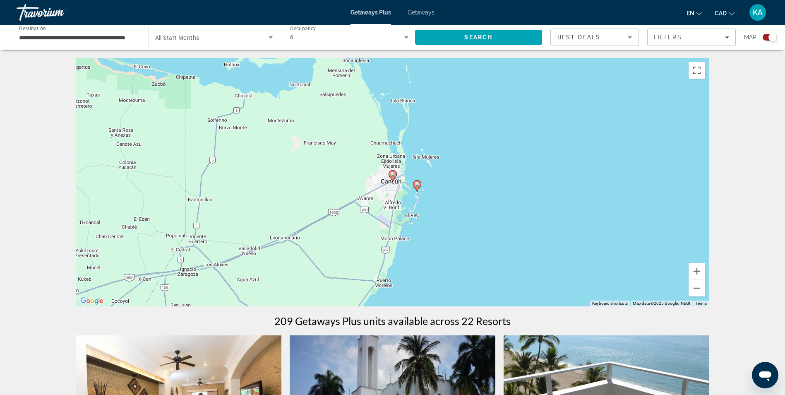
click at [416, 185] on image "Main content" at bounding box center [417, 184] width 5 height 5
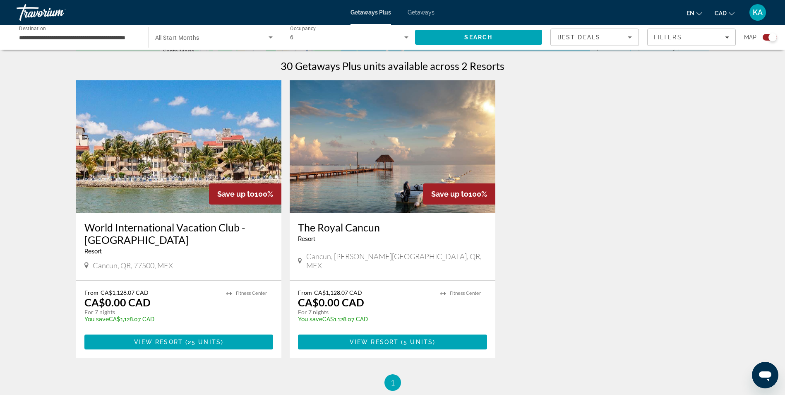
scroll to position [256, 0]
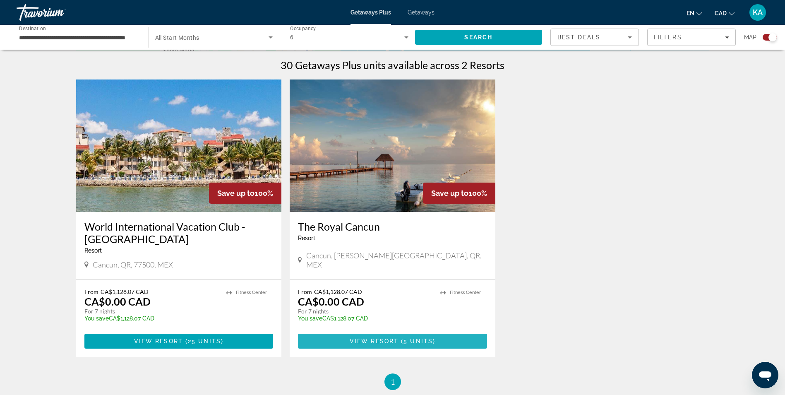
click at [388, 341] on span "View Resort" at bounding box center [374, 341] width 49 height 7
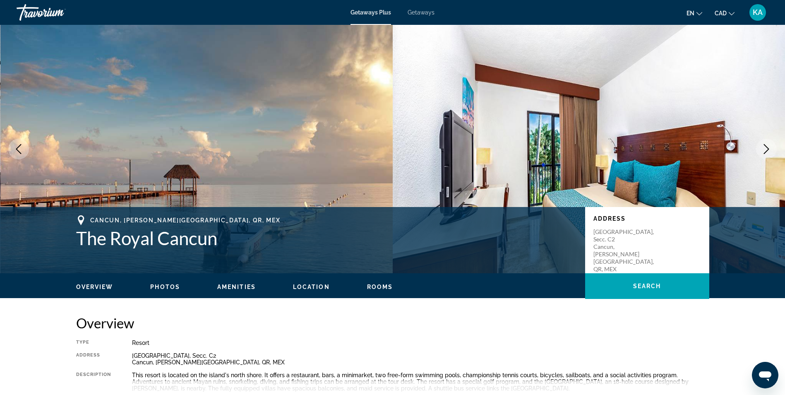
click at [768, 148] on icon "Next image" at bounding box center [766, 149] width 5 height 10
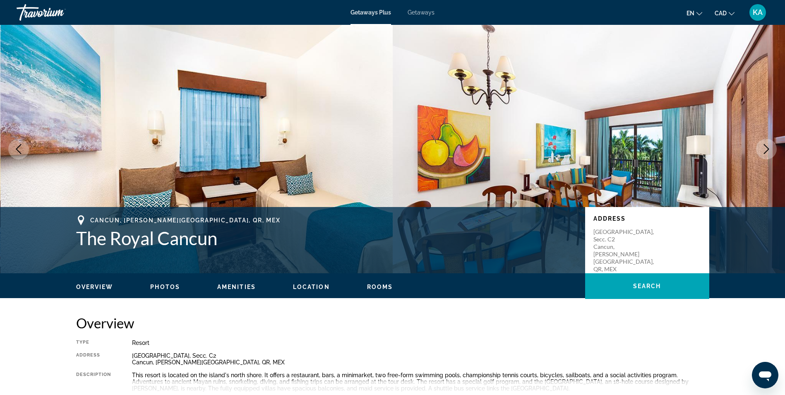
click at [768, 148] on icon "Next image" at bounding box center [766, 149] width 5 height 10
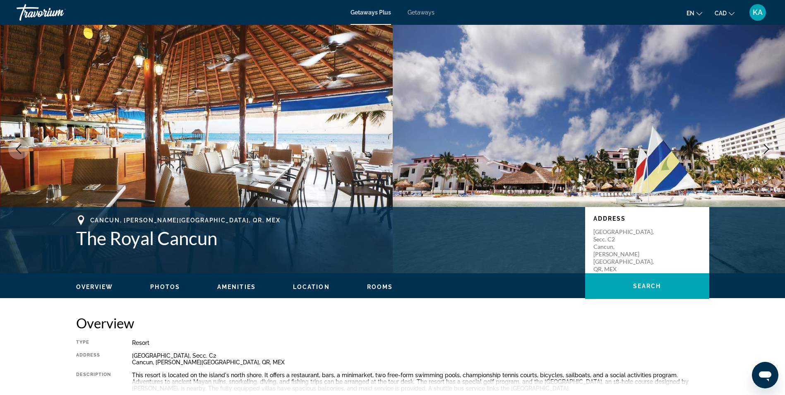
click at [768, 148] on icon "Next image" at bounding box center [766, 149] width 5 height 10
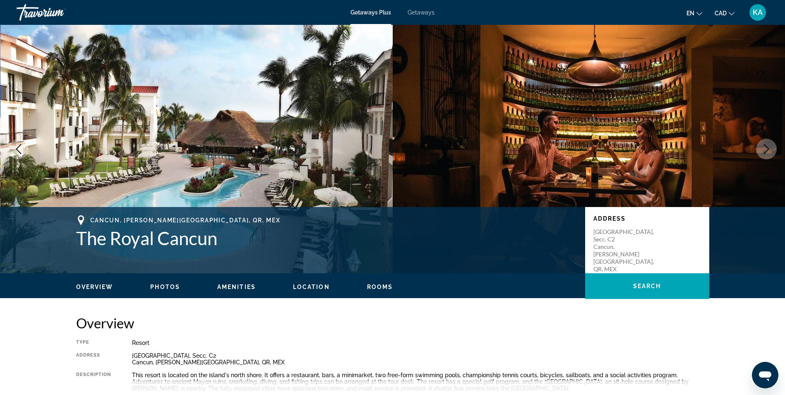
click at [768, 148] on icon "Next image" at bounding box center [766, 149] width 5 height 10
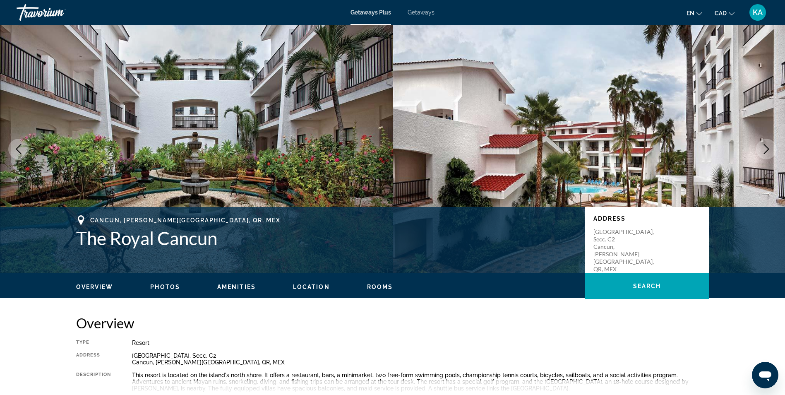
click at [768, 148] on icon "Next image" at bounding box center [766, 149] width 5 height 10
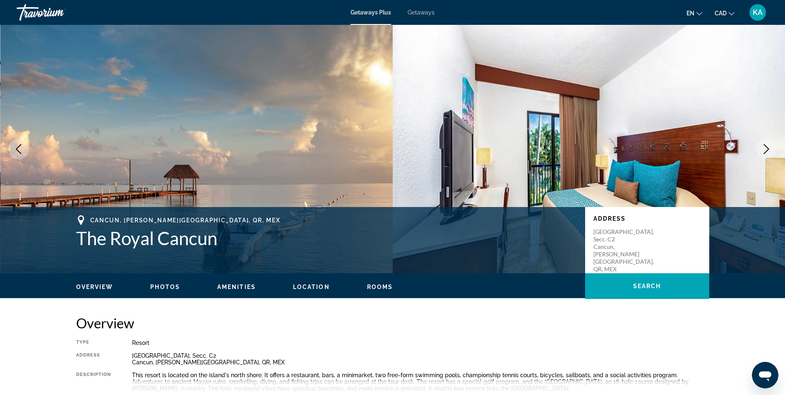
click at [768, 148] on icon "Next image" at bounding box center [766, 149] width 5 height 10
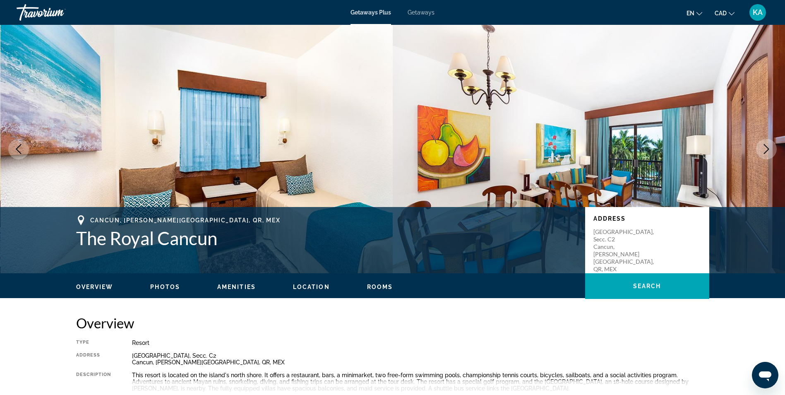
click at [416, 15] on span "Getaways" at bounding box center [421, 12] width 27 height 7
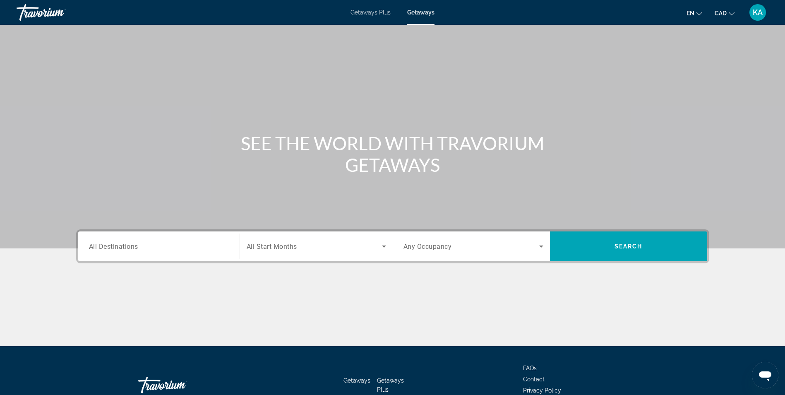
click at [148, 245] on input "Destination All Destinations" at bounding box center [159, 247] width 140 height 10
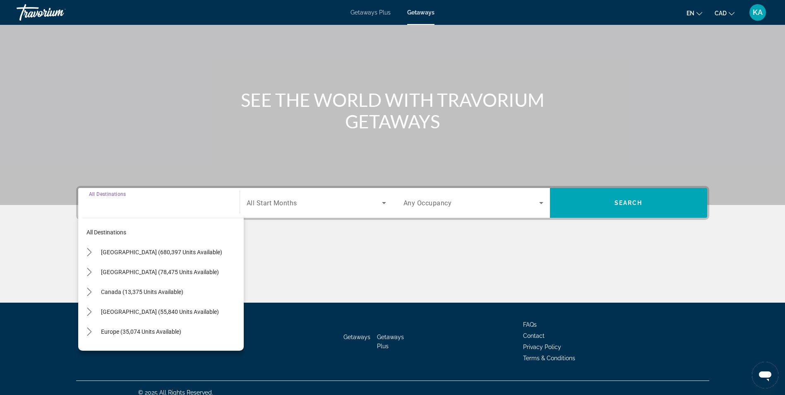
scroll to position [53, 0]
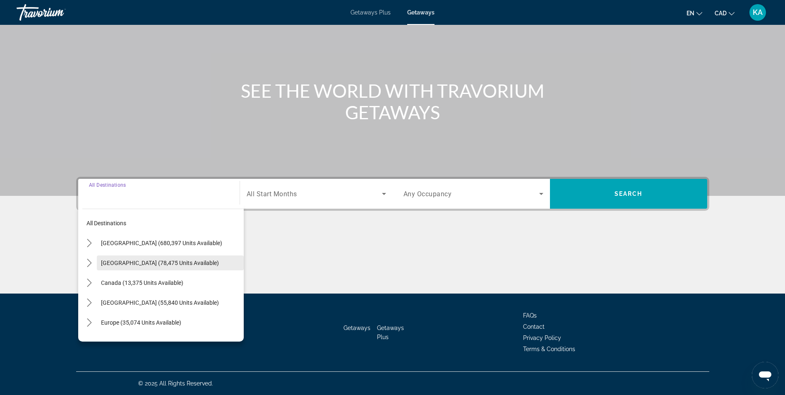
click at [149, 263] on span "Mexico (78,475 units available)" at bounding box center [160, 262] width 118 height 7
type input "**********"
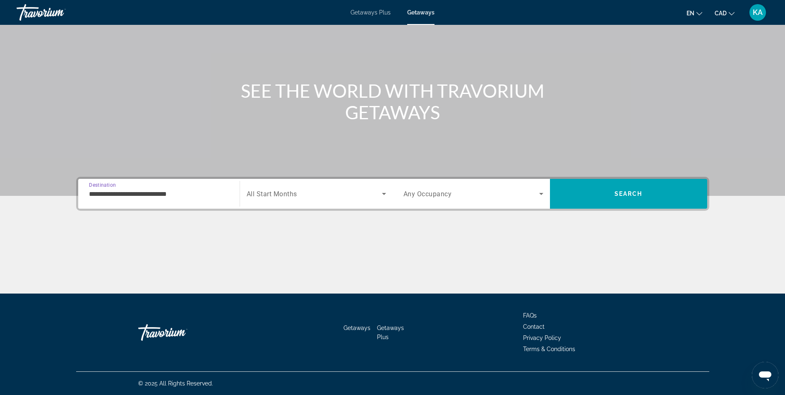
click at [462, 194] on span "Search widget" at bounding box center [471, 194] width 136 height 10
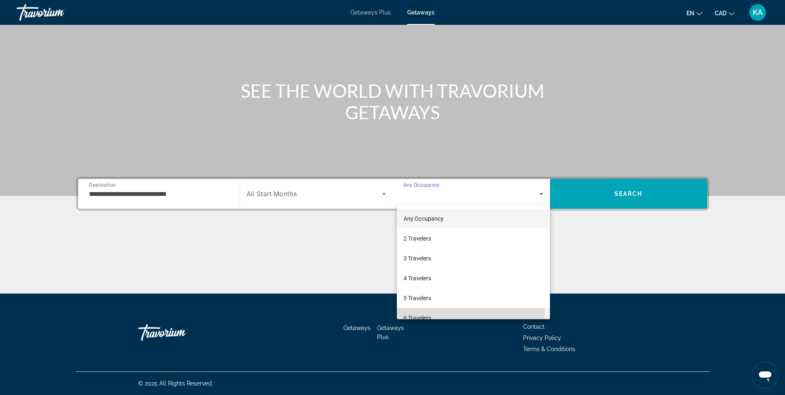
click at [434, 313] on mat-option "6 Travelers" at bounding box center [473, 318] width 153 height 20
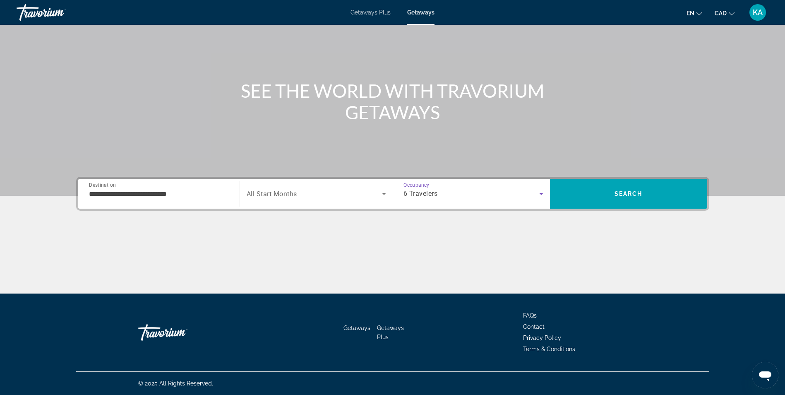
click at [293, 197] on span "All Start Months" at bounding box center [272, 194] width 50 height 8
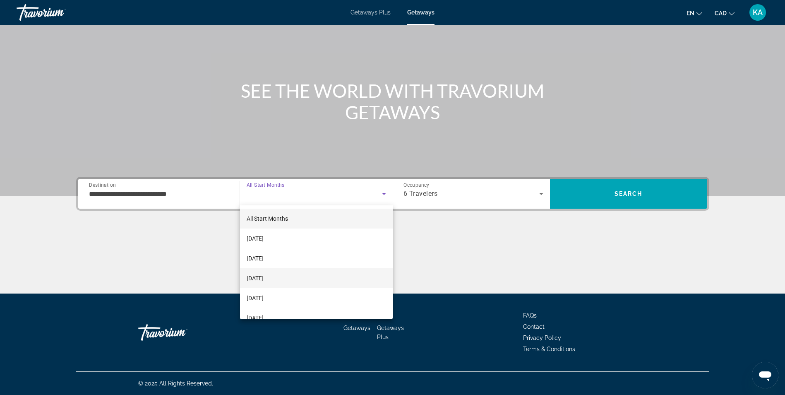
click at [292, 277] on mat-option "December 2025" at bounding box center [316, 278] width 153 height 20
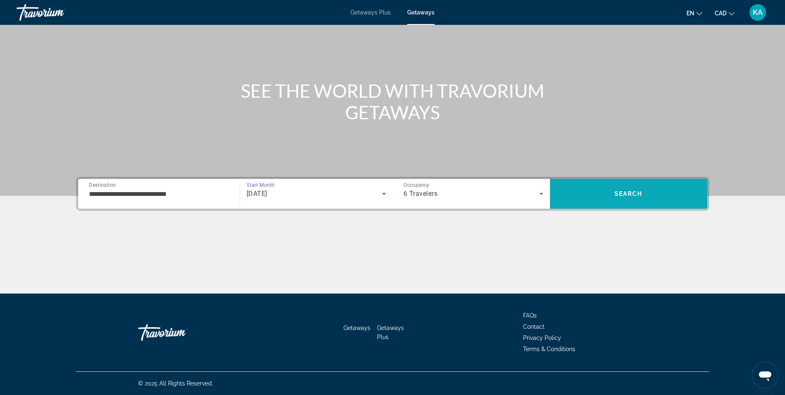
click at [629, 198] on span "Search" at bounding box center [628, 194] width 157 height 20
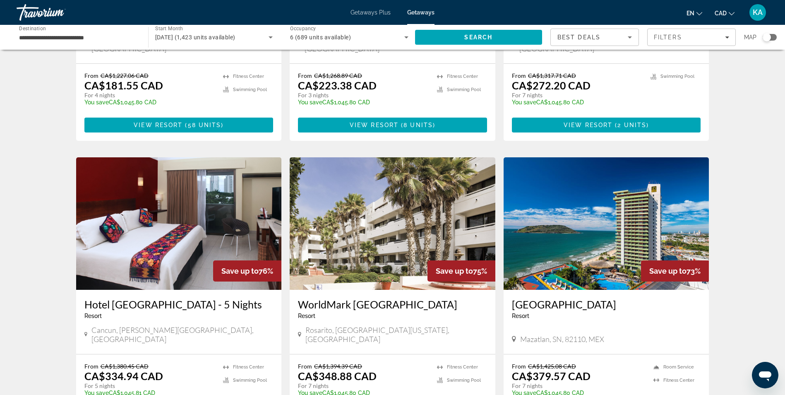
scroll to position [957, 0]
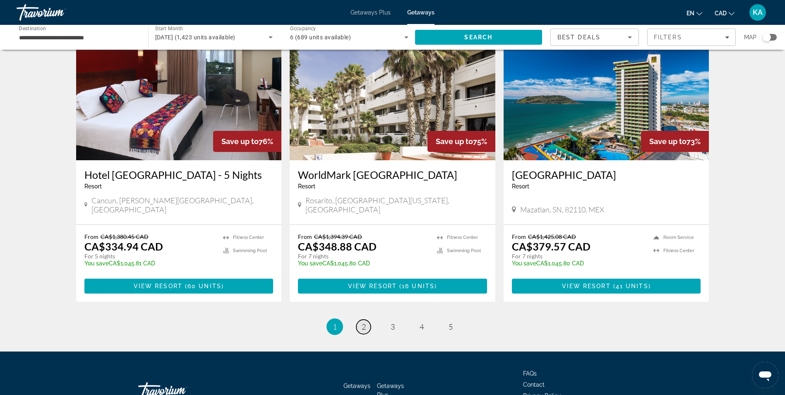
click at [364, 322] on span "2" at bounding box center [364, 326] width 4 height 9
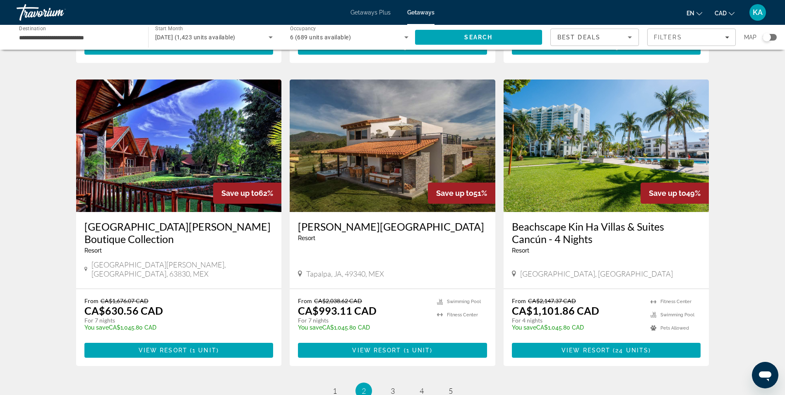
scroll to position [982, 0]
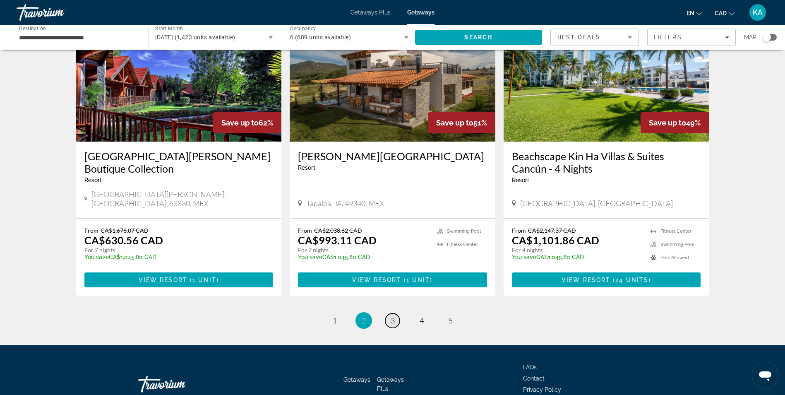
click at [392, 316] on span "3" at bounding box center [393, 320] width 4 height 9
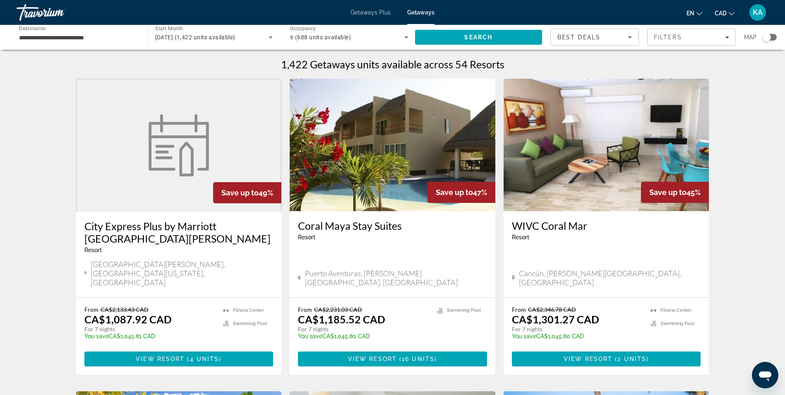
click at [340, 228] on h3 "Coral Maya Stay Suites" at bounding box center [392, 225] width 189 height 12
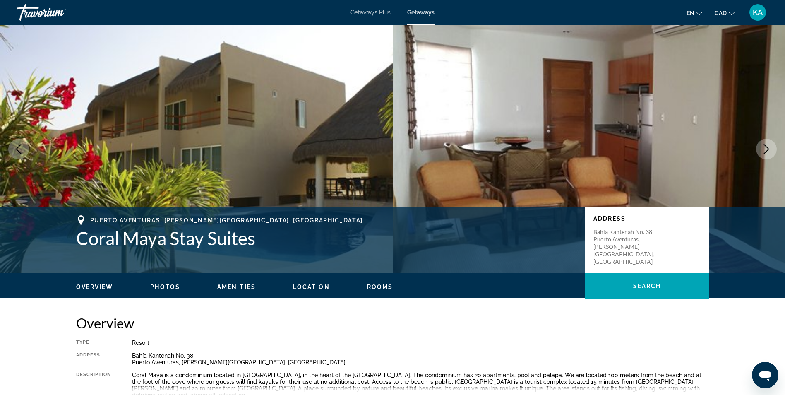
click at [767, 150] on icon "Next image" at bounding box center [766, 149] width 10 height 10
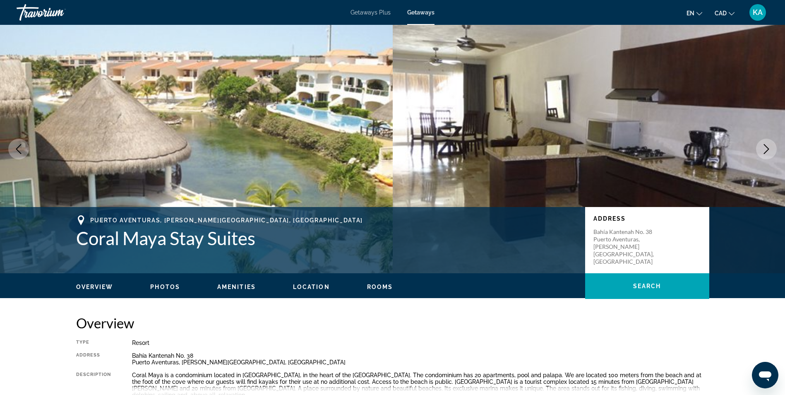
click at [767, 150] on icon "Next image" at bounding box center [766, 149] width 10 height 10
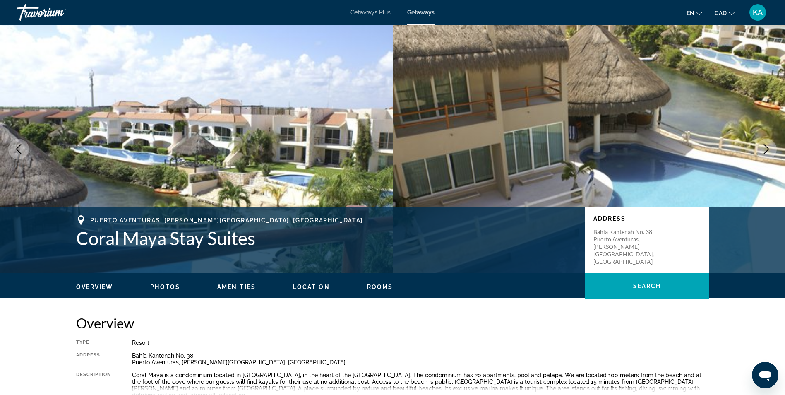
click at [767, 150] on icon "Next image" at bounding box center [766, 149] width 10 height 10
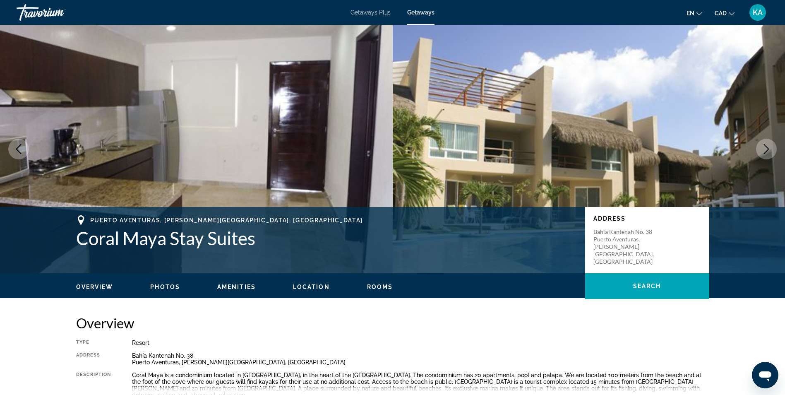
click at [581, 346] on div "Type Resort All-Inclusive No All-Inclusive Address Bahía Kantenah No. 38 Puerto…" at bounding box center [392, 373] width 633 height 69
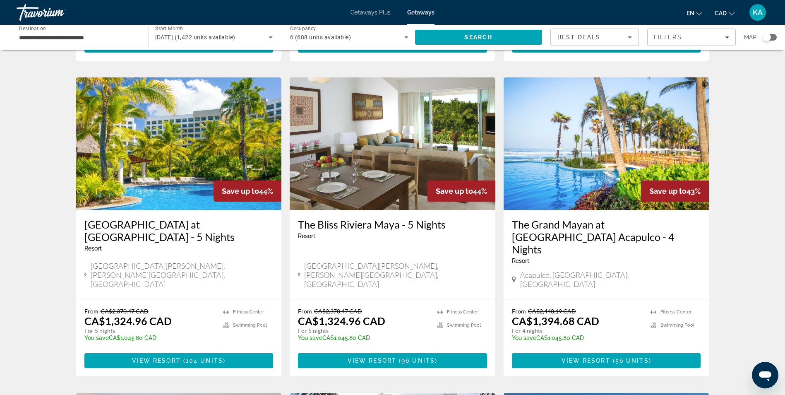
scroll to position [309, 0]
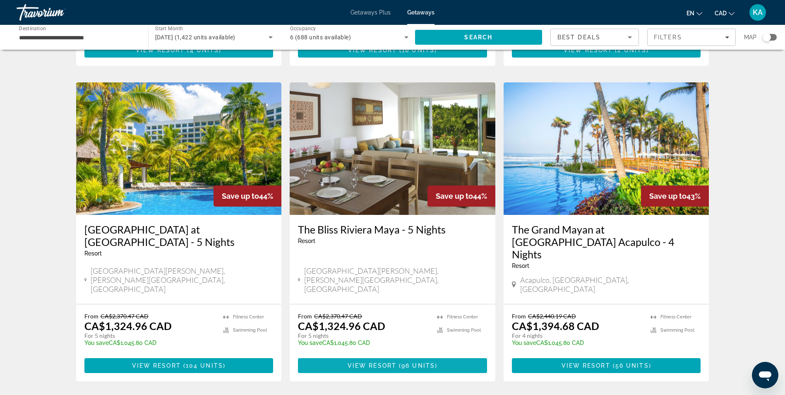
click at [375, 362] on span "View Resort" at bounding box center [372, 365] width 49 height 7
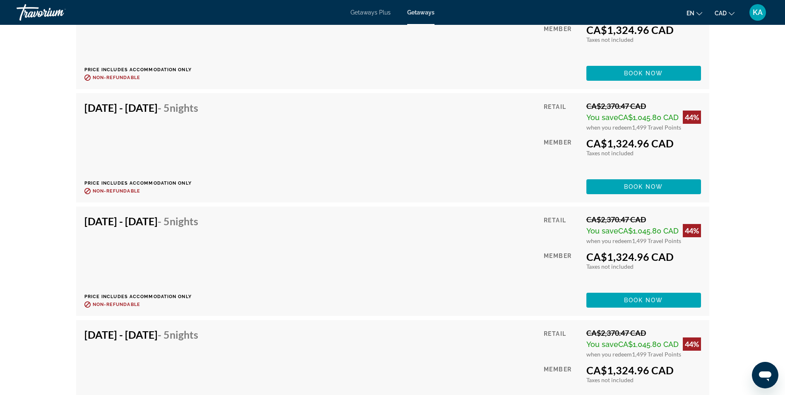
scroll to position [2036, 0]
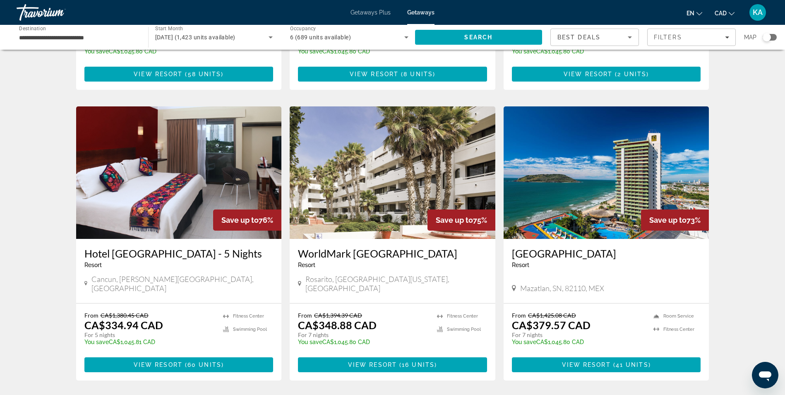
scroll to position [894, 0]
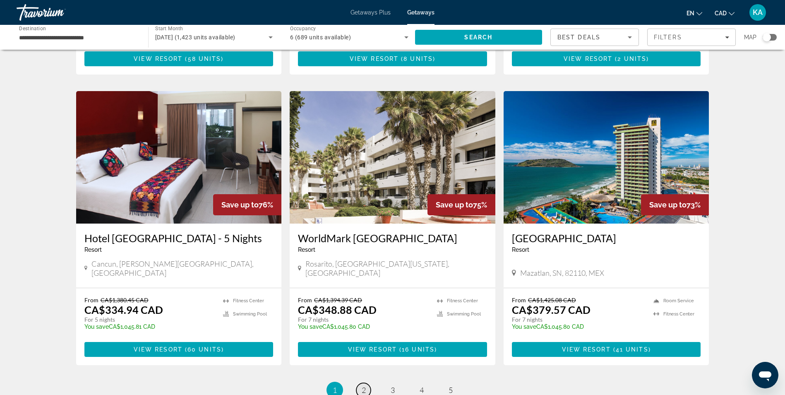
click at [363, 385] on span "2" at bounding box center [364, 389] width 4 height 9
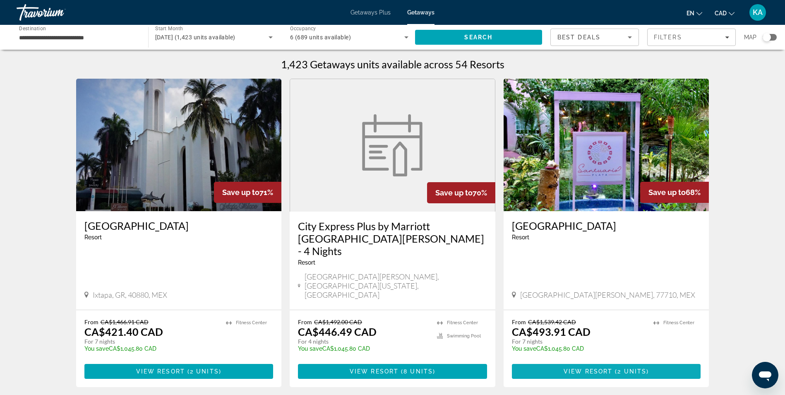
click at [595, 368] on span "View Resort" at bounding box center [588, 371] width 49 height 7
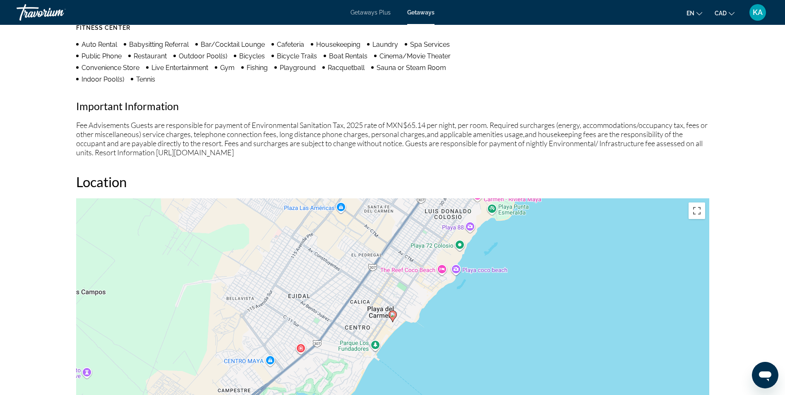
scroll to position [728, 0]
